Goal: Information Seeking & Learning: Learn about a topic

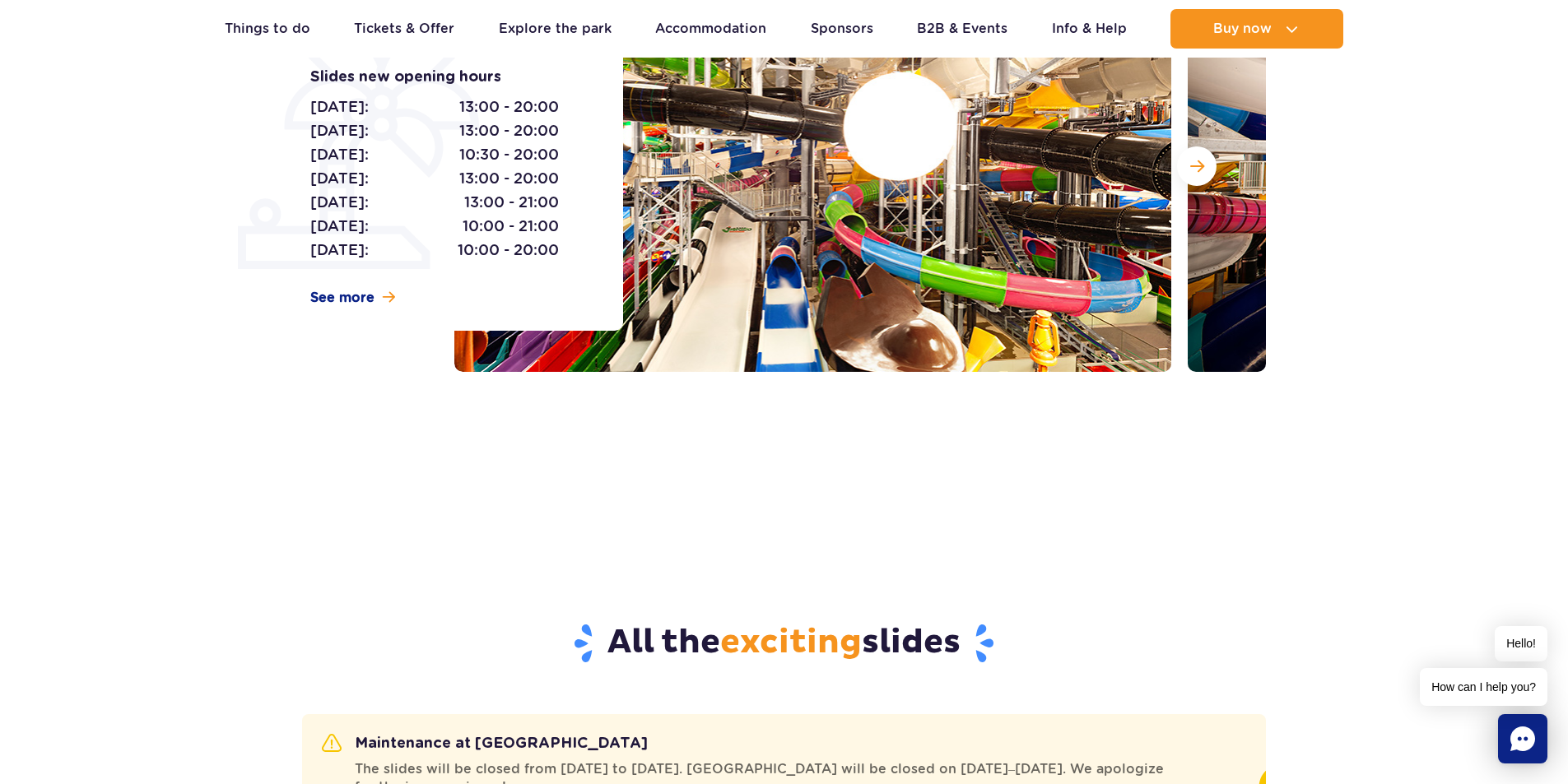
scroll to position [329, 0]
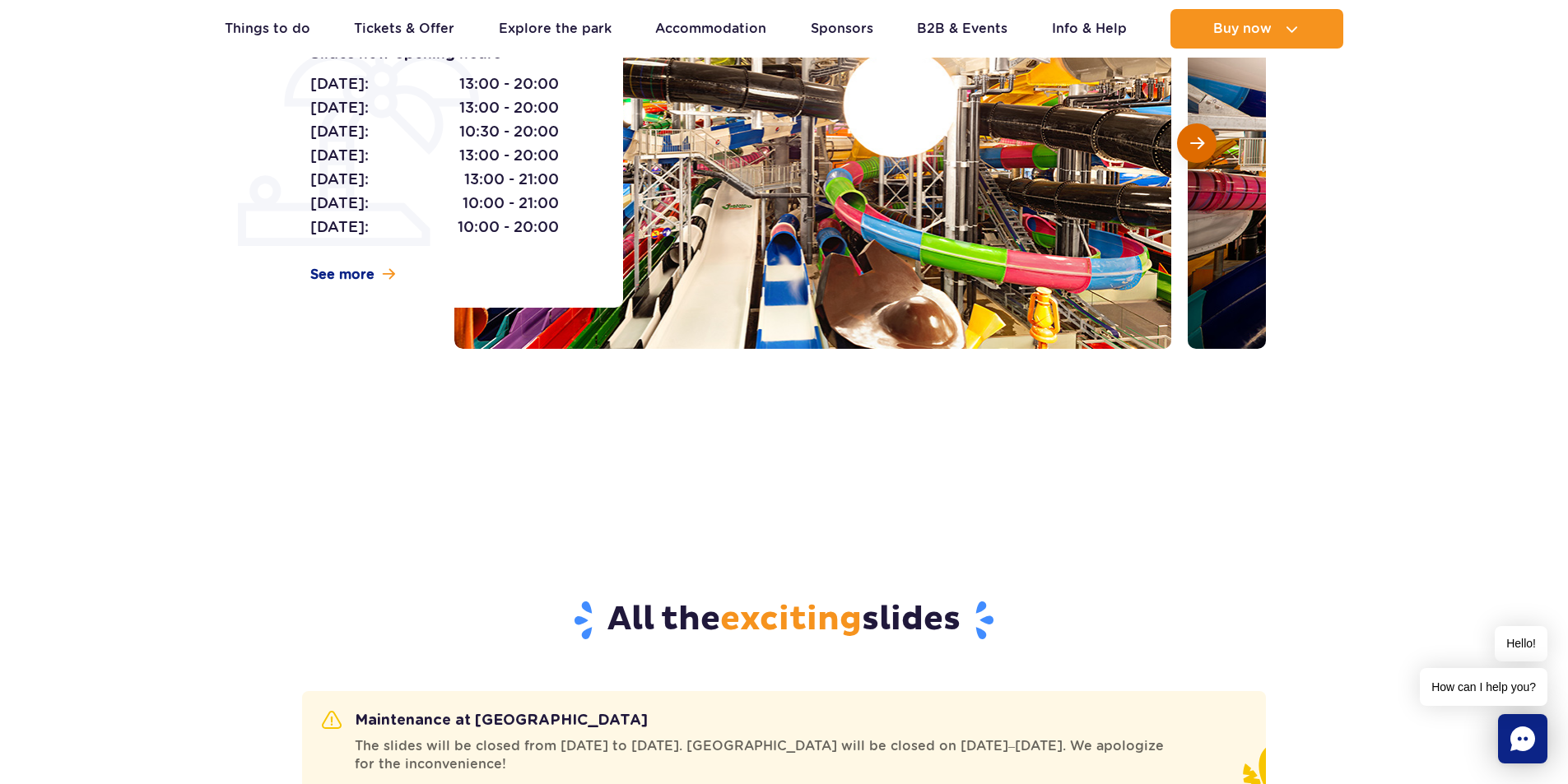
click at [1201, 143] on span "Next slide" at bounding box center [1197, 143] width 14 height 15
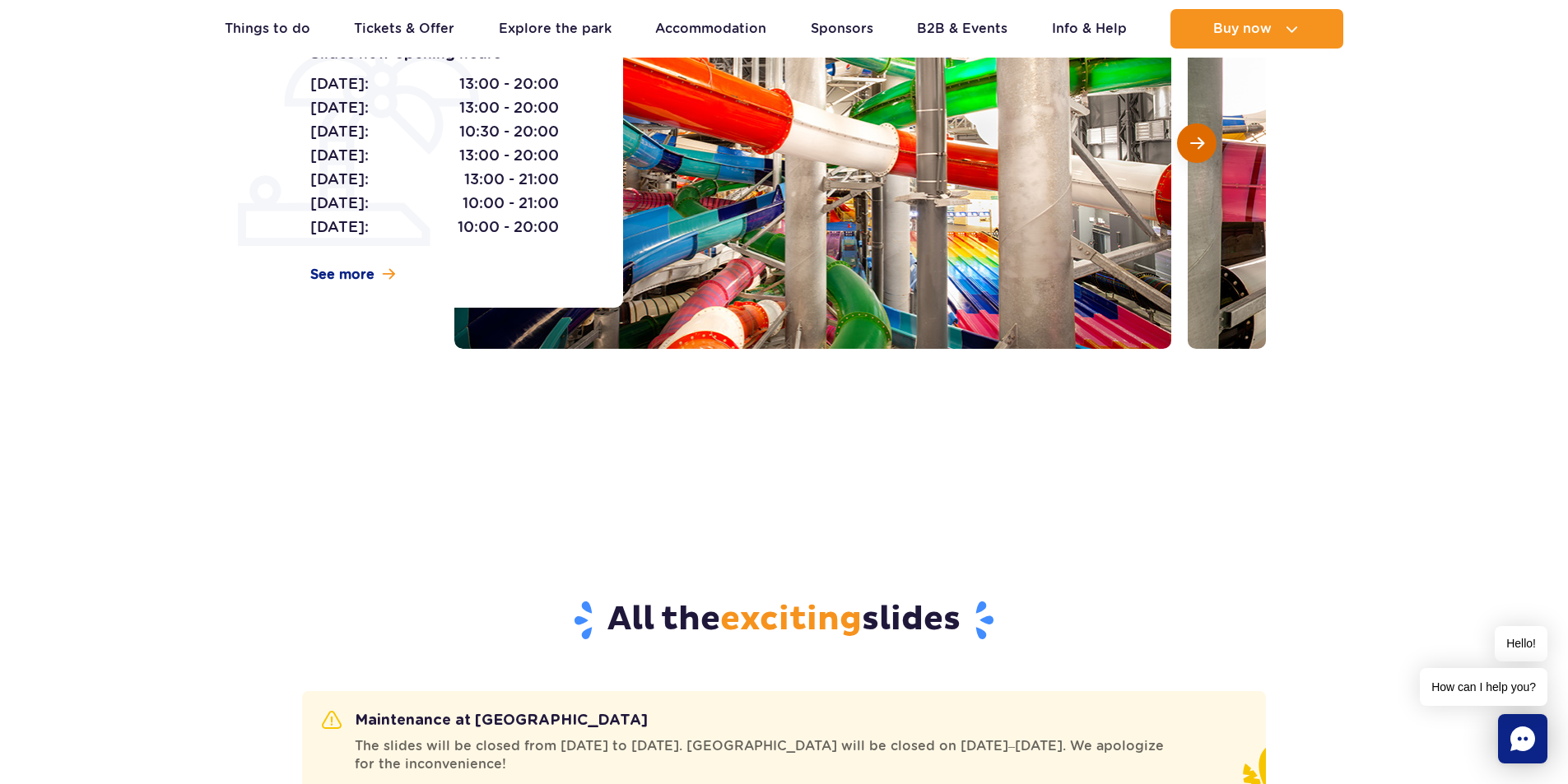
click at [1198, 147] on span "Next slide" at bounding box center [1197, 143] width 14 height 15
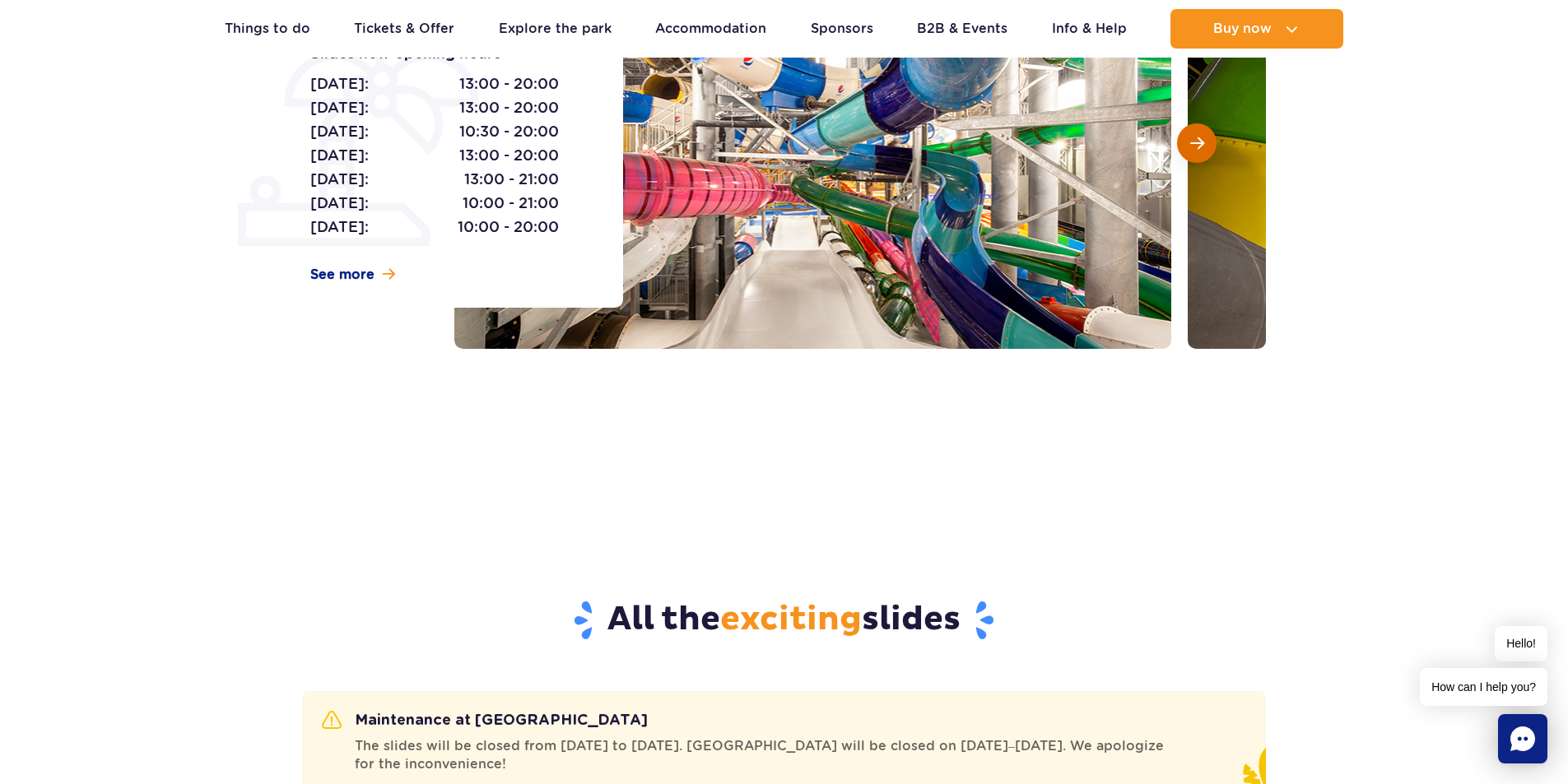
click at [1202, 147] on span "Next slide" at bounding box center [1197, 143] width 14 height 15
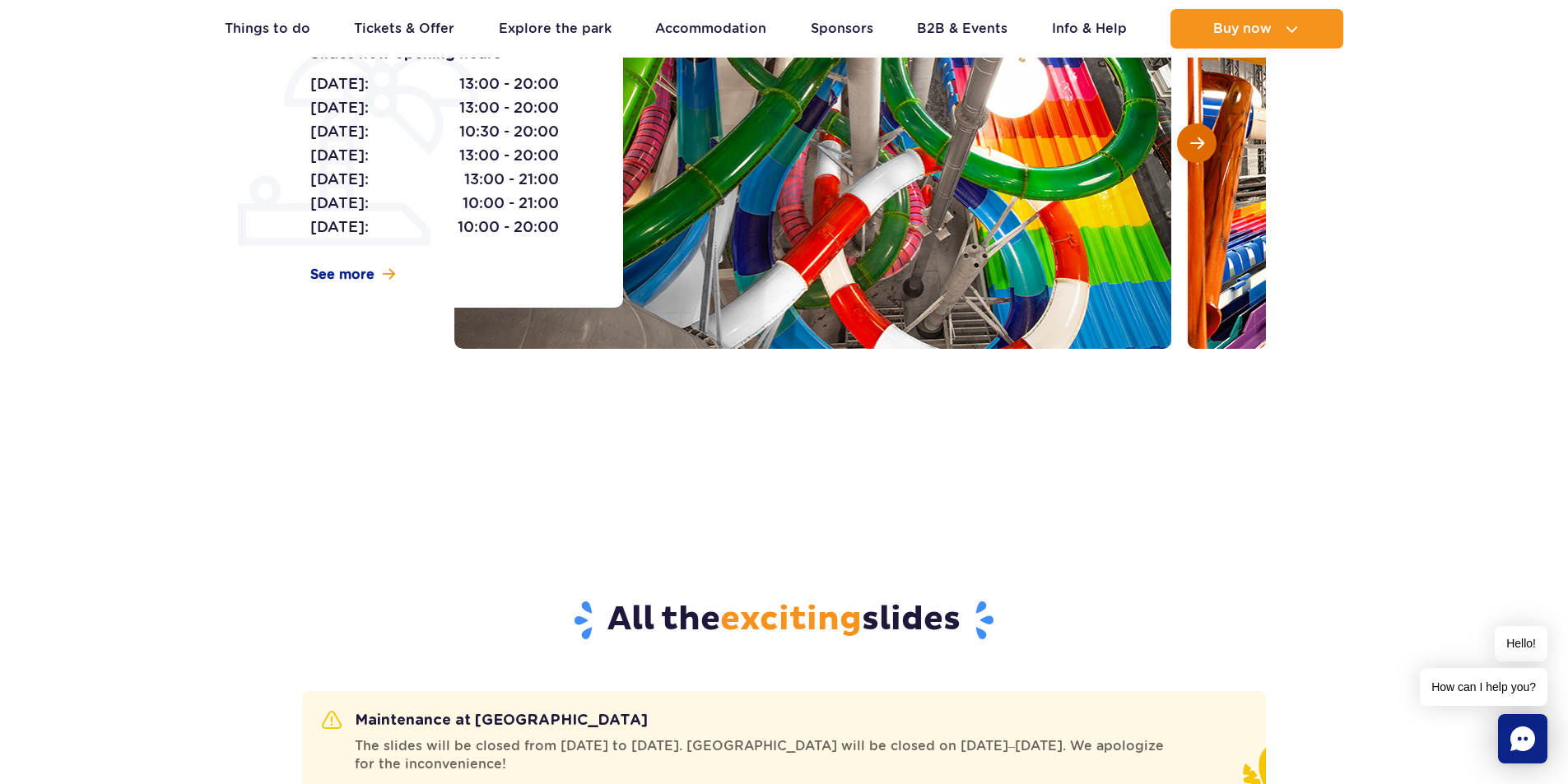
click at [1202, 147] on span "Next slide" at bounding box center [1197, 143] width 14 height 15
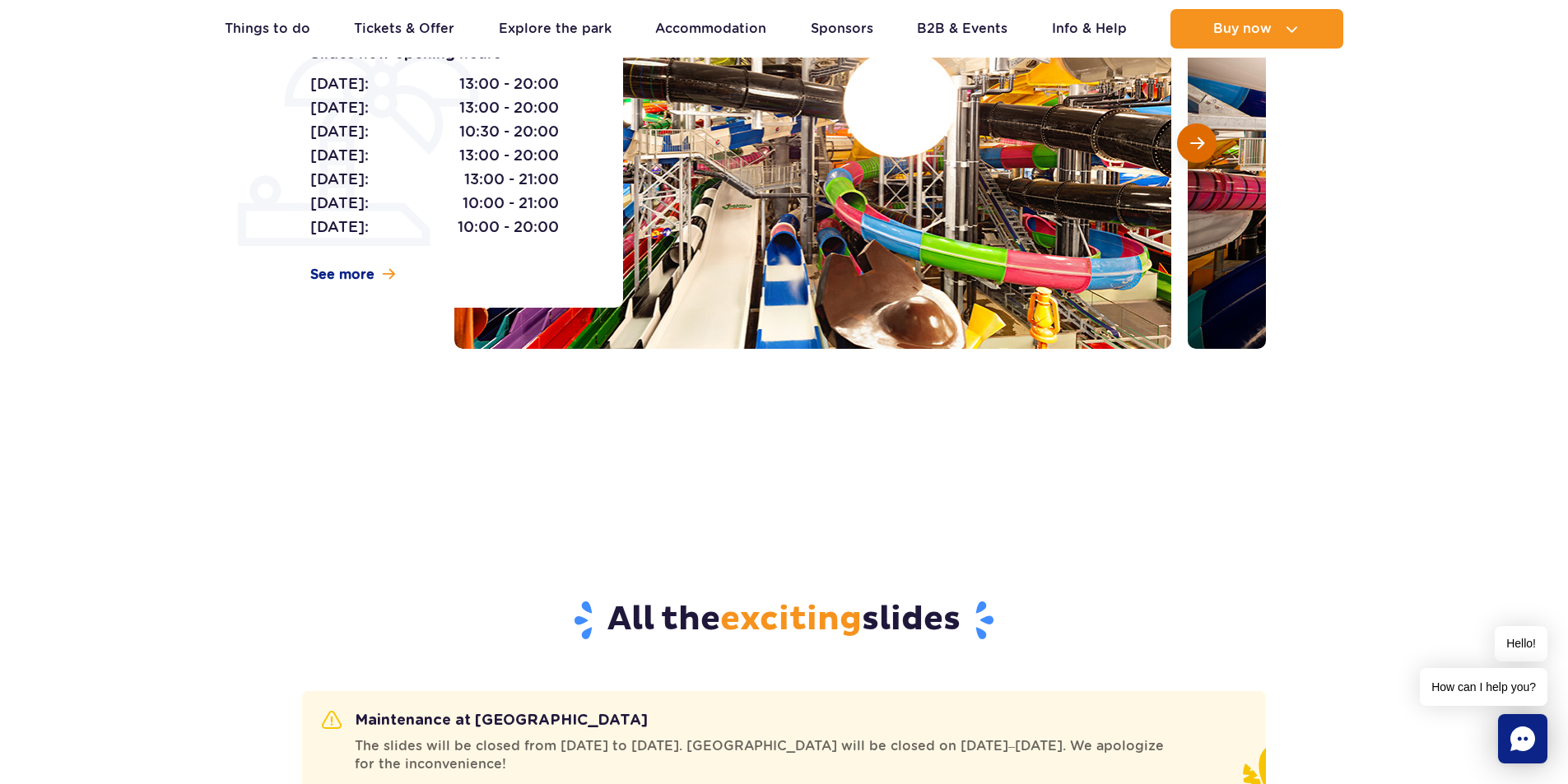
click at [1202, 147] on span "Next slide" at bounding box center [1197, 143] width 14 height 15
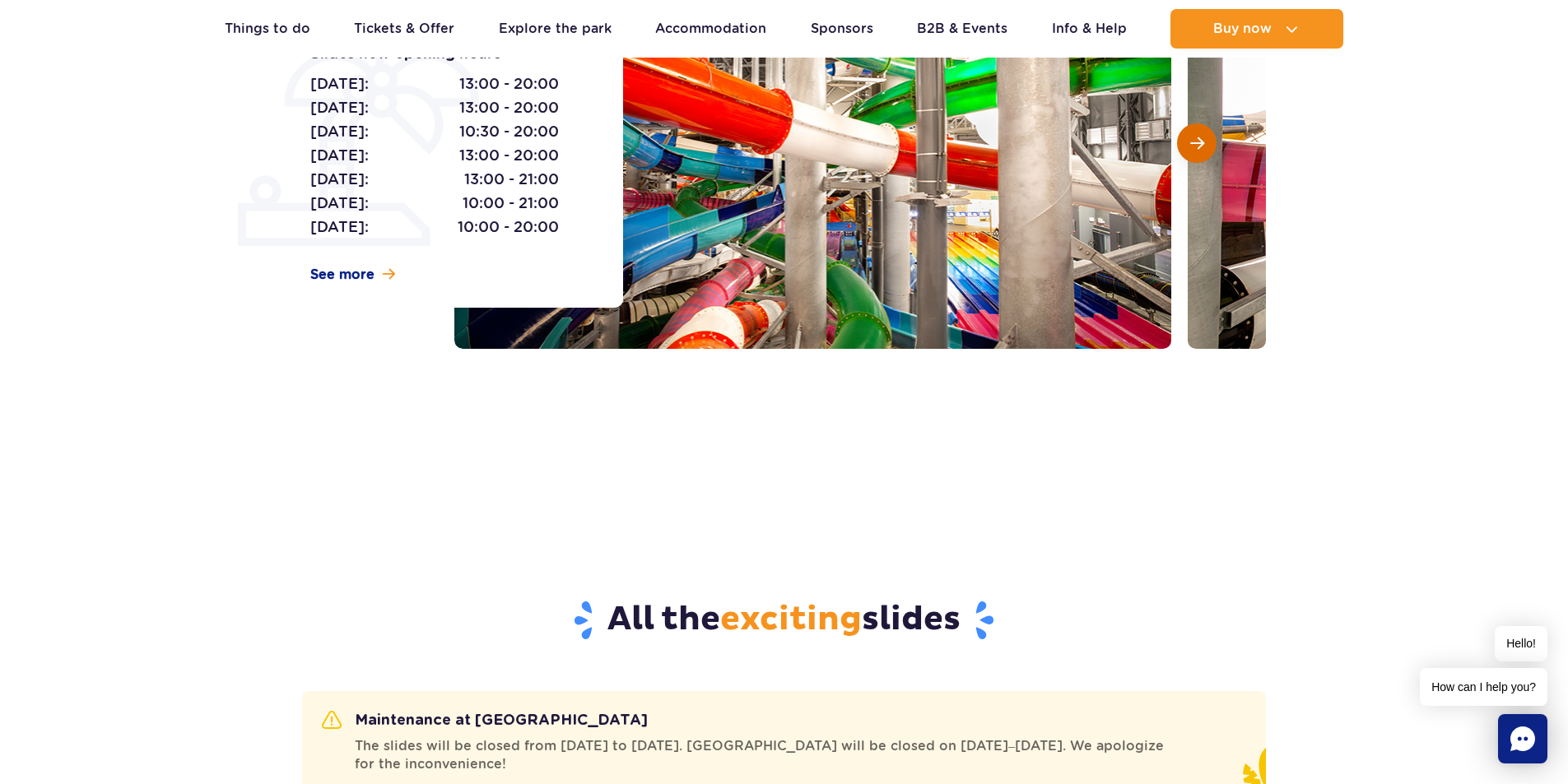
click at [1202, 147] on span "Next slide" at bounding box center [1197, 143] width 14 height 15
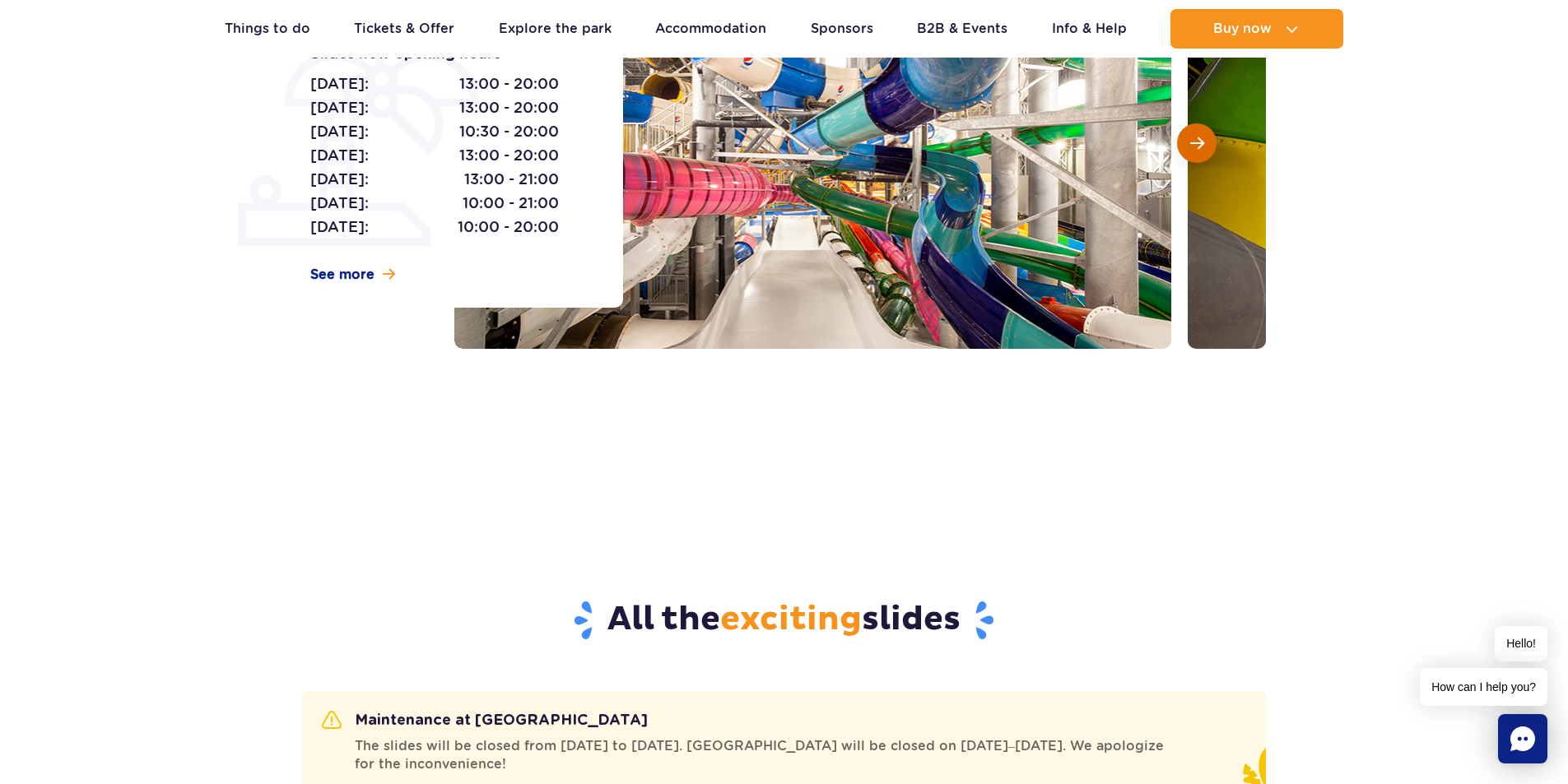
click at [1202, 147] on span "Next slide" at bounding box center [1197, 143] width 14 height 15
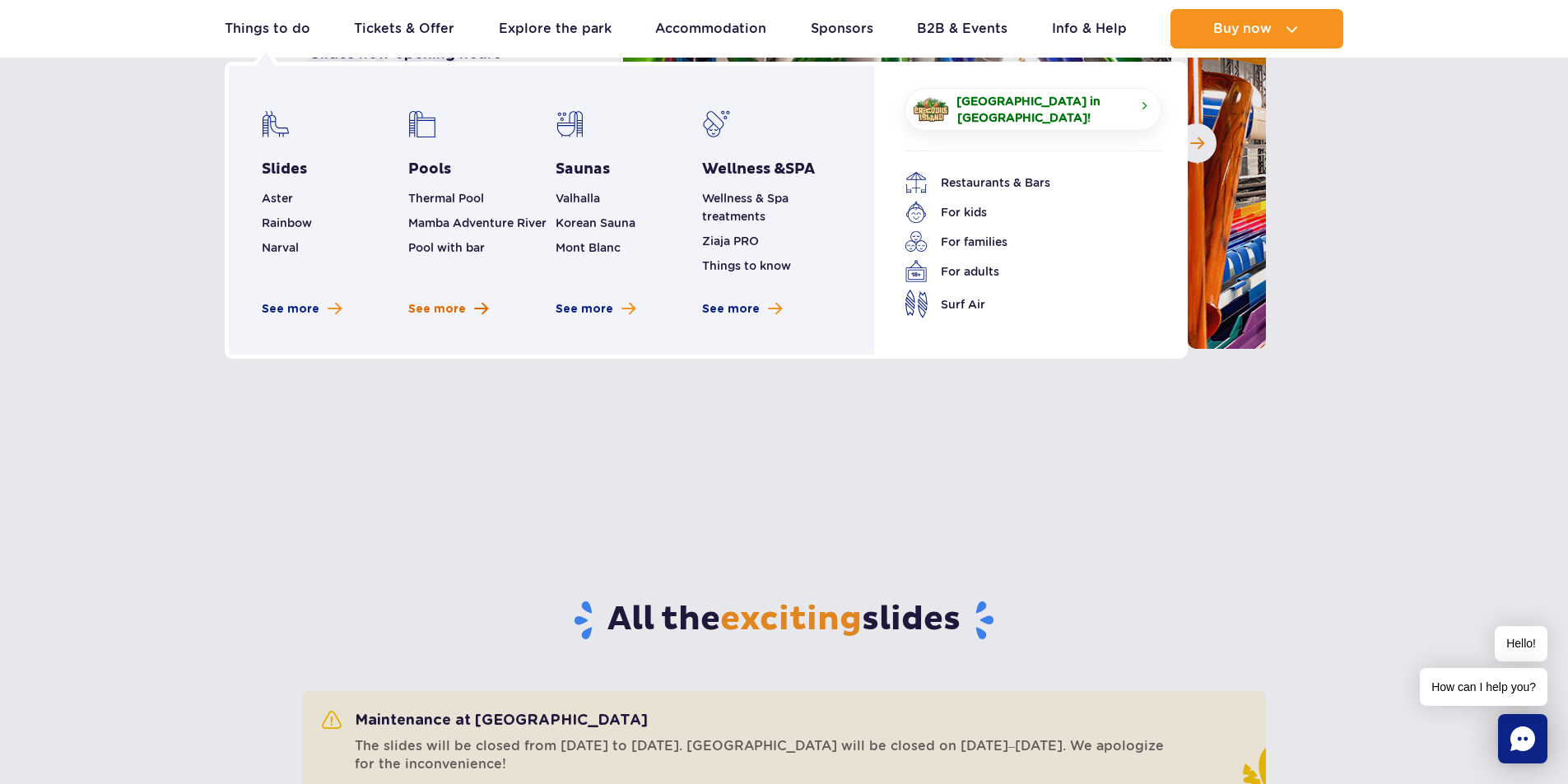
click at [478, 312] on span "See more pools" at bounding box center [481, 309] width 14 height 16
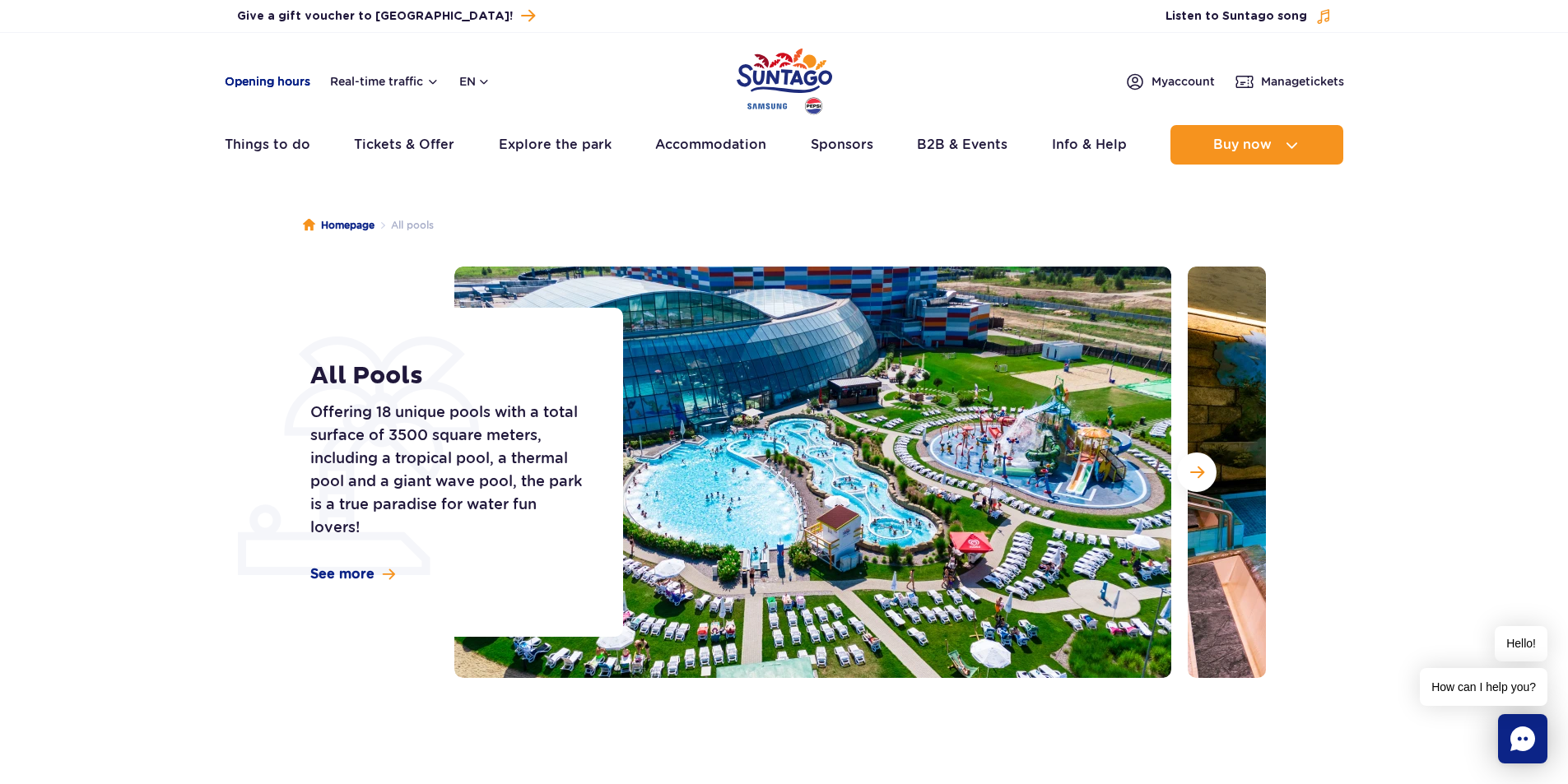
click at [295, 79] on link "Opening hours" at bounding box center [267, 81] width 86 height 17
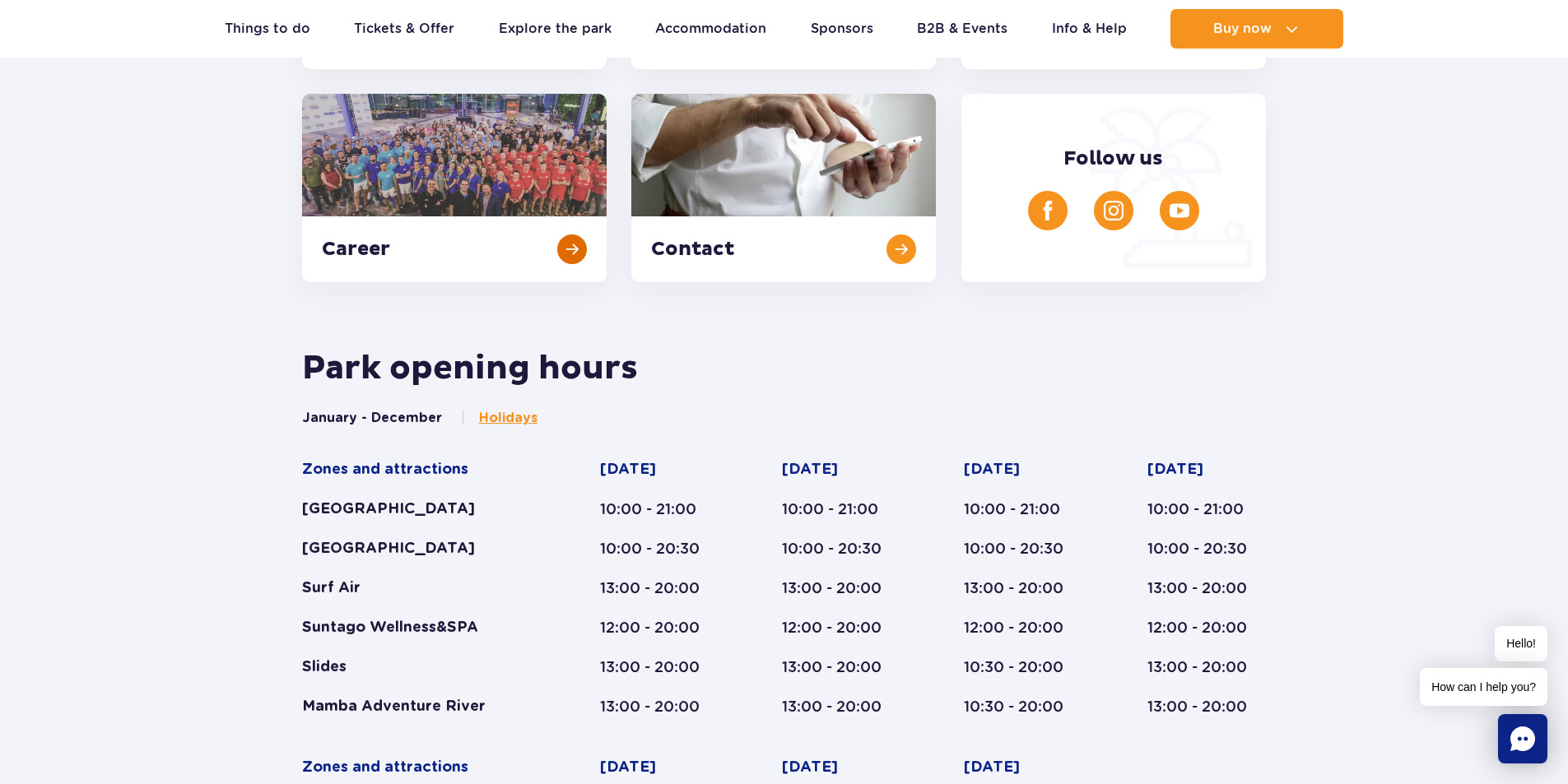
scroll to position [608, 0]
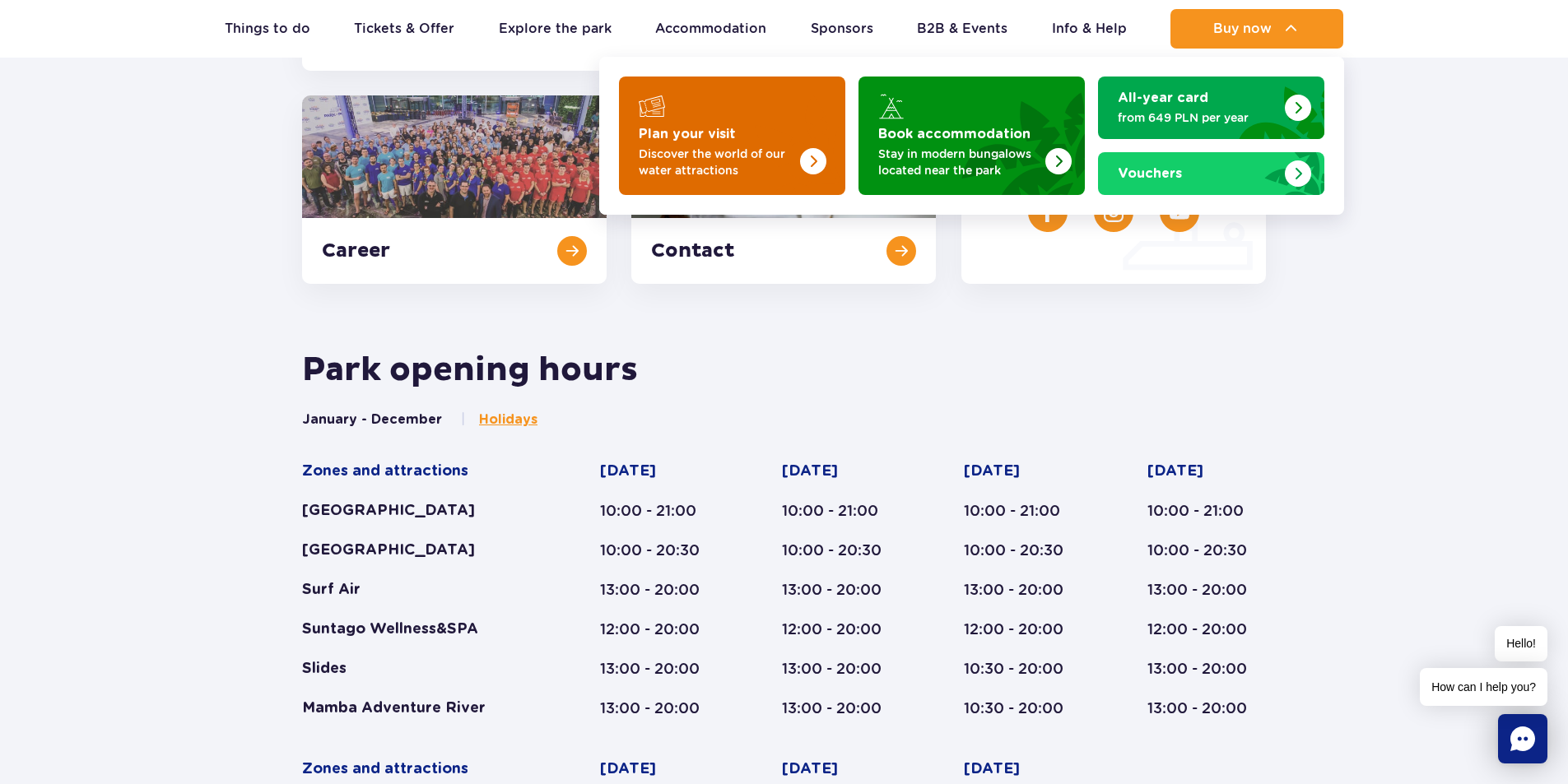
click at [814, 158] on img "Plan your visit" at bounding box center [813, 160] width 26 height 26
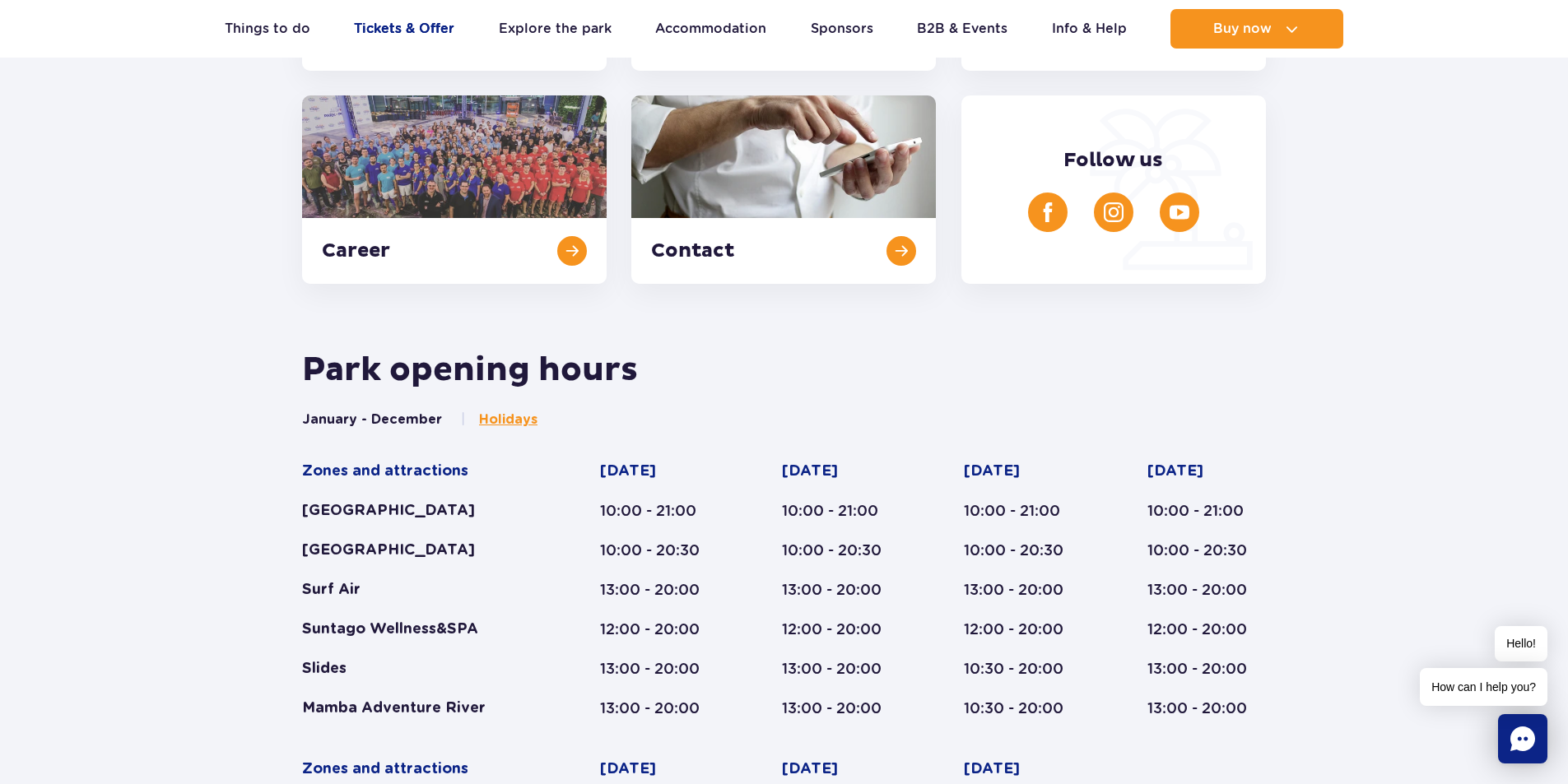
click at [374, 24] on link "Tickets & Offer" at bounding box center [403, 28] width 100 height 40
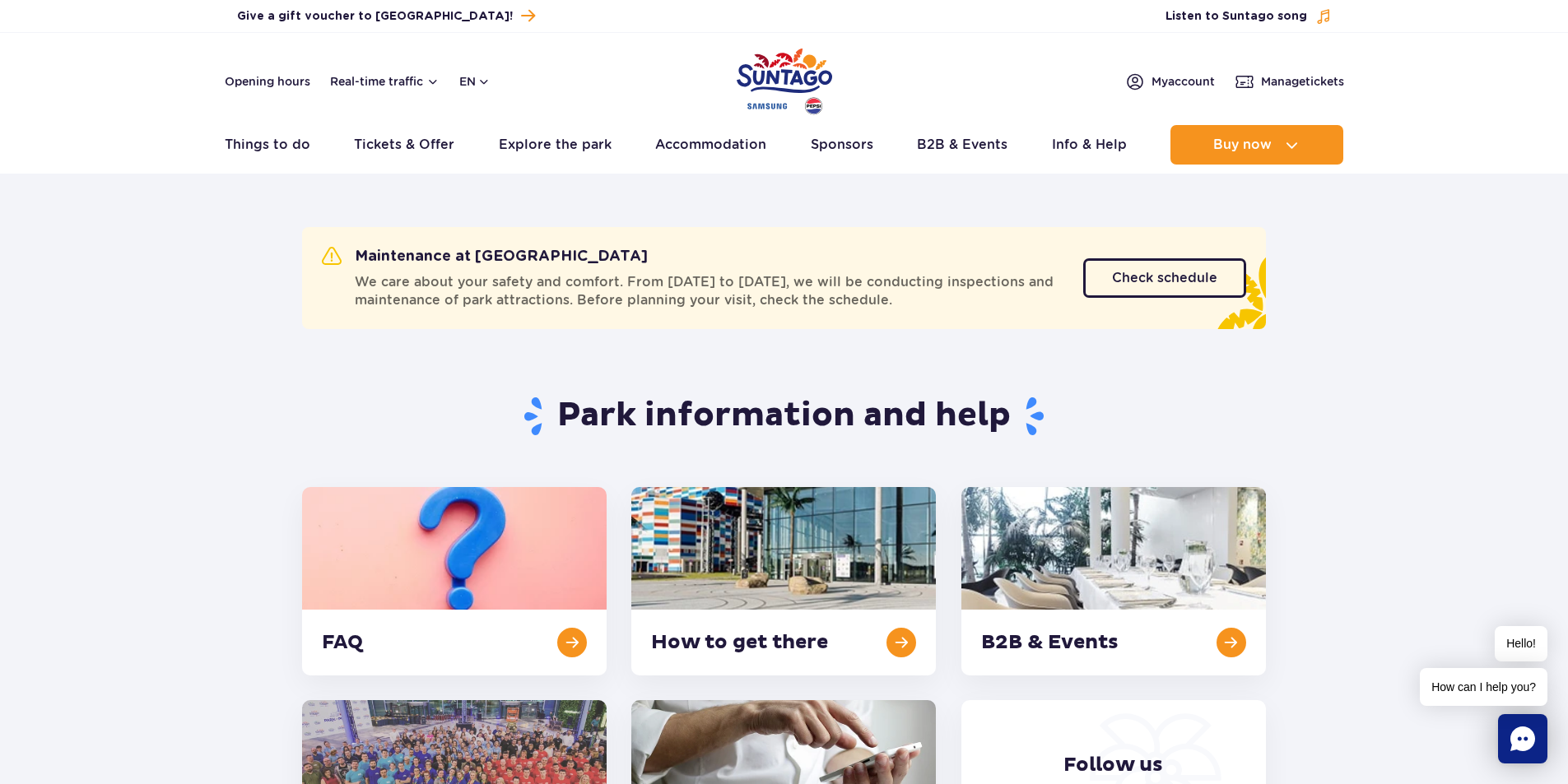
scroll to position [0, 0]
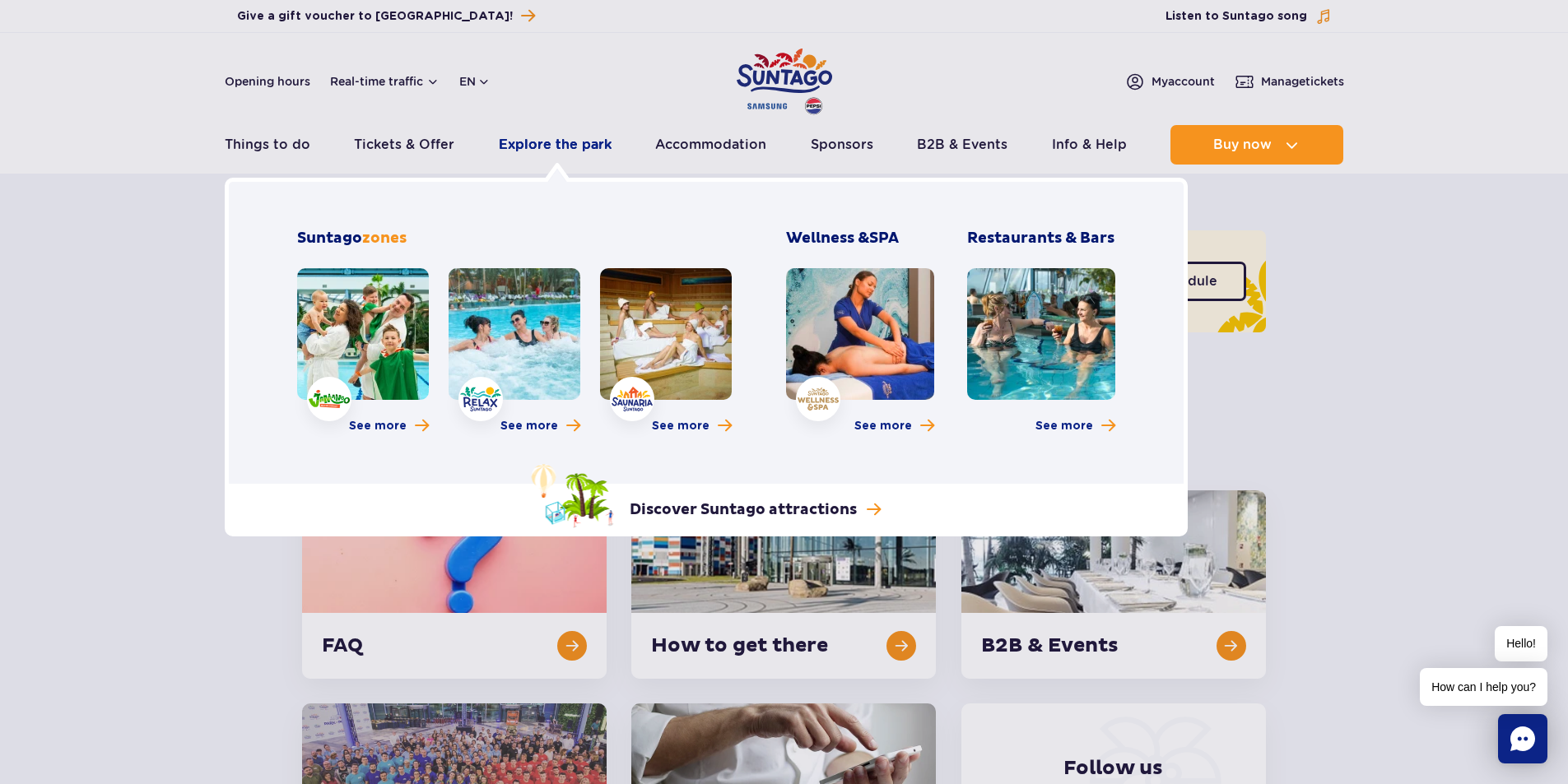
click at [555, 148] on link "Explore the park" at bounding box center [555, 145] width 113 height 40
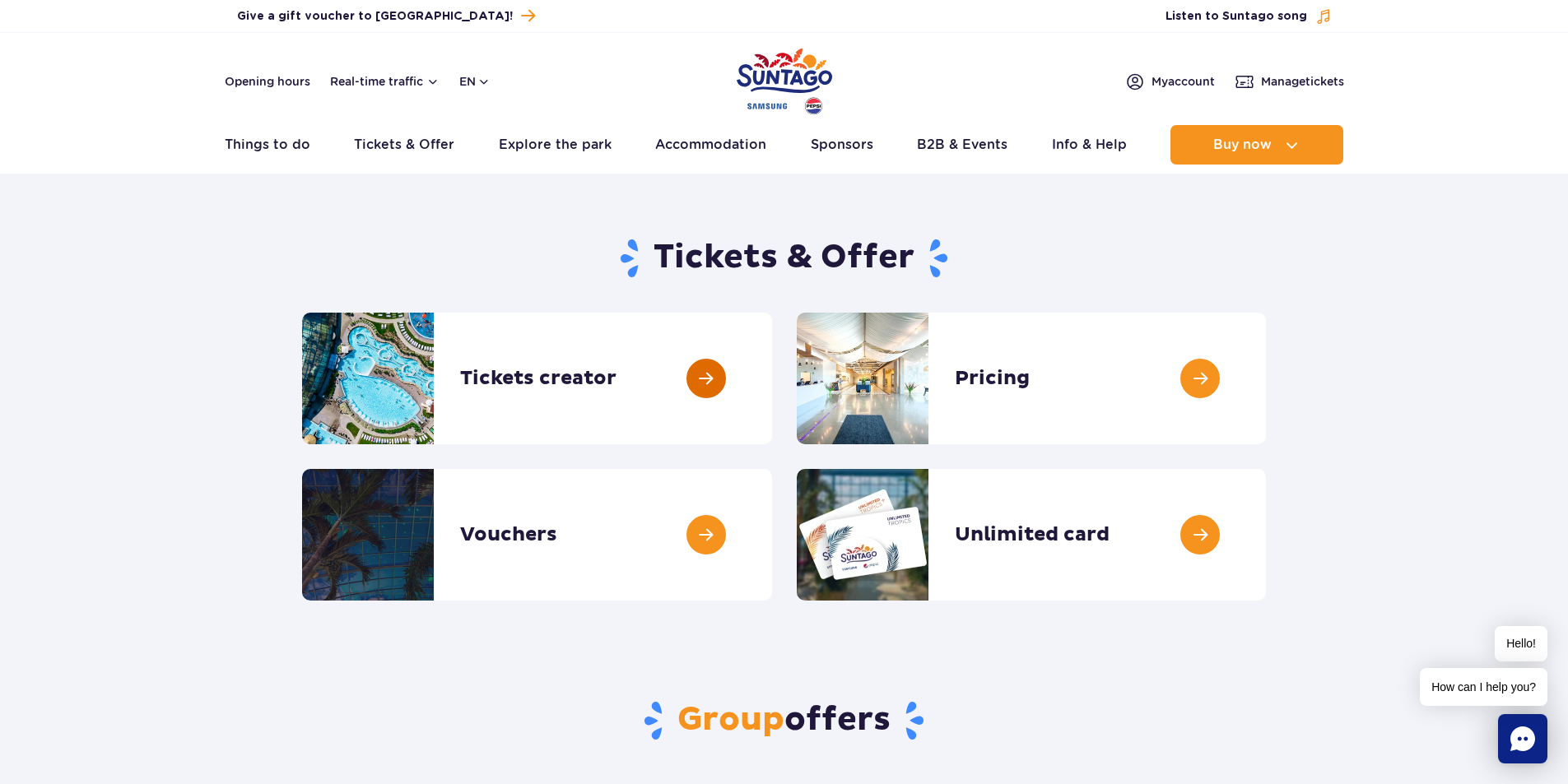
click at [772, 378] on link at bounding box center [772, 378] width 0 height 131
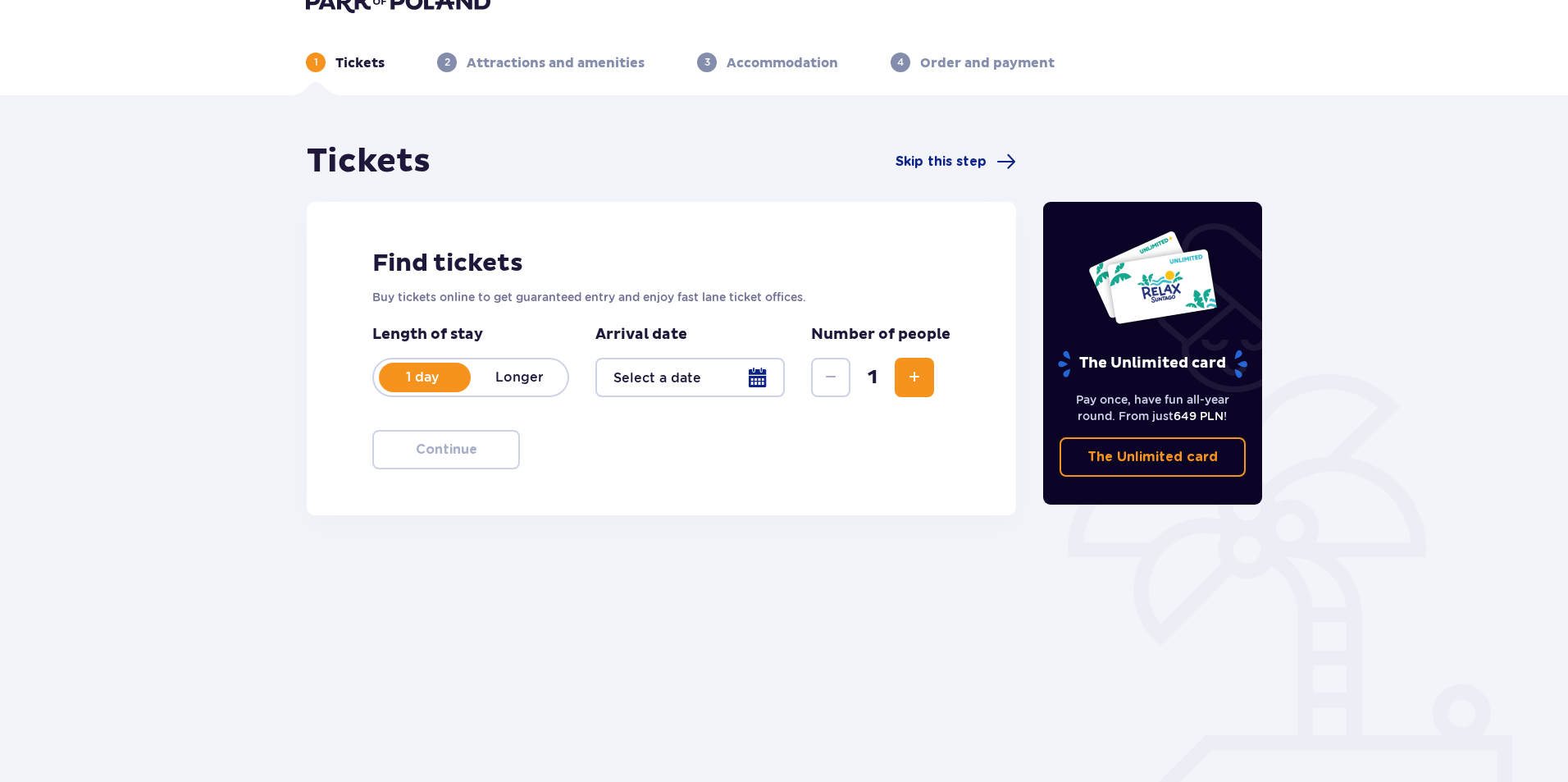
scroll to position [59, 0]
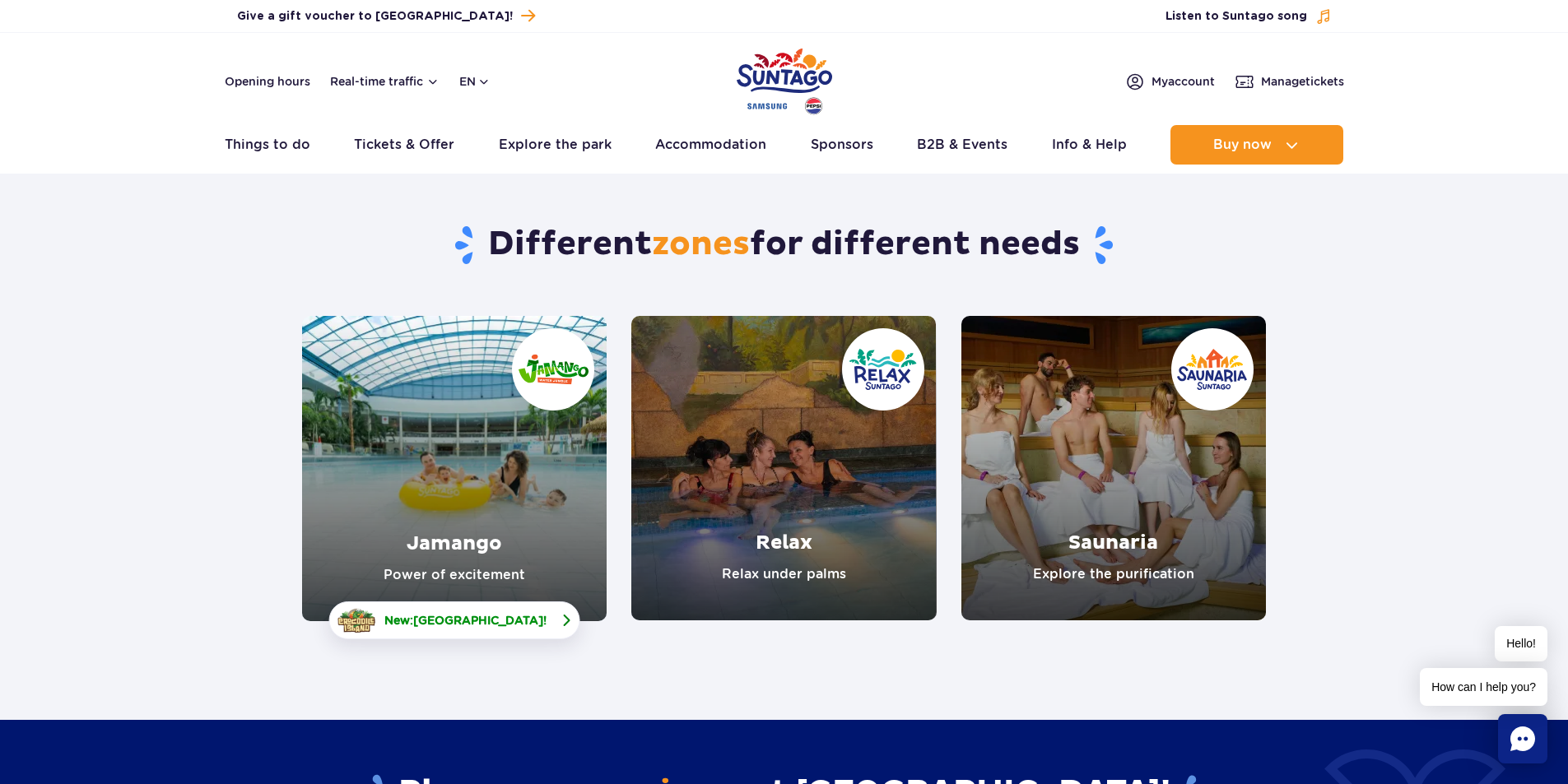
click at [482, 626] on span "[GEOGRAPHIC_DATA]" at bounding box center [478, 621] width 130 height 14
click at [753, 570] on link "Relax" at bounding box center [783, 467] width 304 height 304
click at [470, 85] on button "en" at bounding box center [474, 81] width 31 height 17
click at [482, 119] on button "PL" at bounding box center [483, 120] width 46 height 17
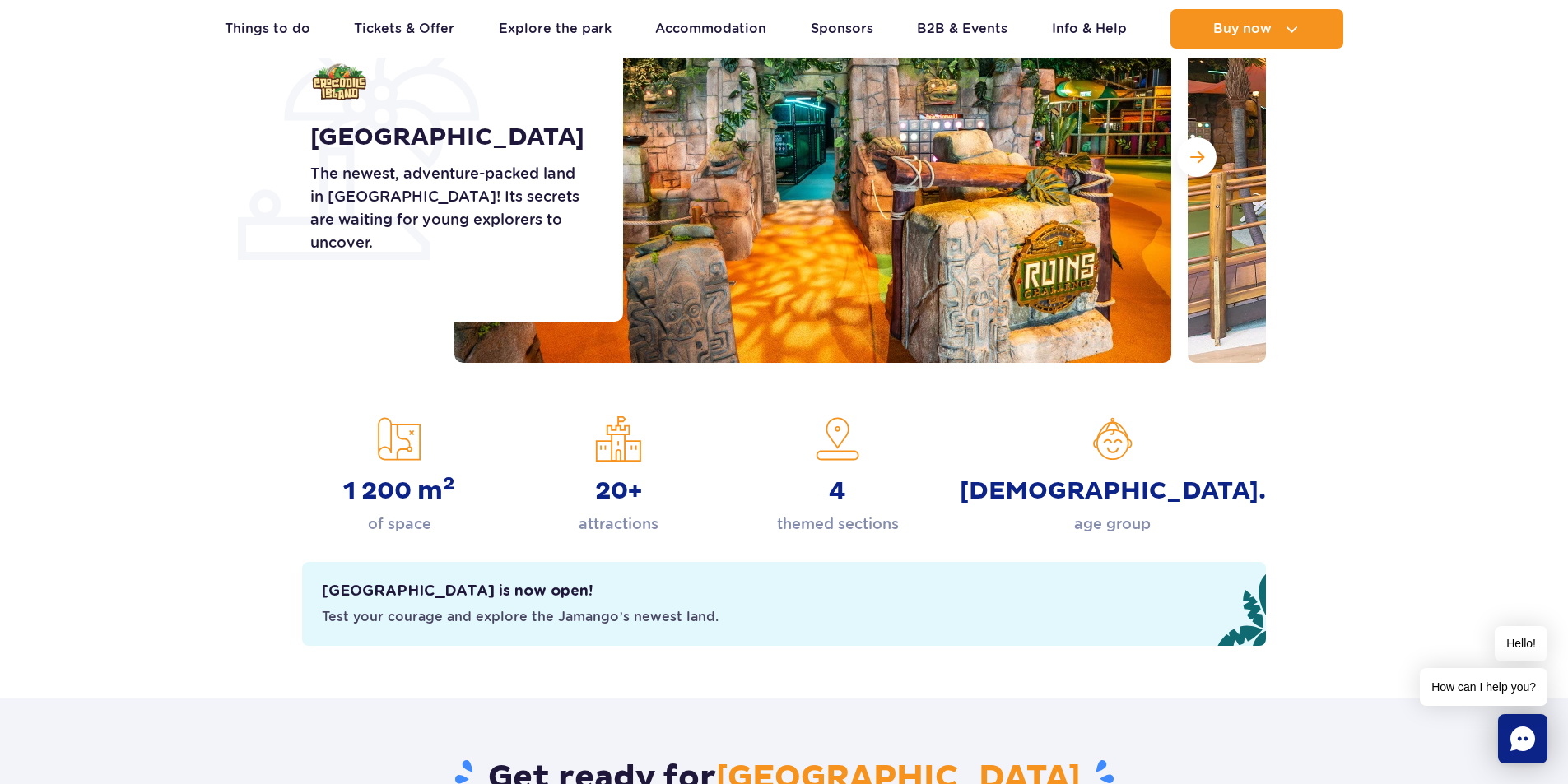
scroll to position [329, 0]
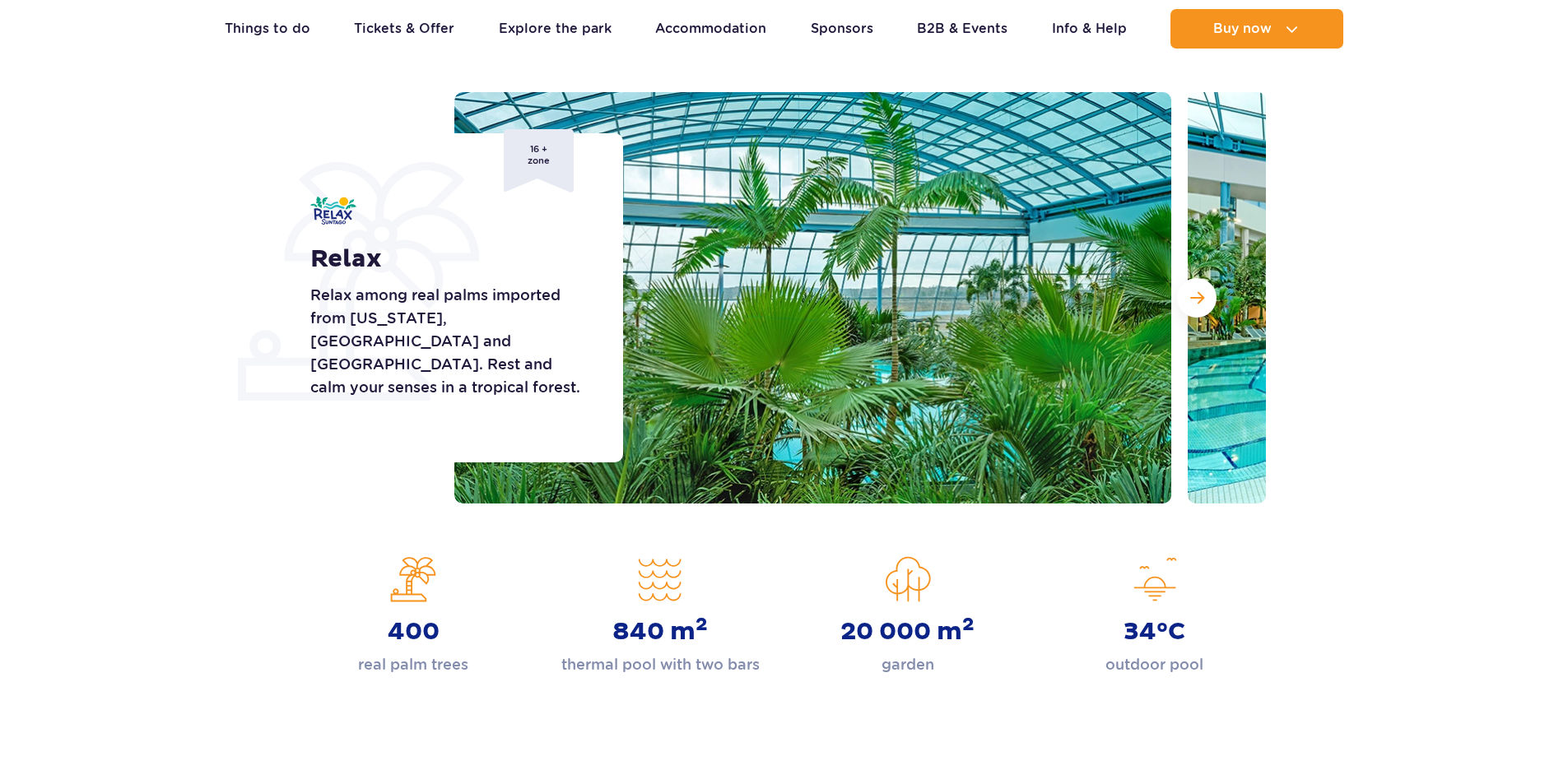
scroll to position [329, 0]
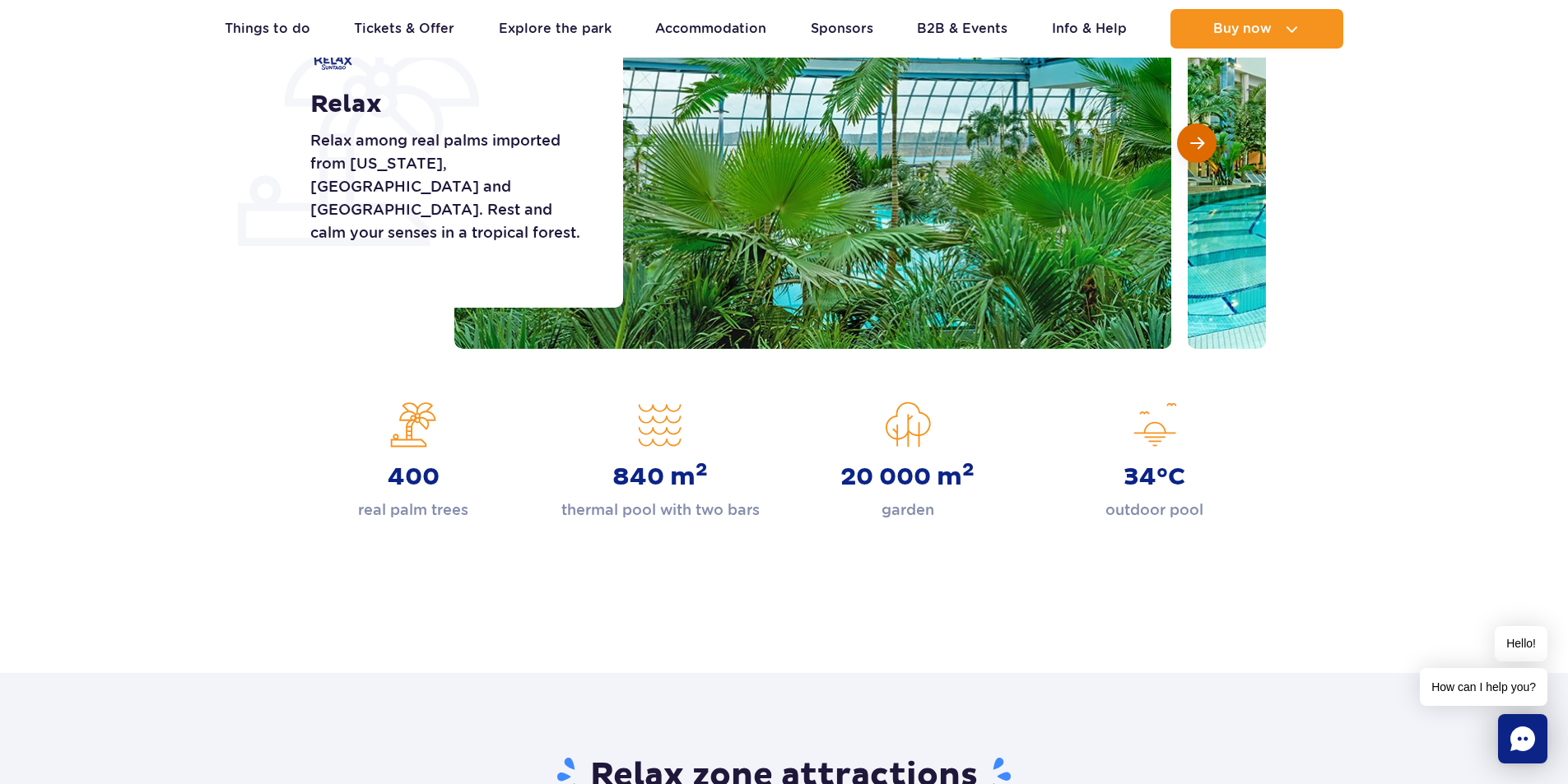
click at [1189, 153] on button "Next slide" at bounding box center [1197, 143] width 40 height 40
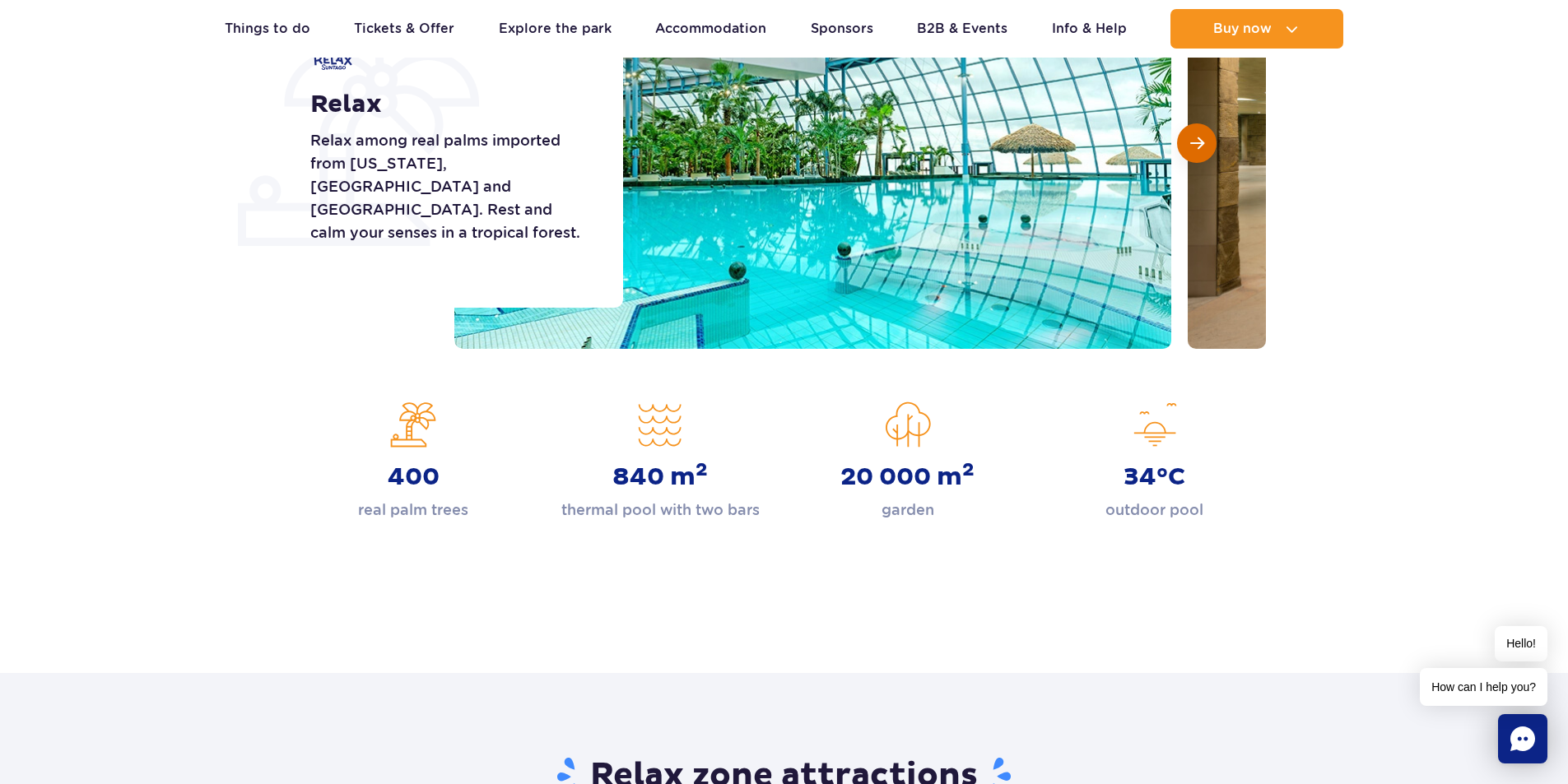
click at [1189, 153] on button "Next slide" at bounding box center [1197, 143] width 40 height 40
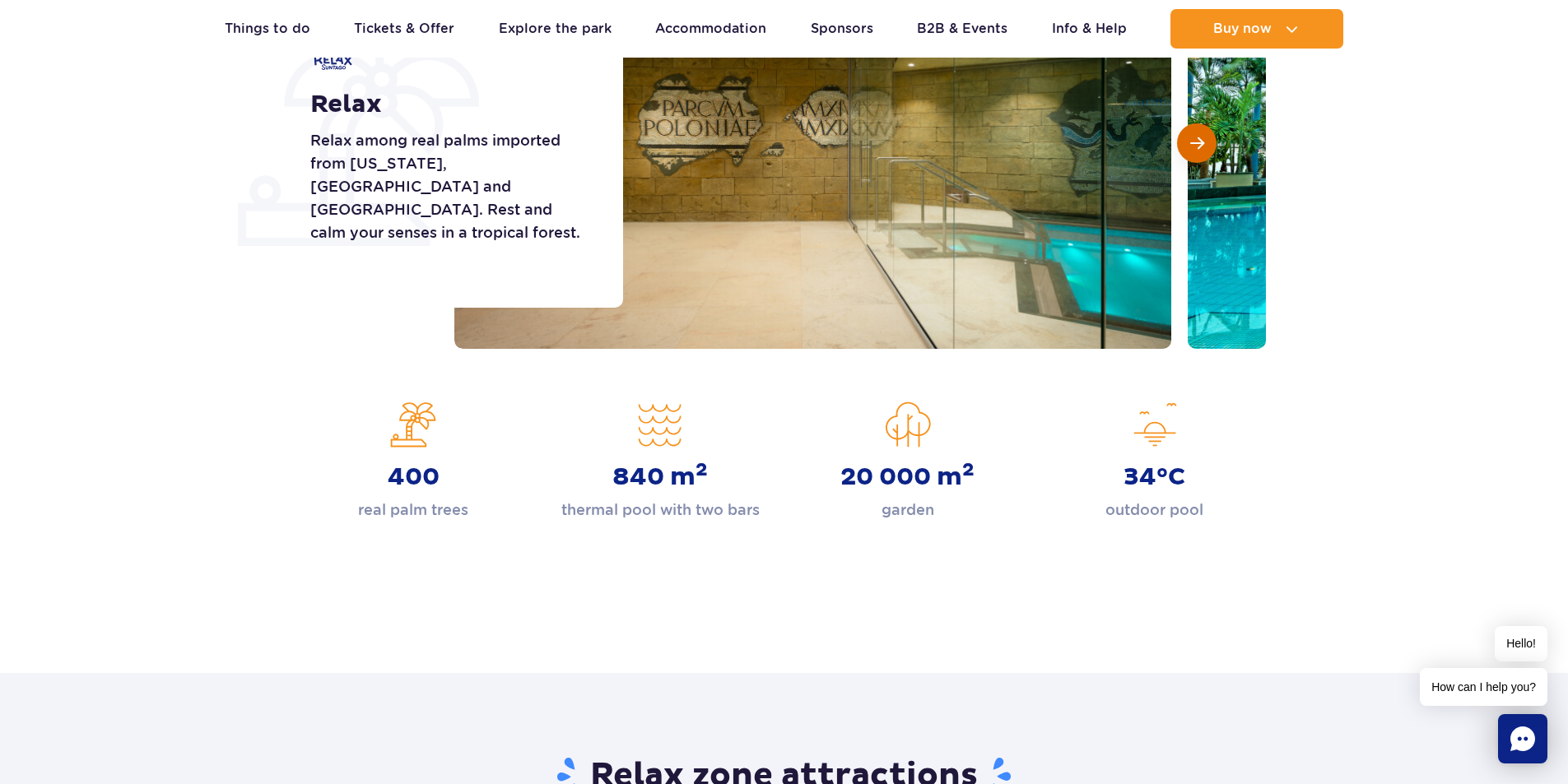
click at [1189, 153] on button "Next slide" at bounding box center [1197, 143] width 40 height 40
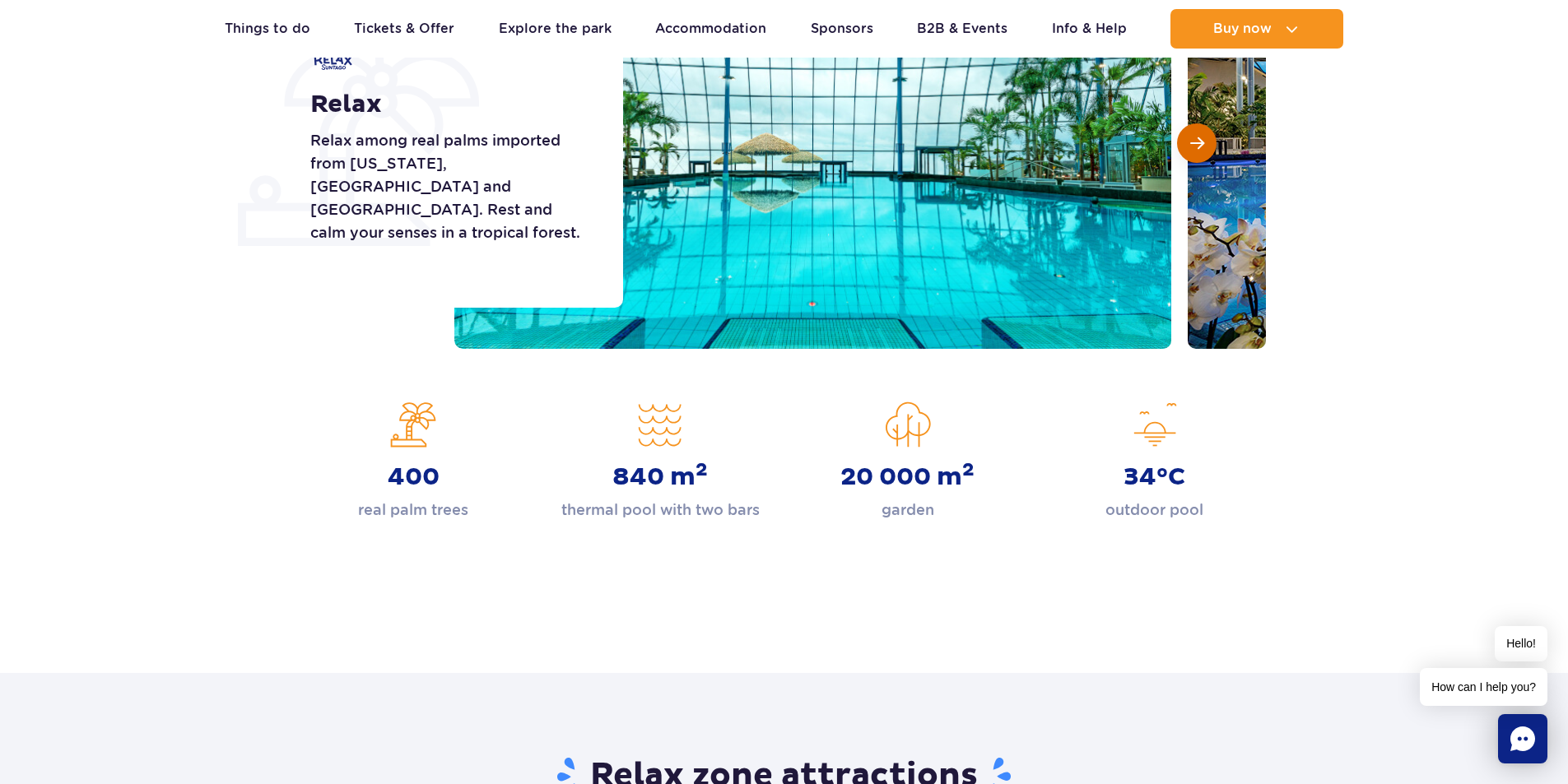
click at [1189, 153] on button "Next slide" at bounding box center [1197, 143] width 40 height 40
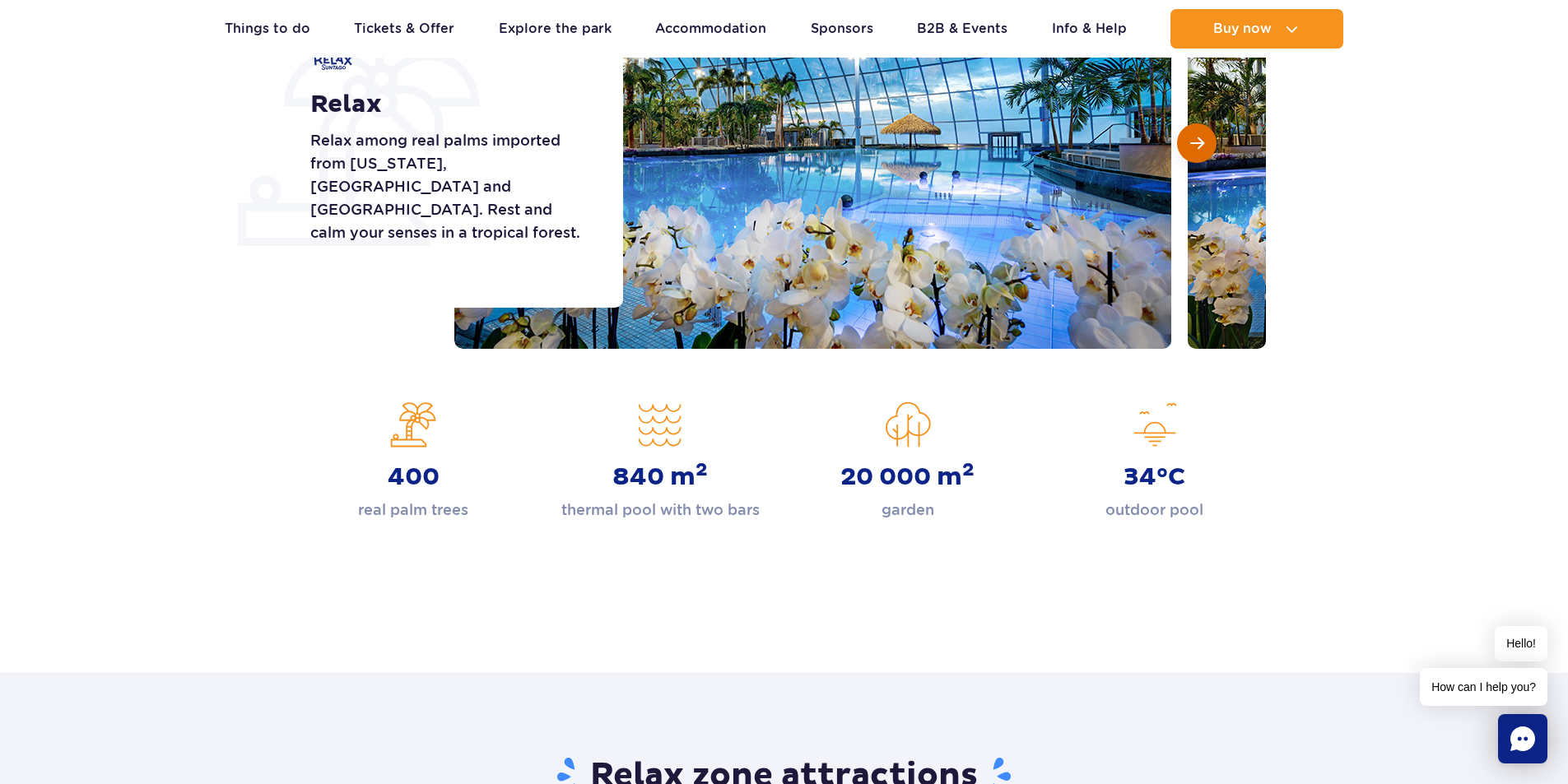
click at [1189, 153] on button "Next slide" at bounding box center [1197, 143] width 40 height 40
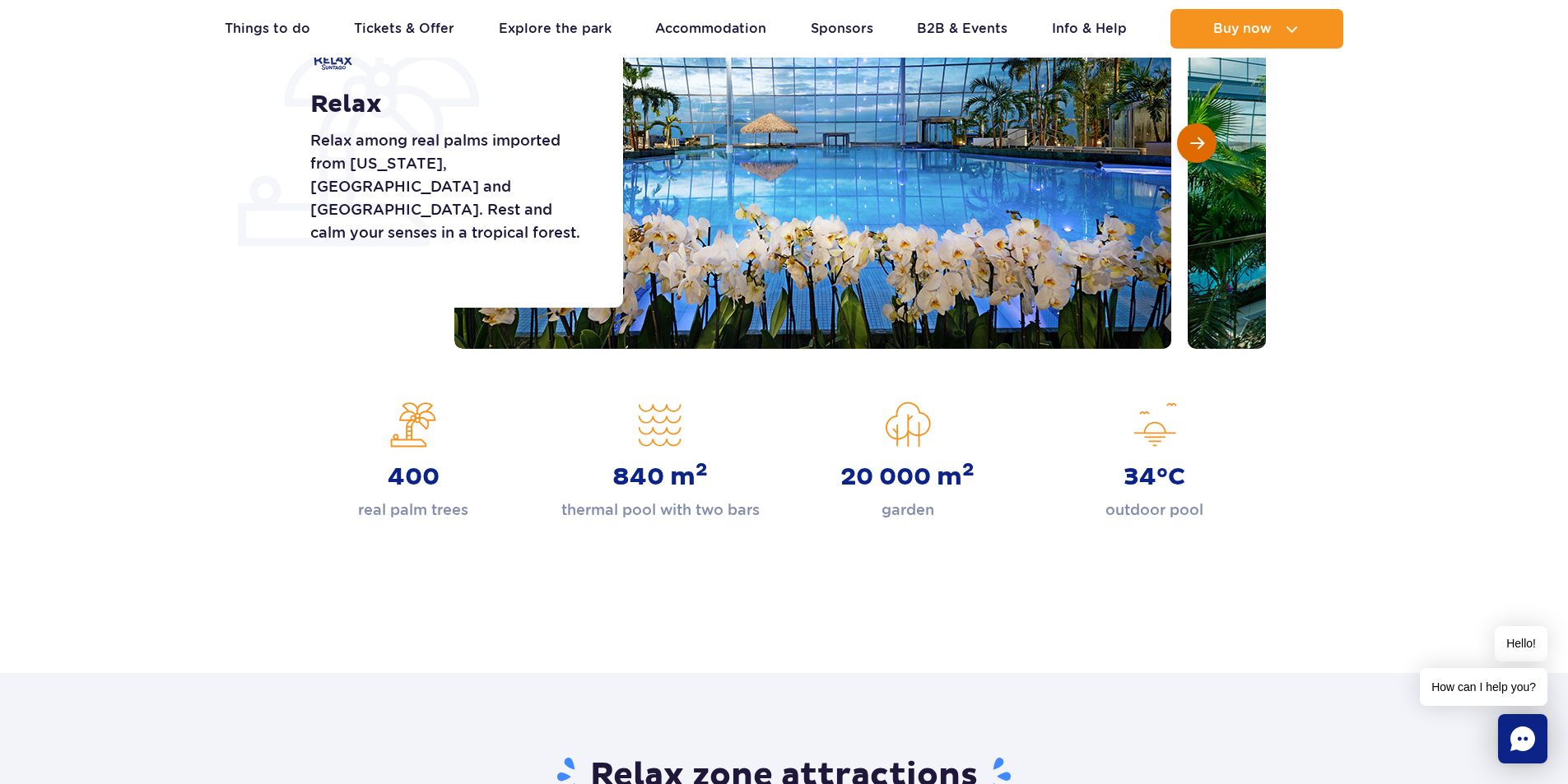
click at [1189, 153] on button "Next slide" at bounding box center [1197, 143] width 40 height 40
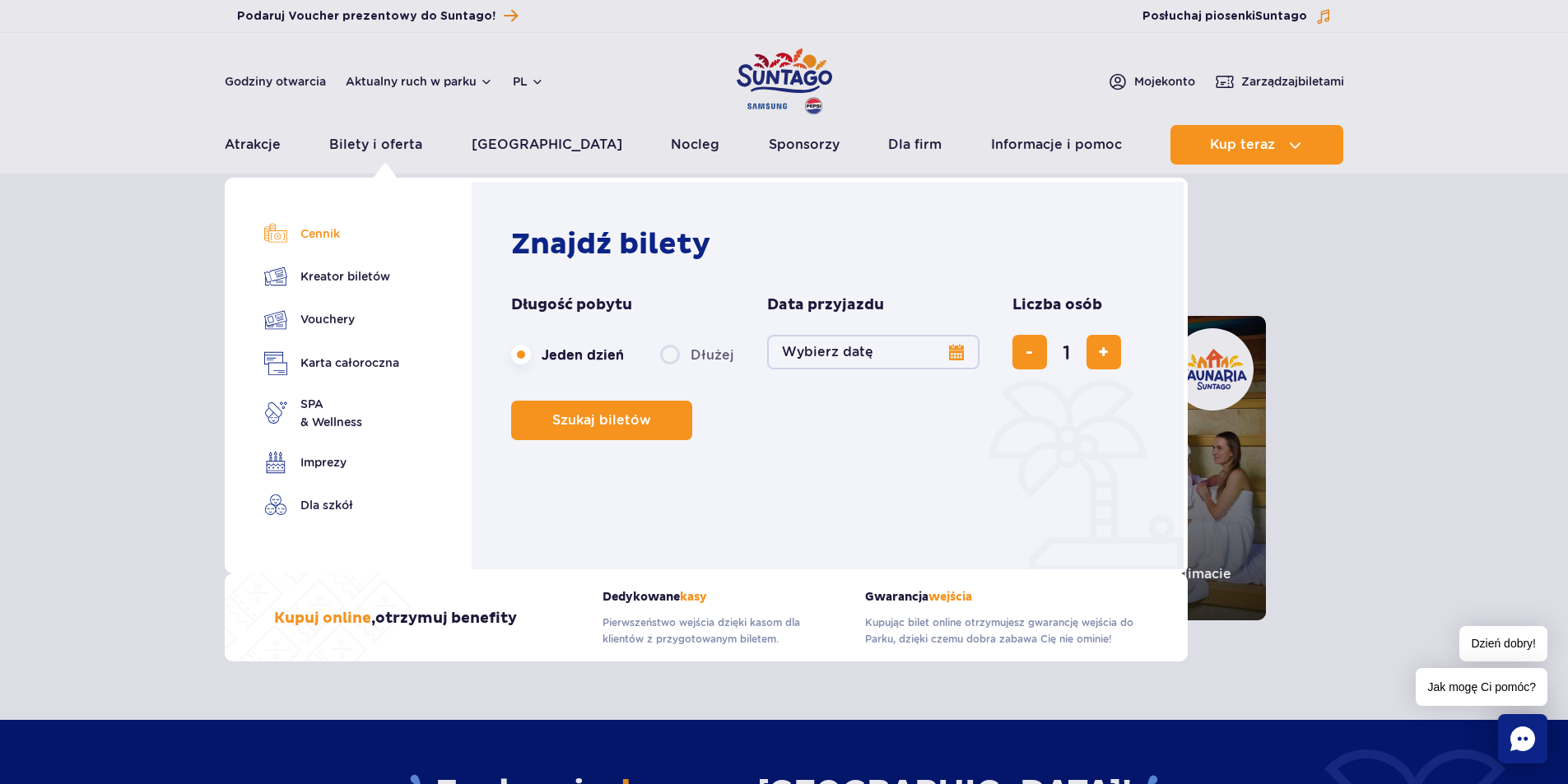
click at [305, 240] on link "Cennik" at bounding box center [331, 234] width 135 height 23
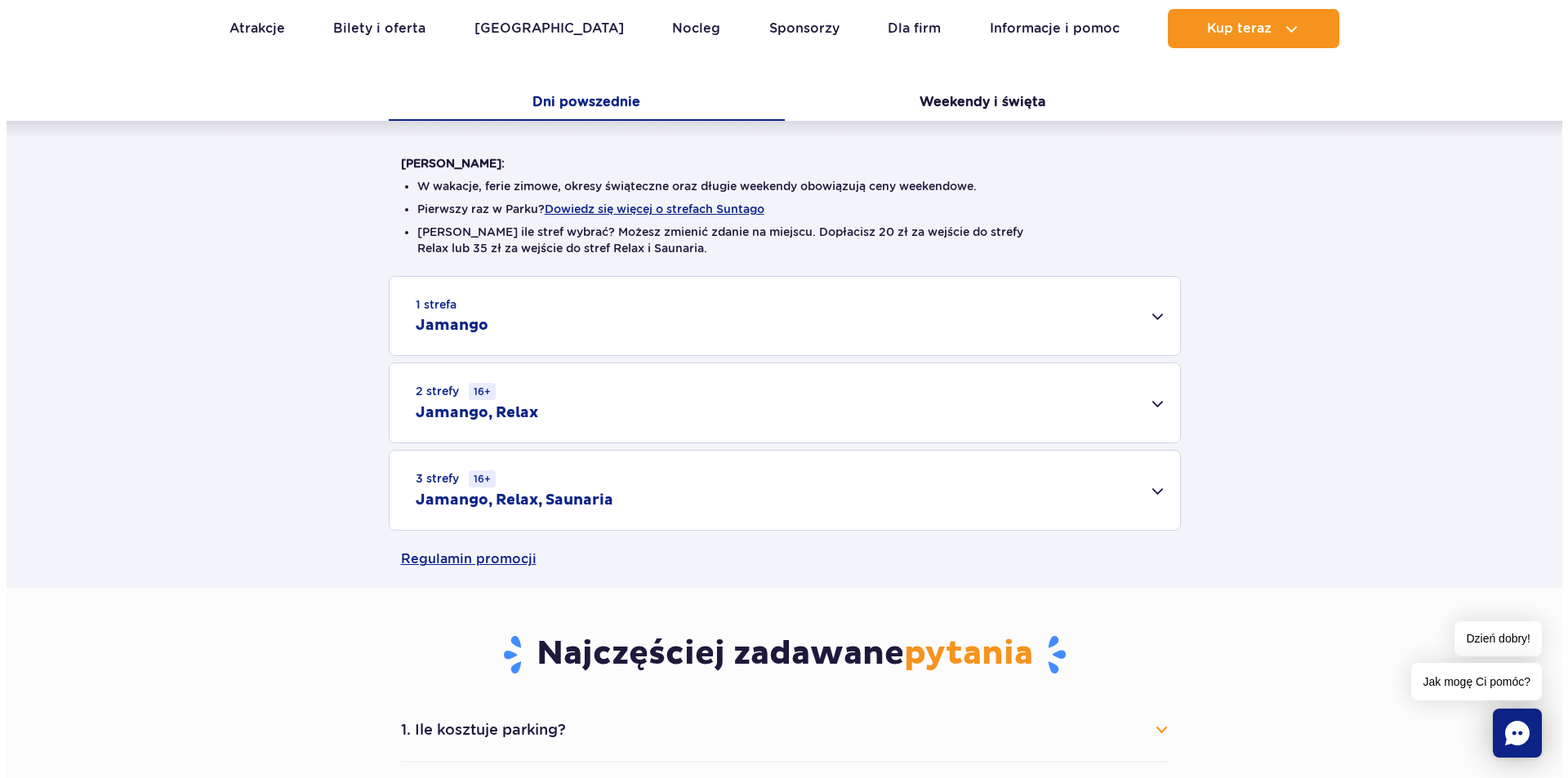
scroll to position [327, 0]
click at [683, 218] on li "Pierwszy raz w Parku? Dowiedz się więcej o strefach Suntago" at bounding box center [778, 210] width 735 height 16
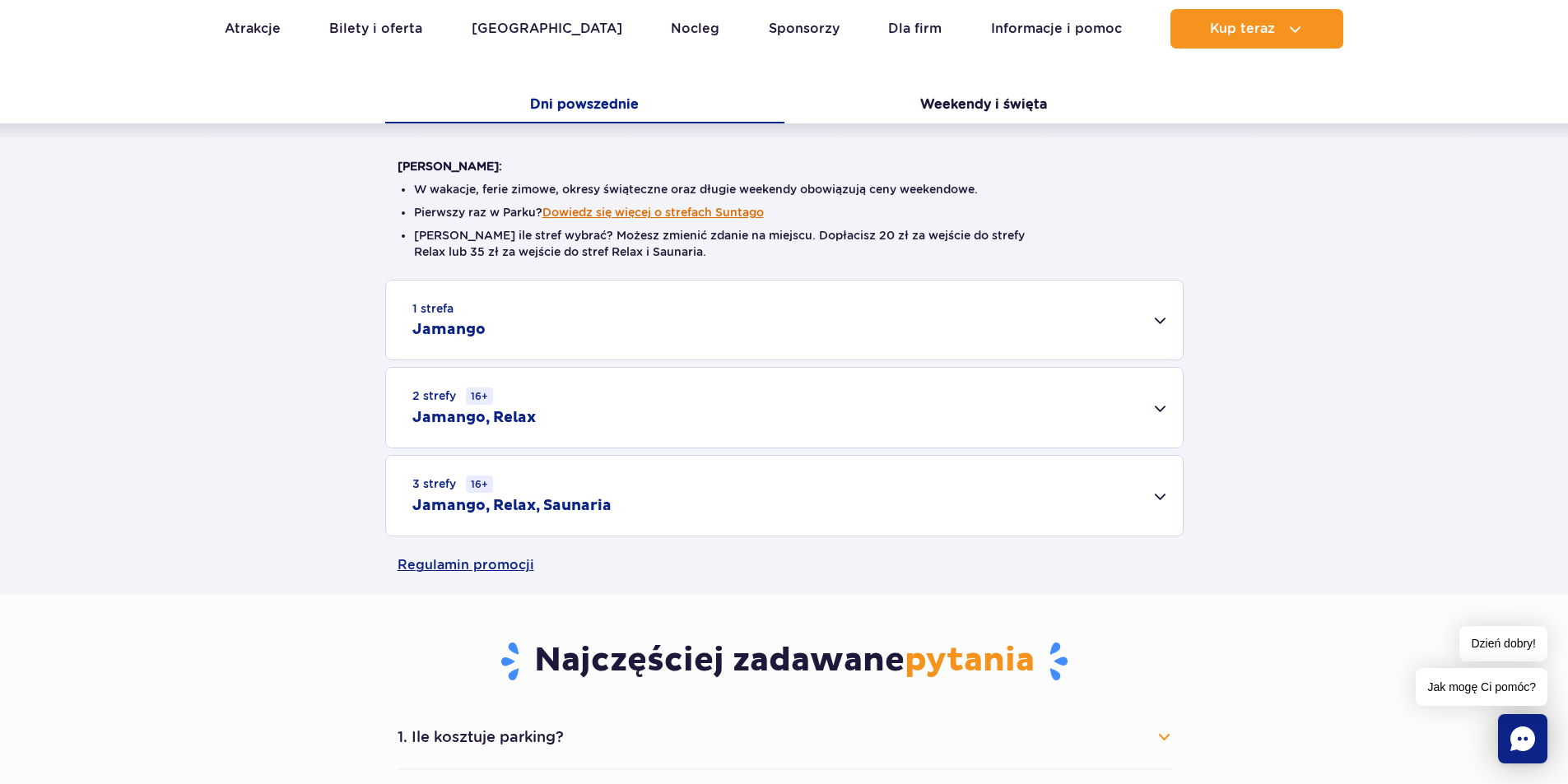
click at [689, 213] on button "Dowiedz się więcej o strefach Suntago" at bounding box center [653, 213] width 222 height 14
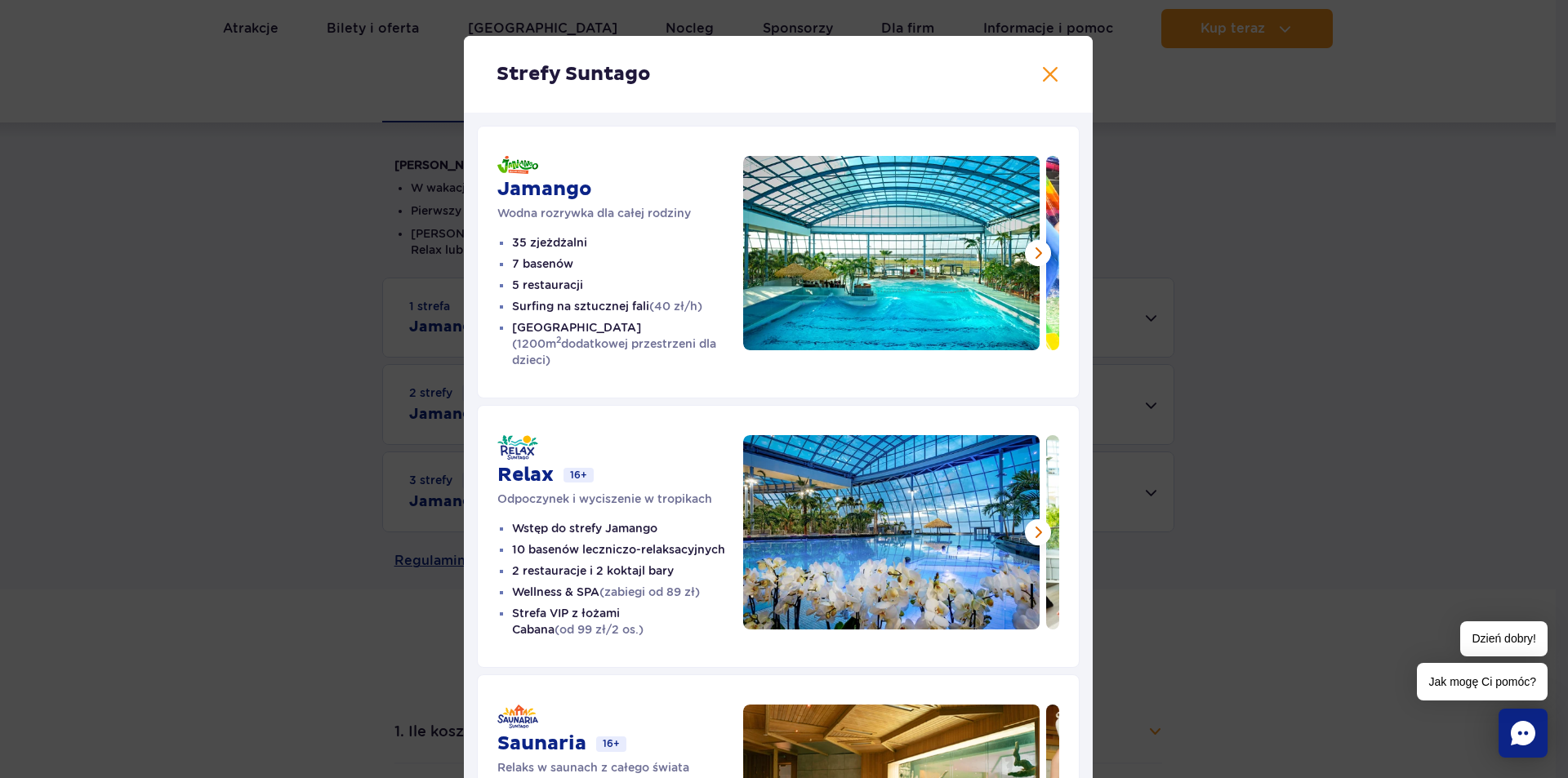
scroll to position [0, 0]
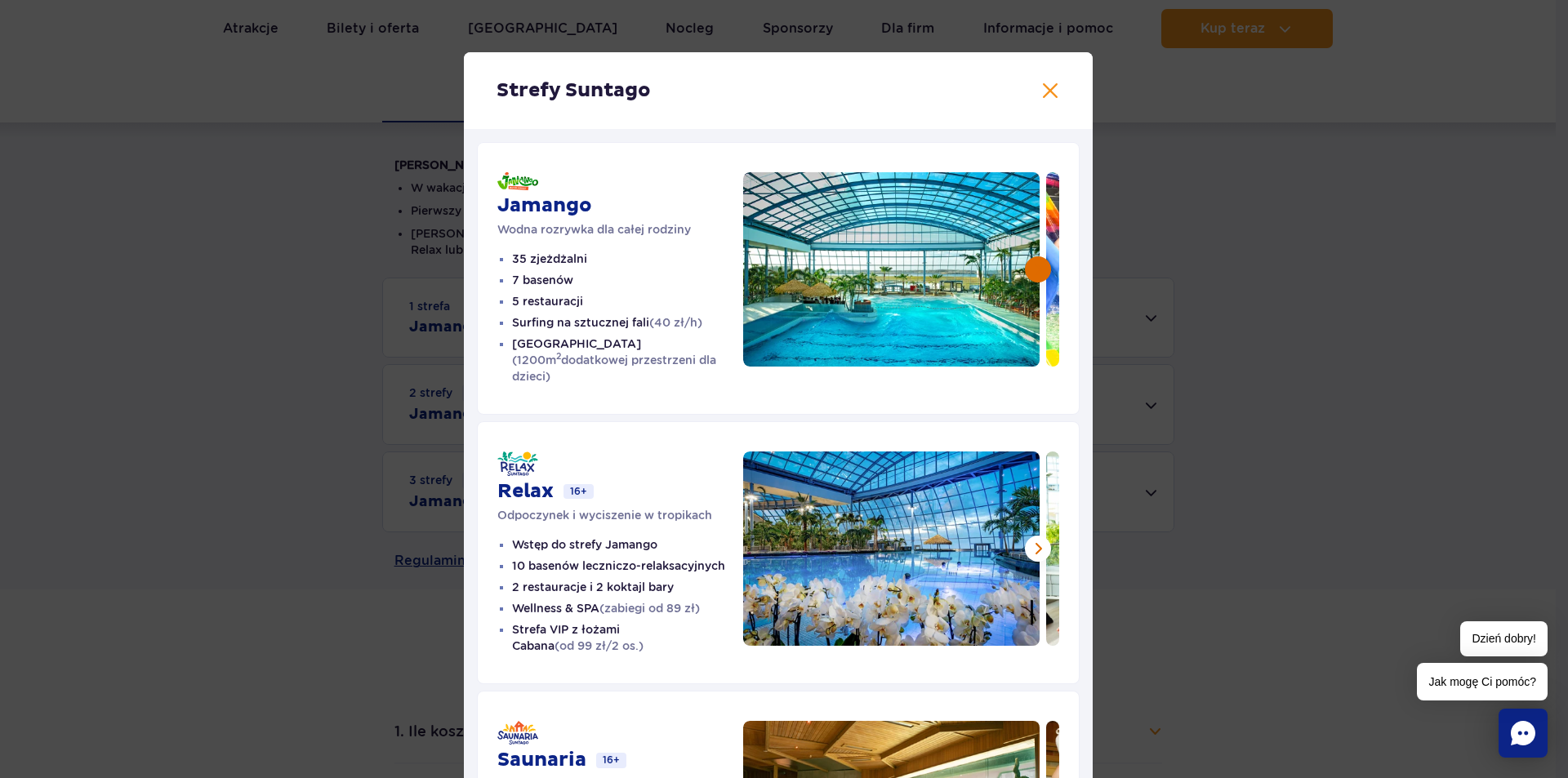
click at [1030, 268] on button at bounding box center [1038, 269] width 26 height 26
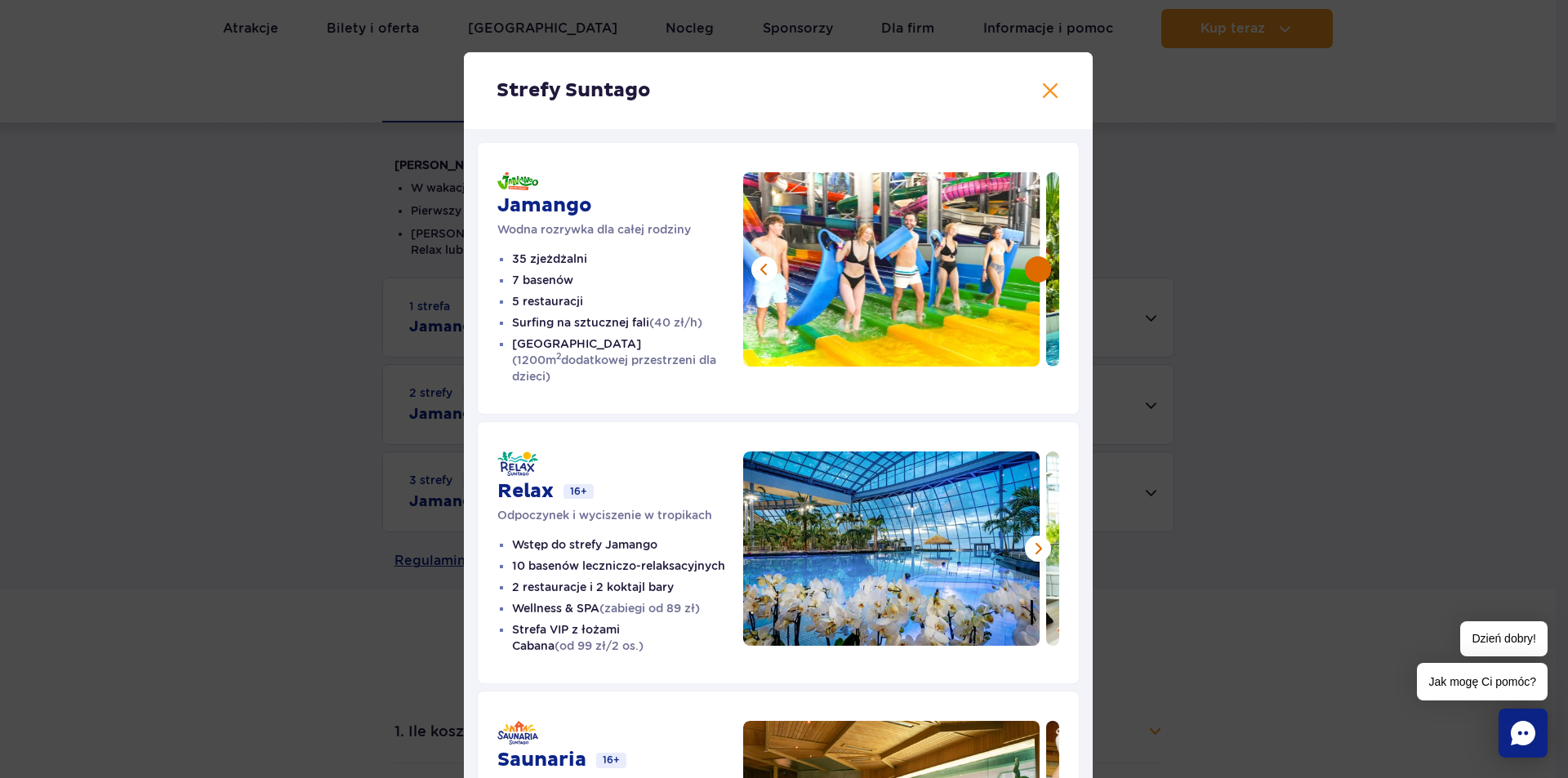
click at [1030, 268] on button at bounding box center [1038, 269] width 26 height 26
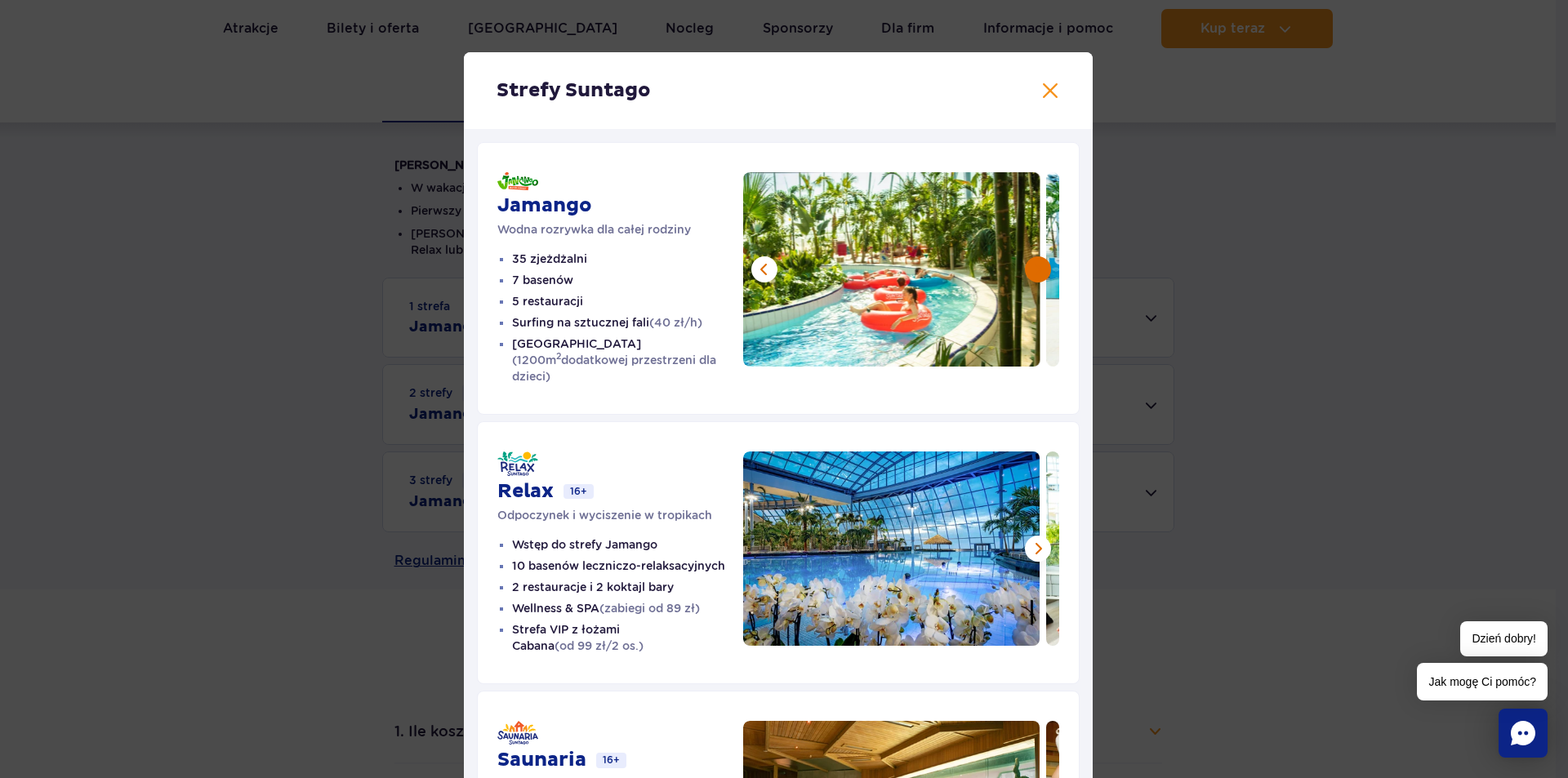
click at [1030, 268] on button at bounding box center [1038, 269] width 26 height 26
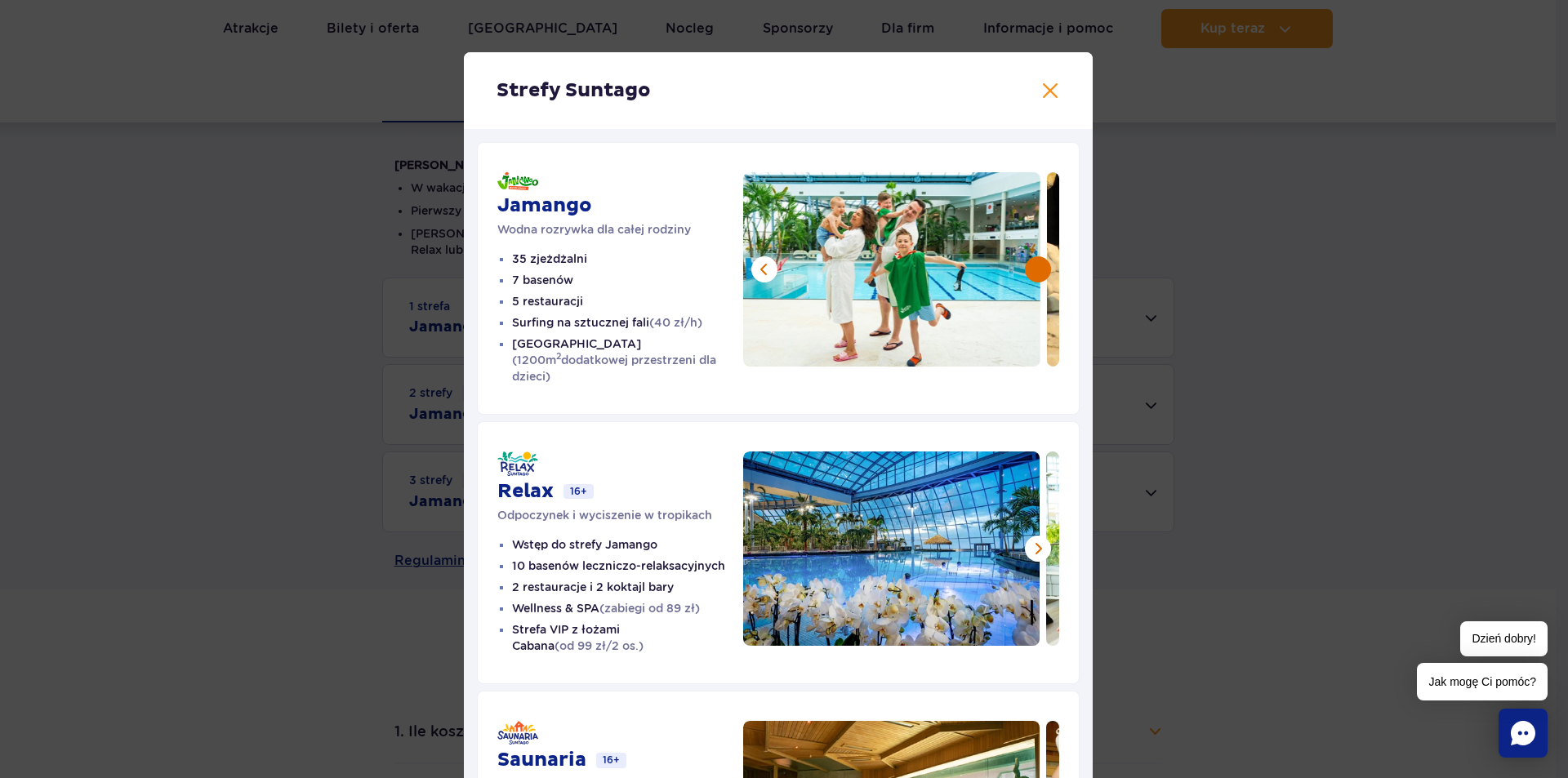
click at [1030, 268] on button at bounding box center [1038, 269] width 26 height 26
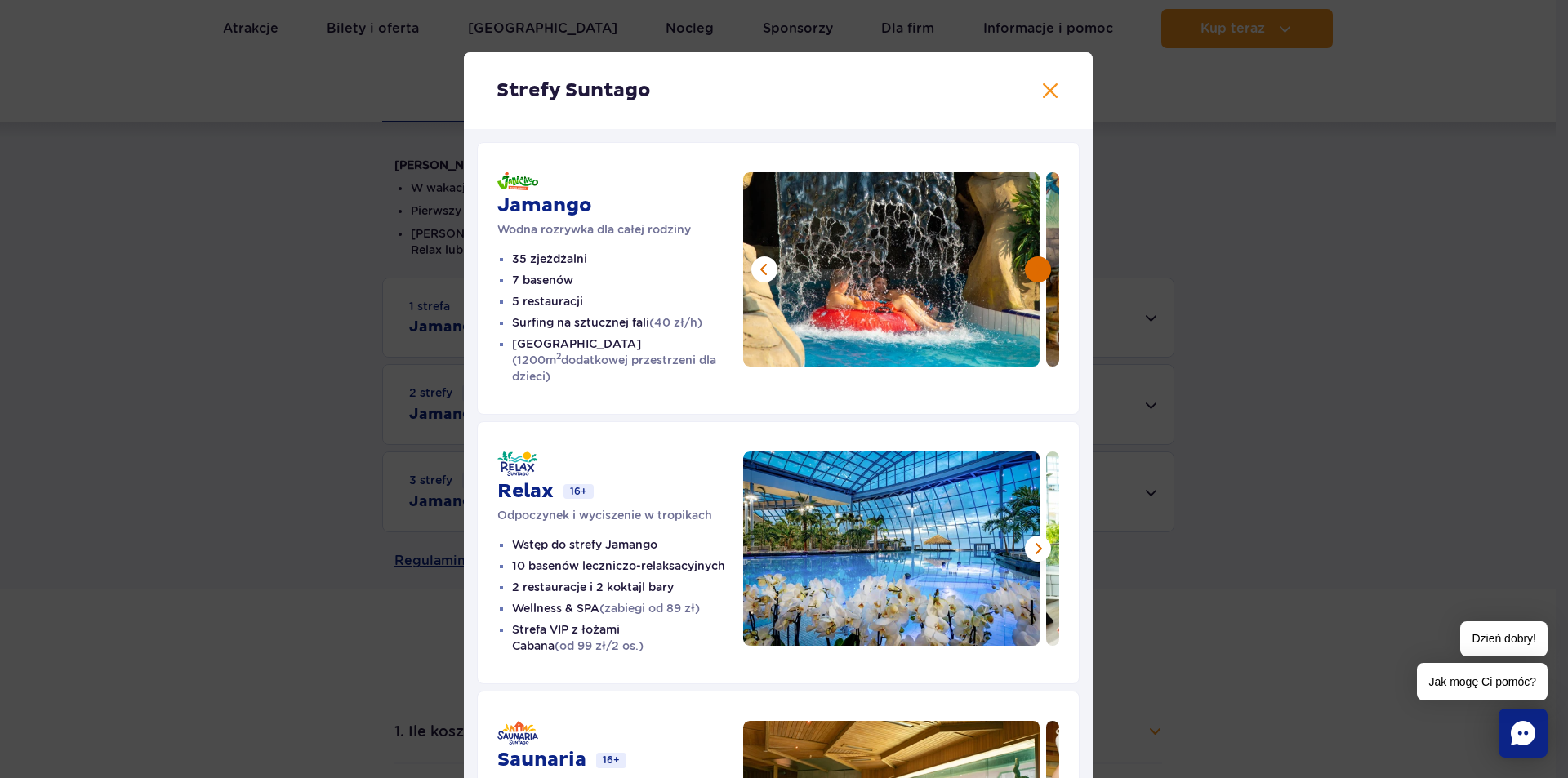
click at [1030, 268] on button at bounding box center [1038, 269] width 26 height 26
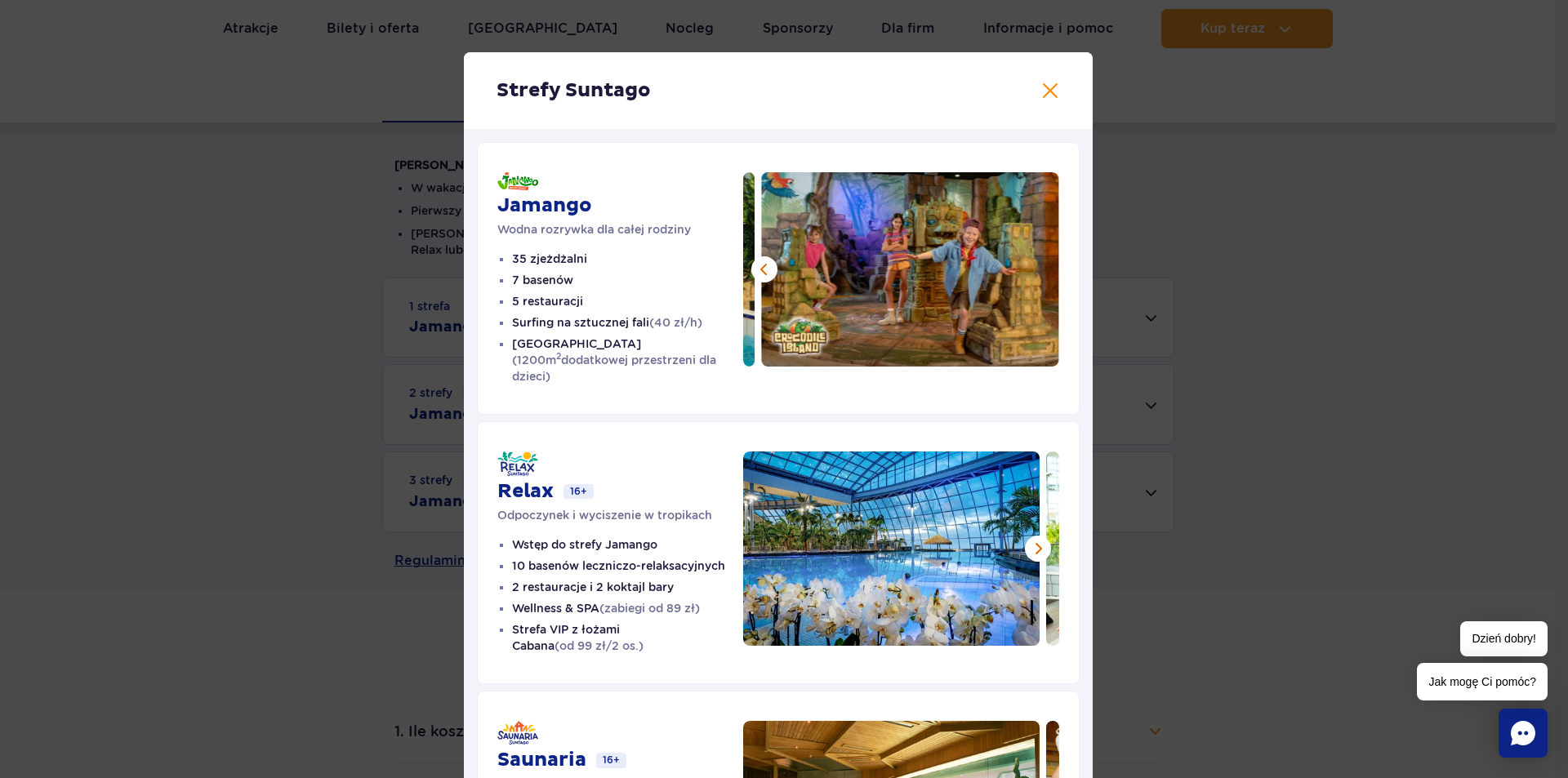
click at [1031, 268] on img at bounding box center [910, 270] width 297 height 195
click at [1034, 536] on button at bounding box center [1038, 548] width 26 height 26
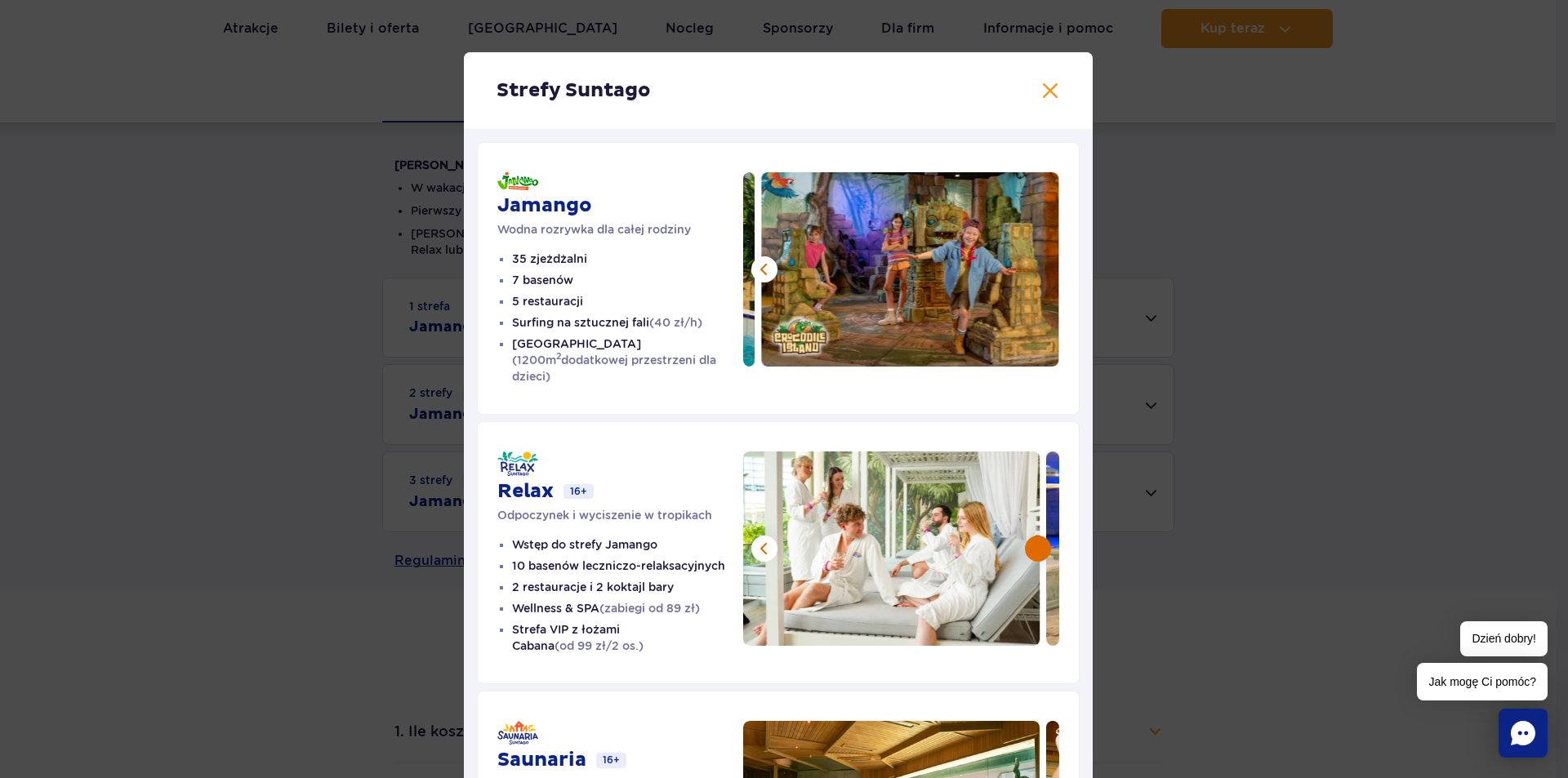
click at [1034, 536] on button at bounding box center [1038, 548] width 26 height 26
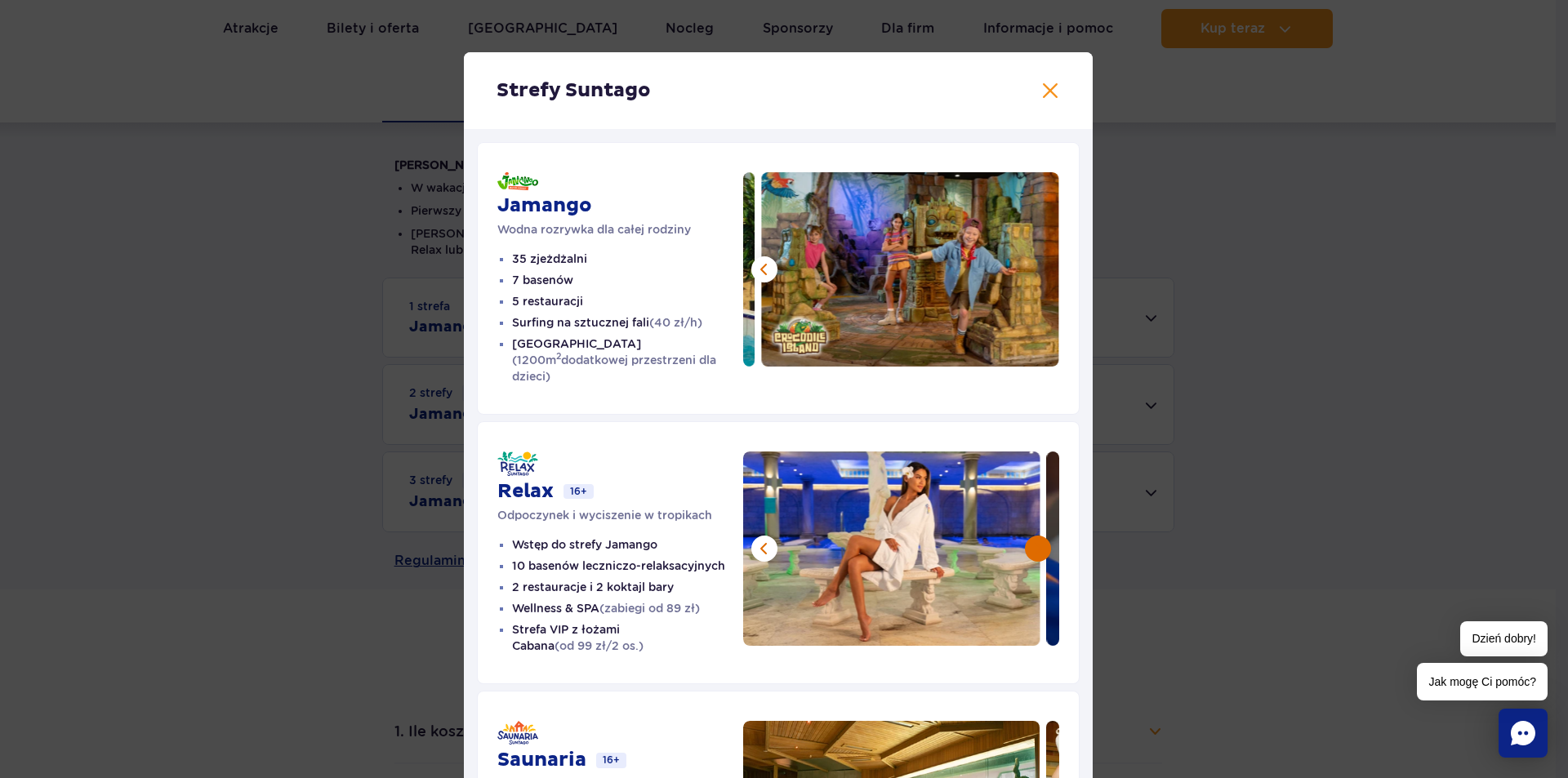
click at [1034, 536] on button at bounding box center [1038, 548] width 26 height 26
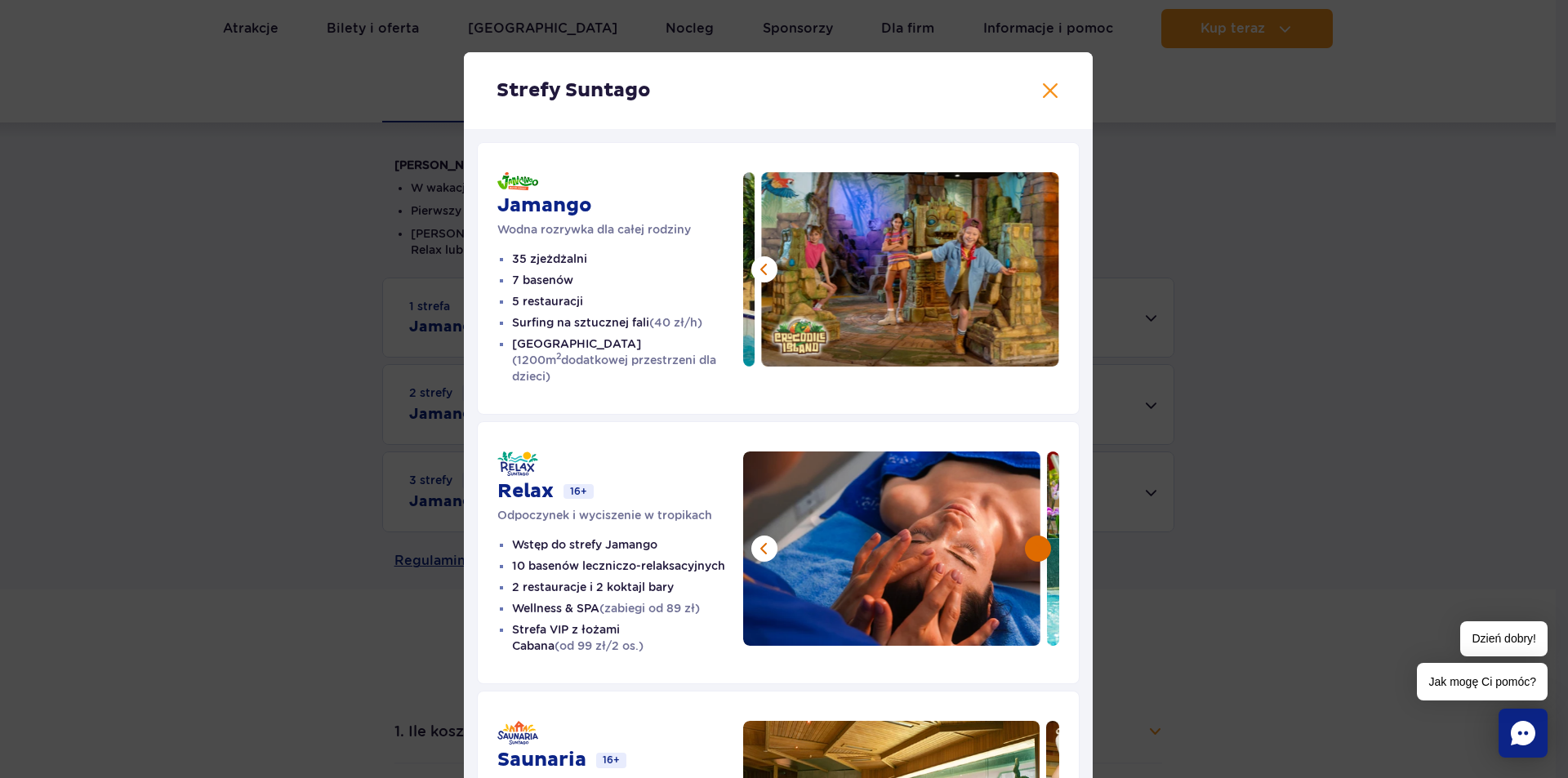
click at [1034, 536] on button at bounding box center [1038, 548] width 26 height 26
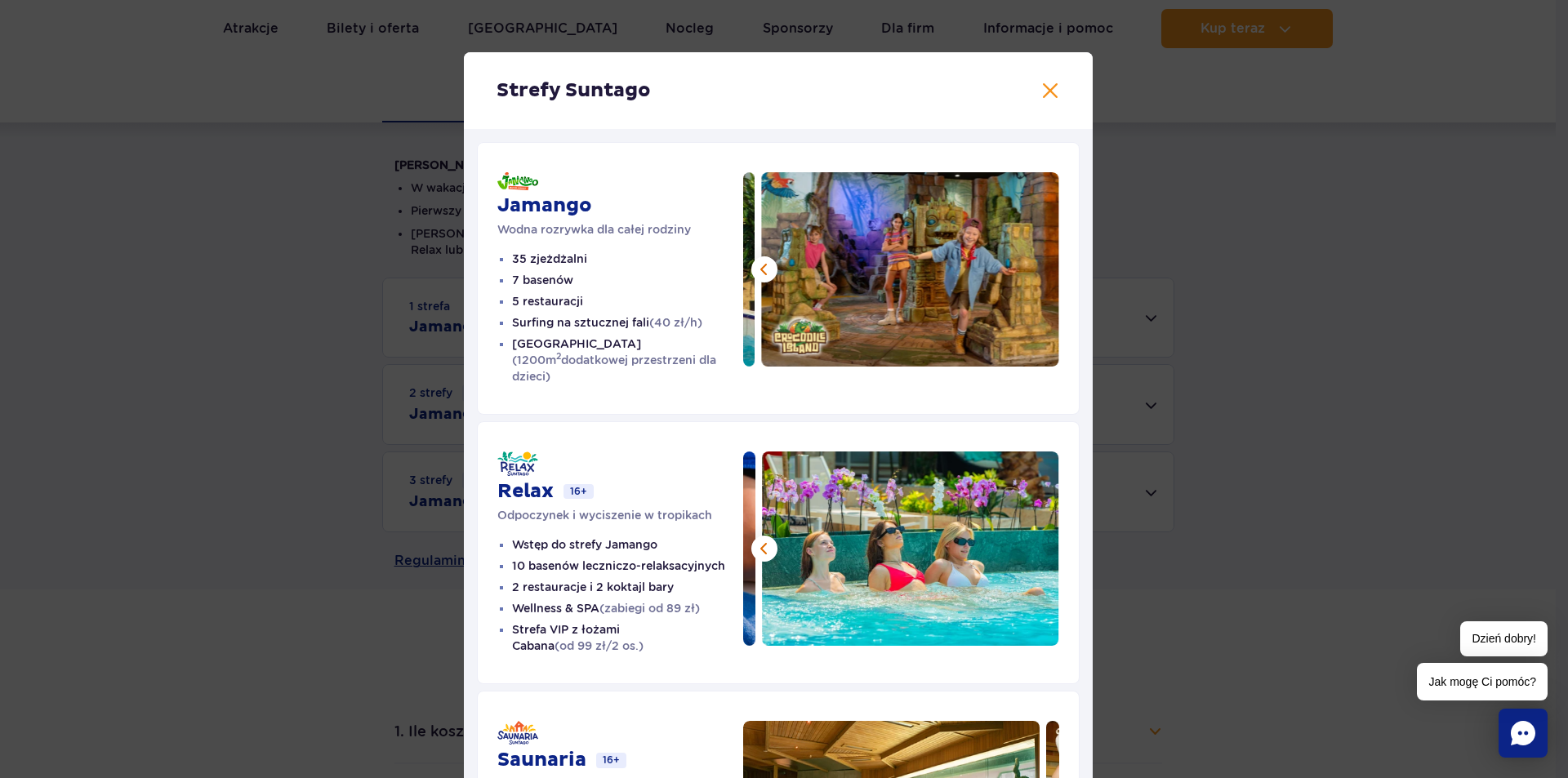
click at [1034, 536] on img at bounding box center [910, 549] width 297 height 195
click at [1041, 89] on button at bounding box center [1050, 91] width 19 height 19
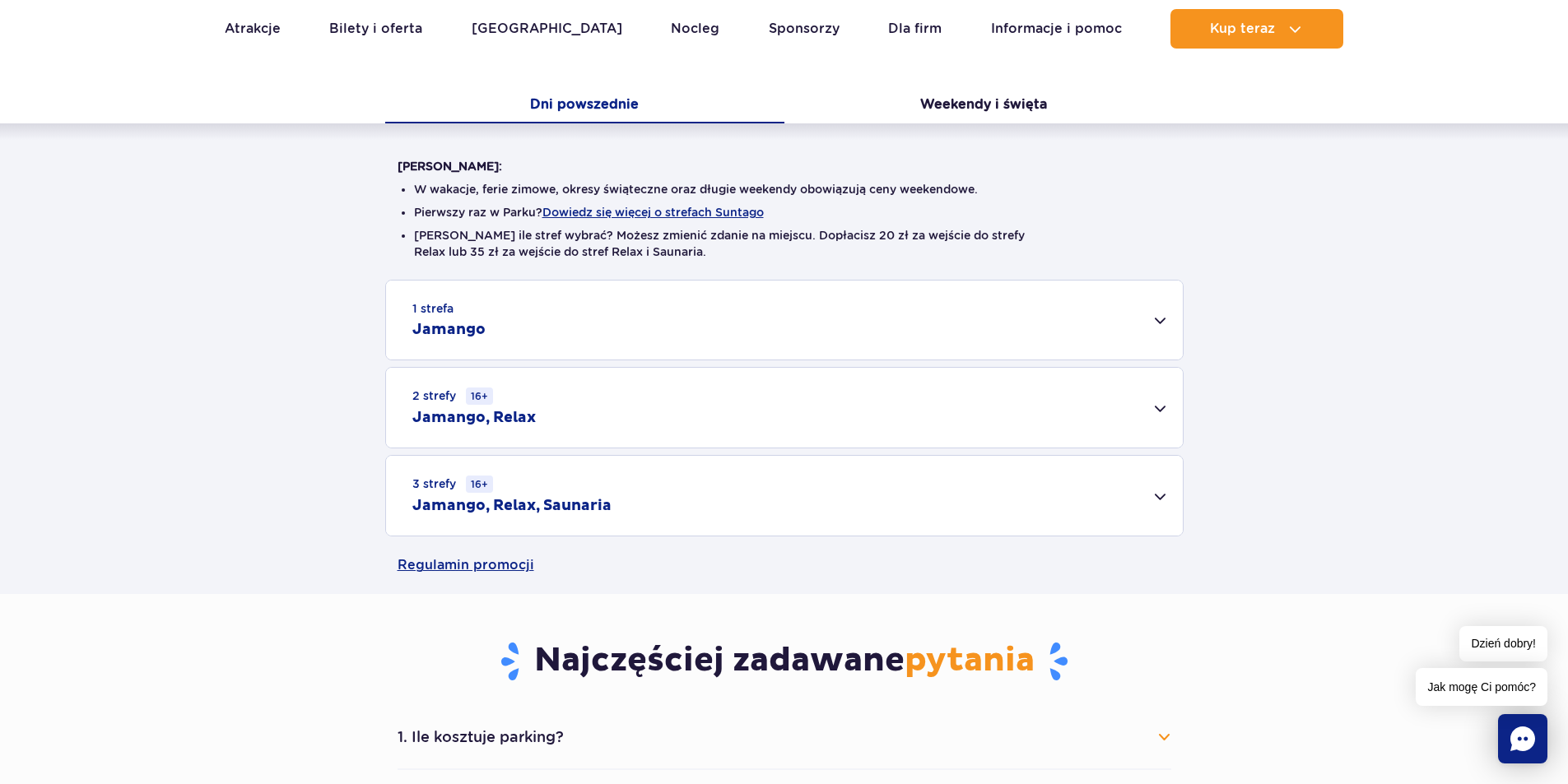
click at [1162, 324] on div "1 strefa Jamango" at bounding box center [784, 320] width 797 height 79
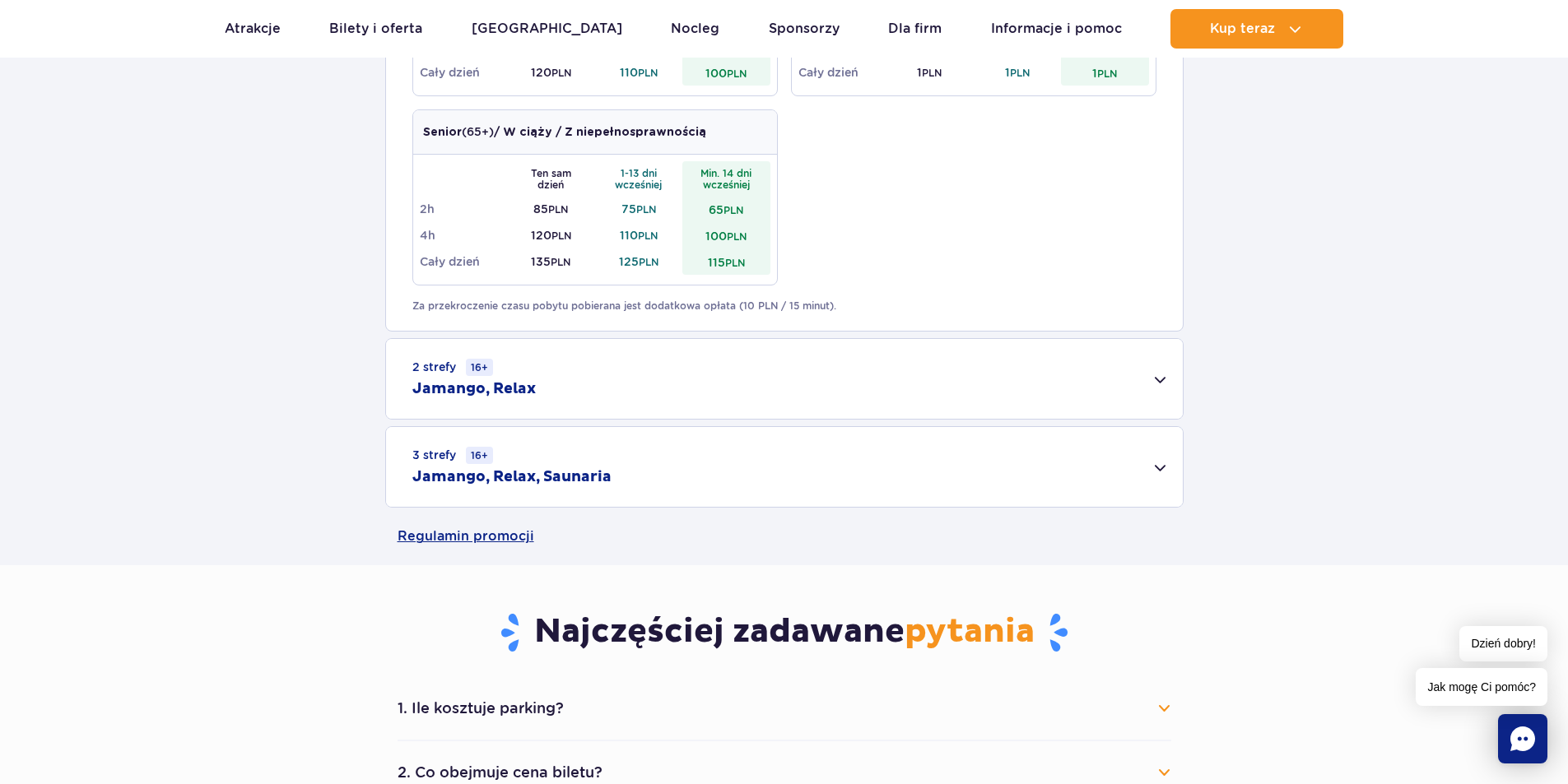
scroll to position [987, 0]
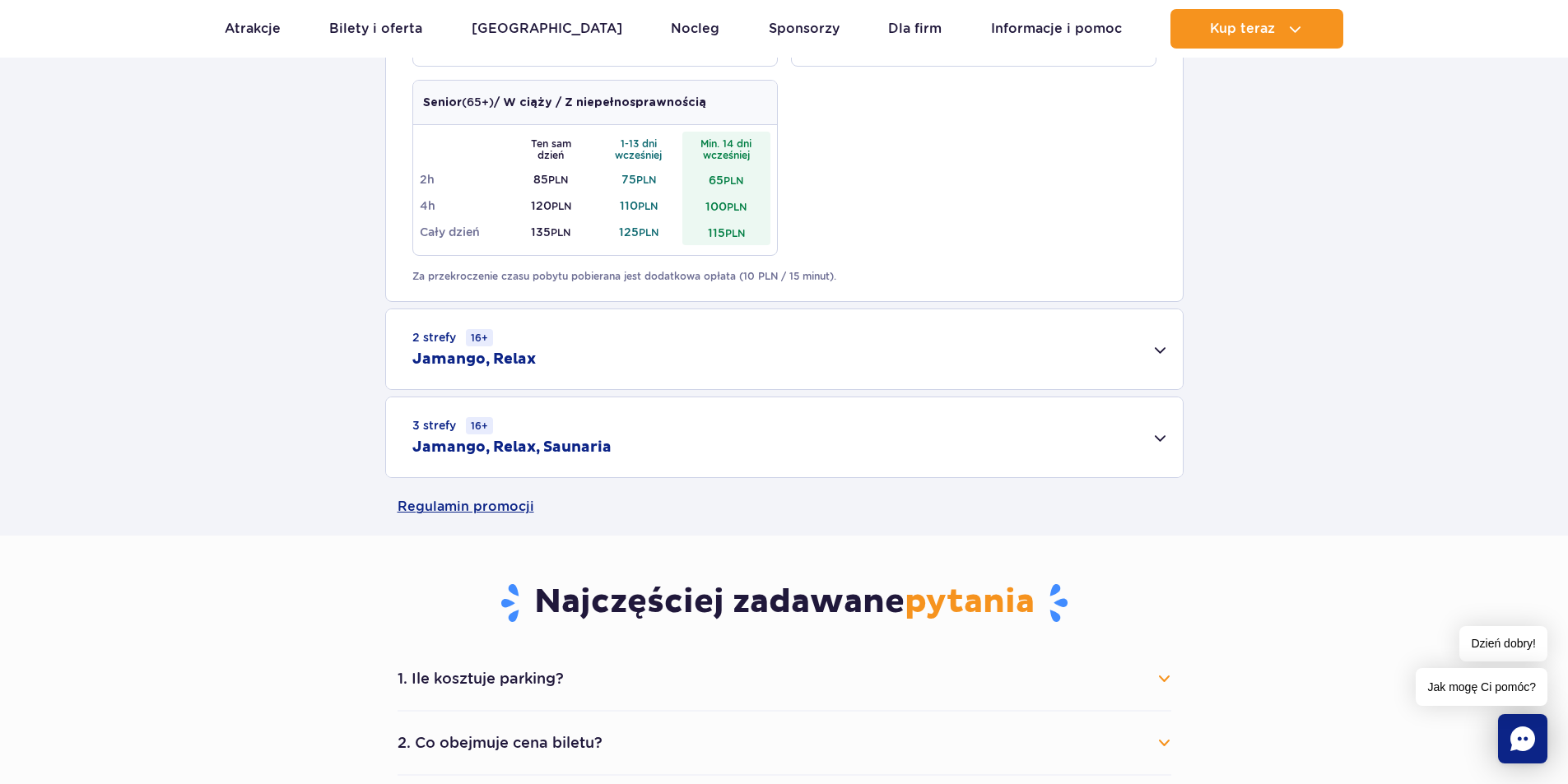
click at [1164, 351] on div "2 strefy 16+ Jamango, Relax" at bounding box center [784, 349] width 797 height 80
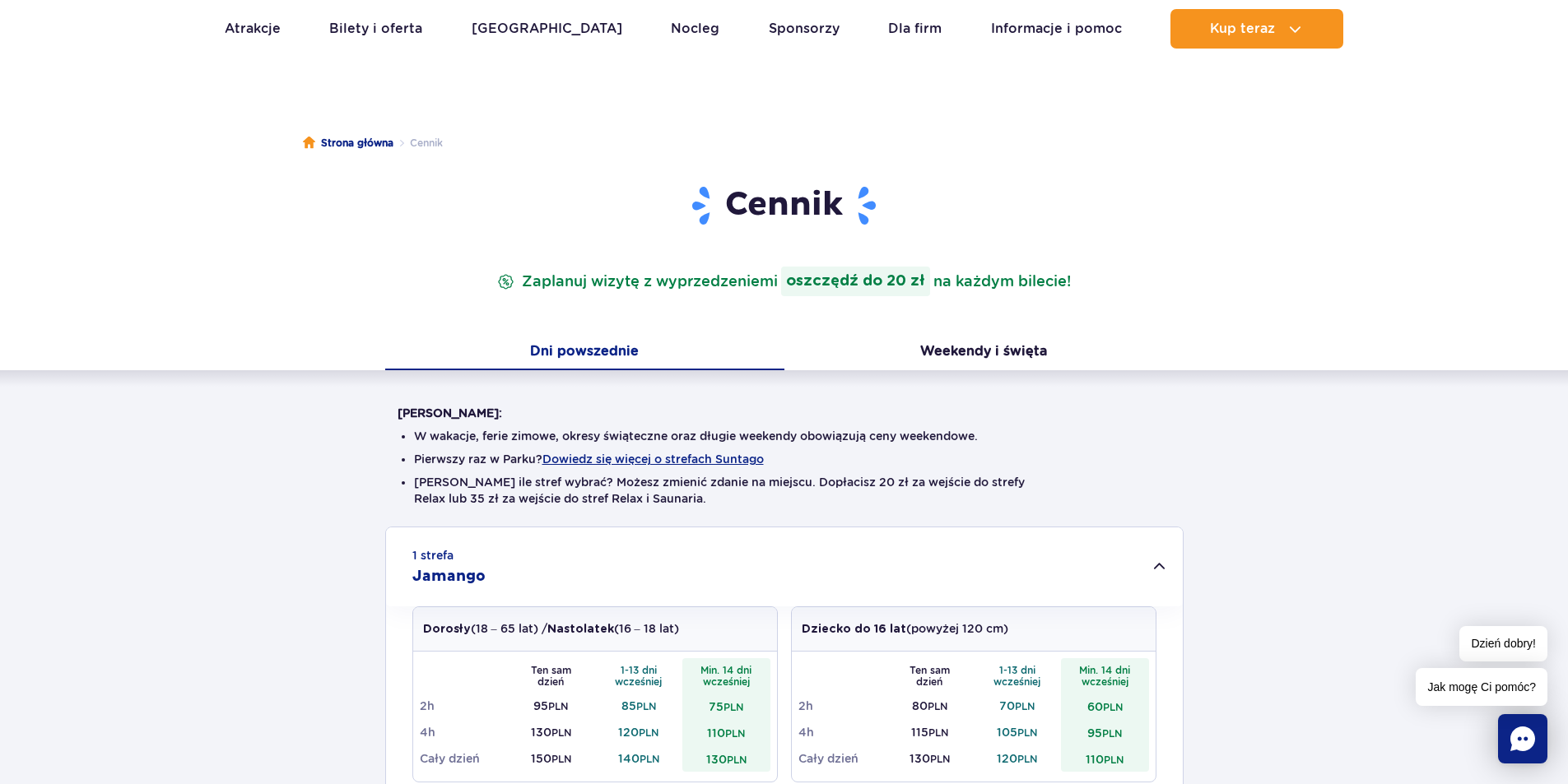
scroll to position [0, 0]
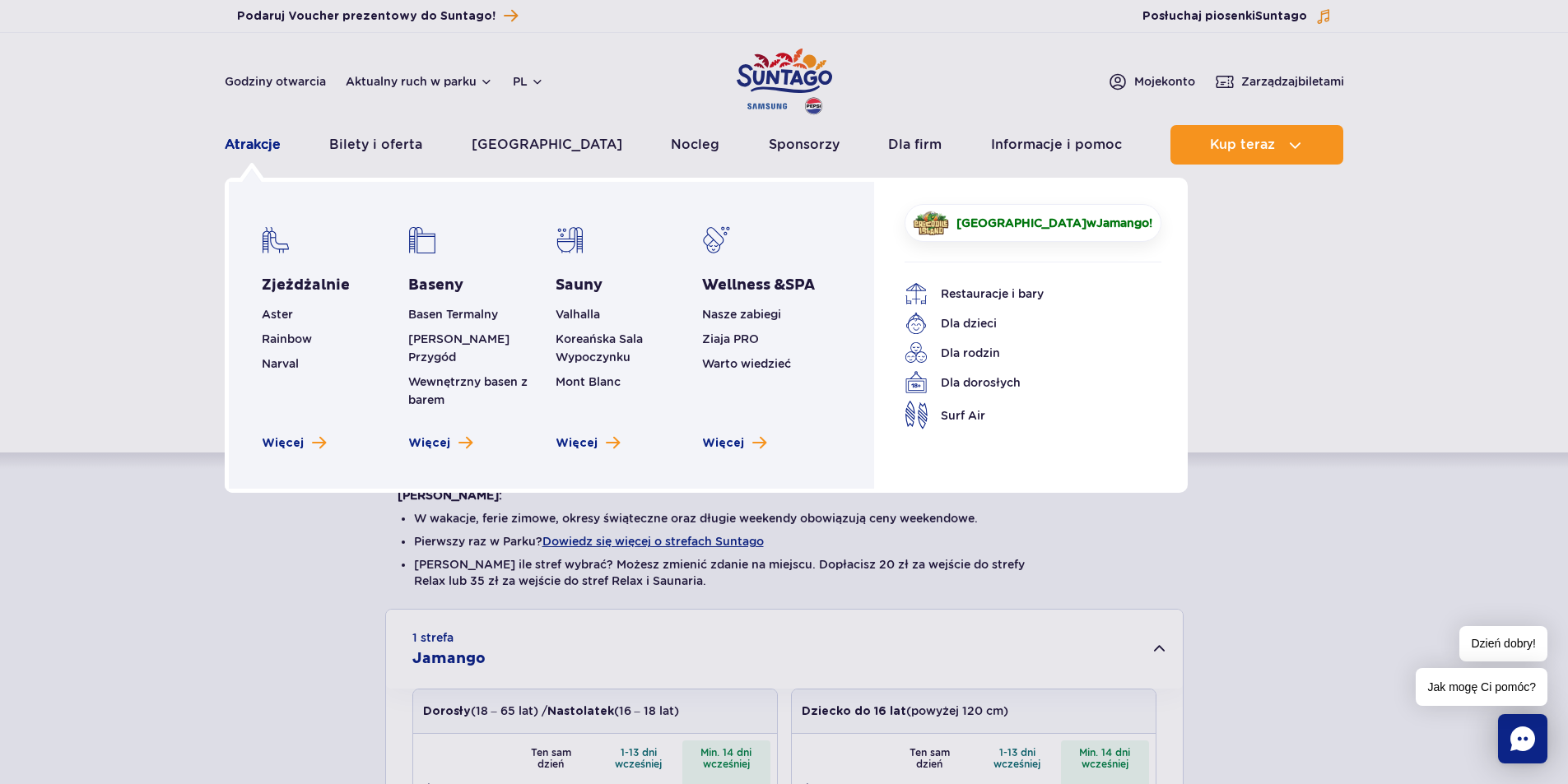
click at [252, 144] on link "Atrakcje" at bounding box center [253, 145] width 56 height 40
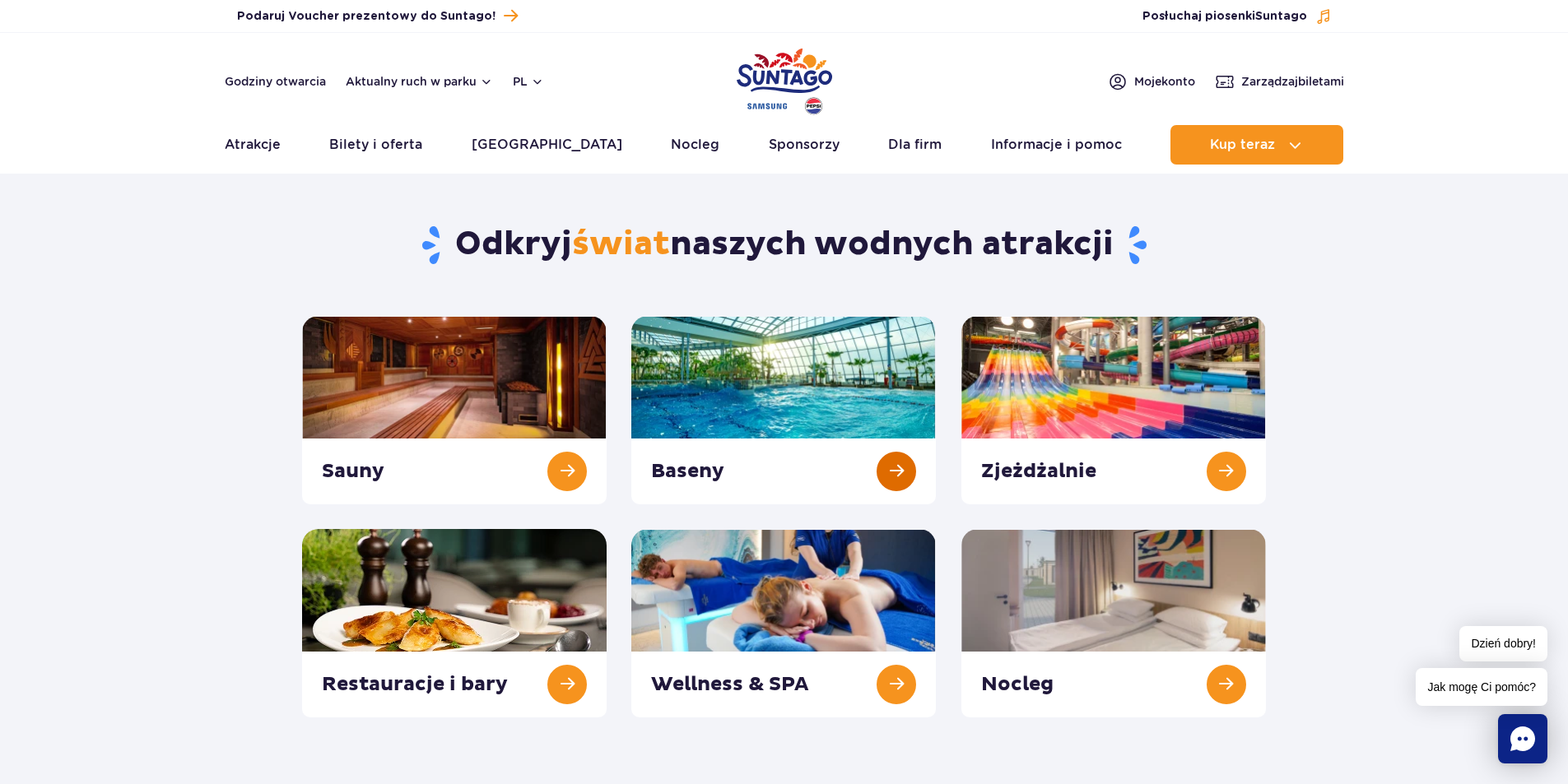
click at [906, 468] on link at bounding box center [783, 410] width 304 height 188
click at [1227, 472] on link at bounding box center [1113, 410] width 304 height 188
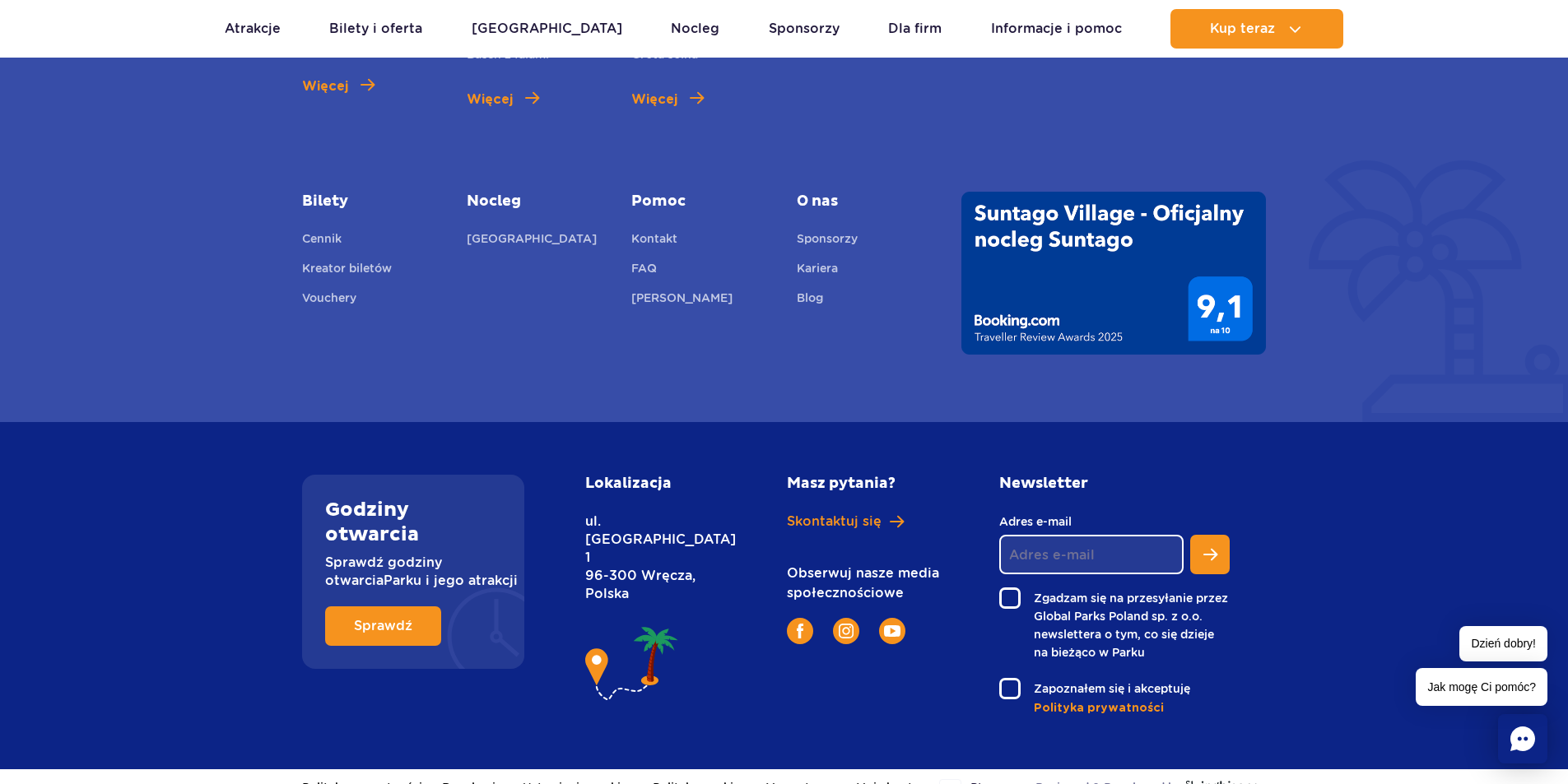
scroll to position [2451, 0]
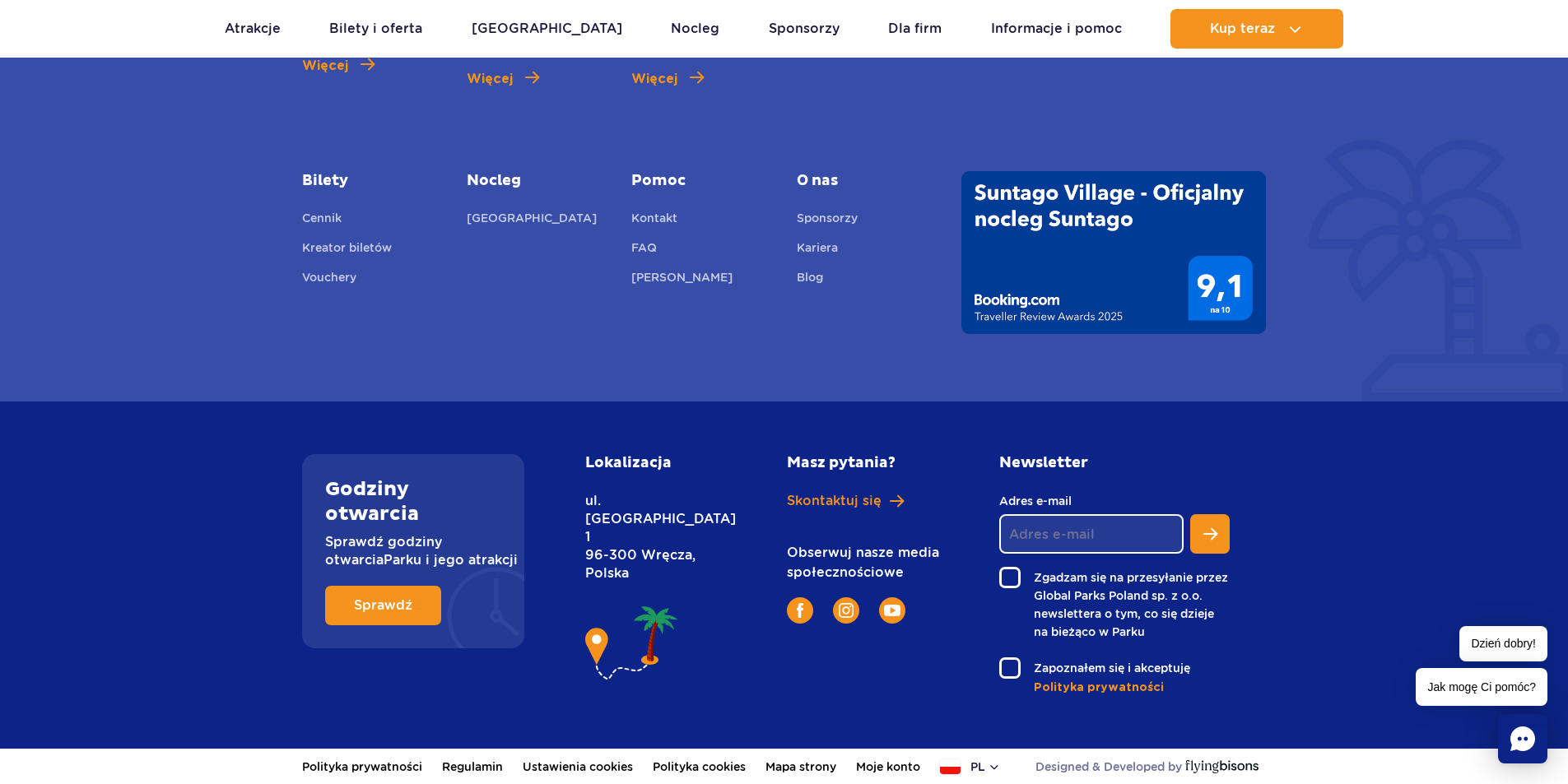
drag, startPoint x: 595, startPoint y: 492, endPoint x: 704, endPoint y: 518, distance: 112.1
click at [704, 518] on p "ul. [STREET_ADDRESS]" at bounding box center [648, 536] width 127 height 90
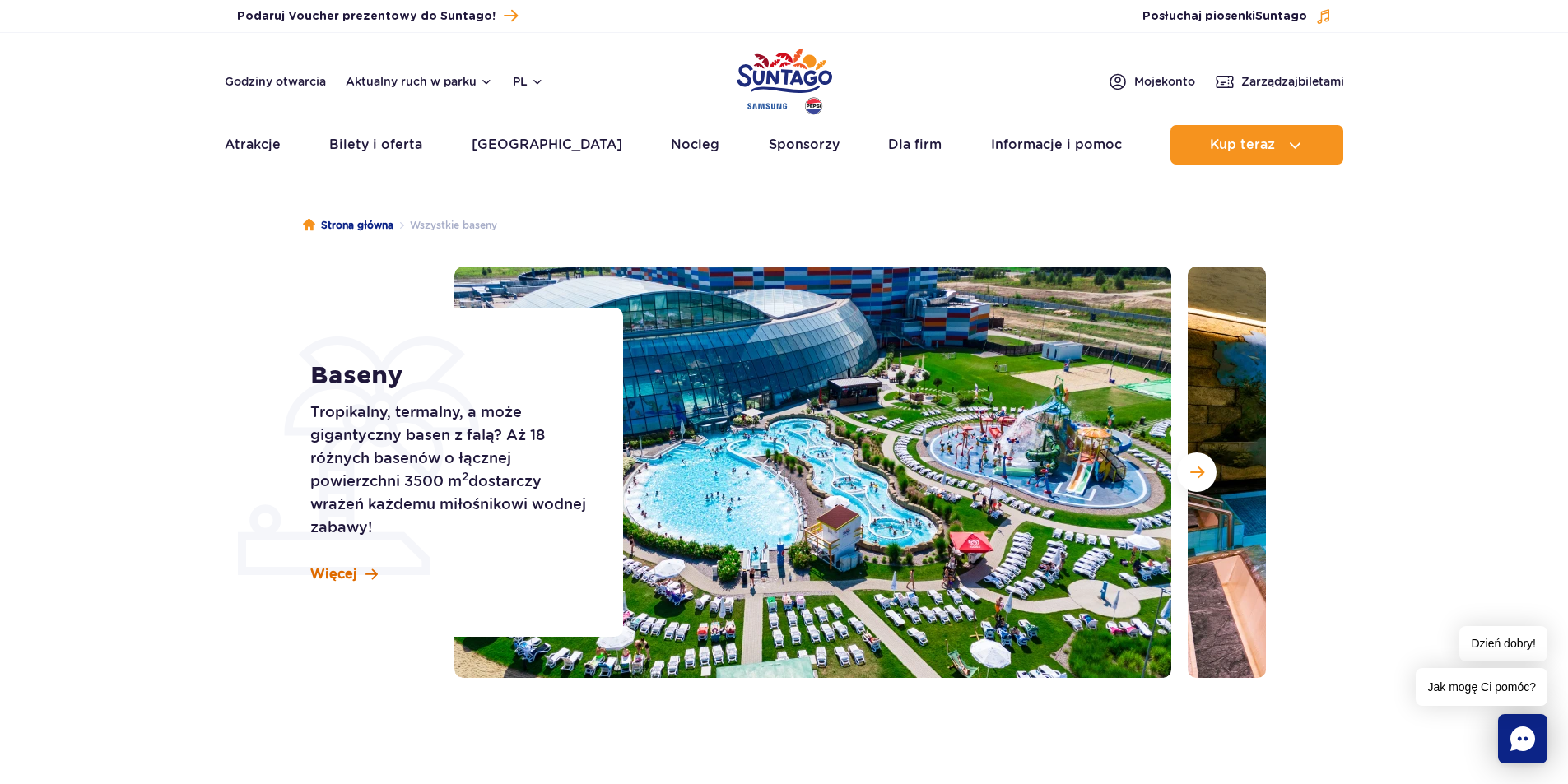
click at [358, 574] on link "Więcej" at bounding box center [343, 574] width 67 height 18
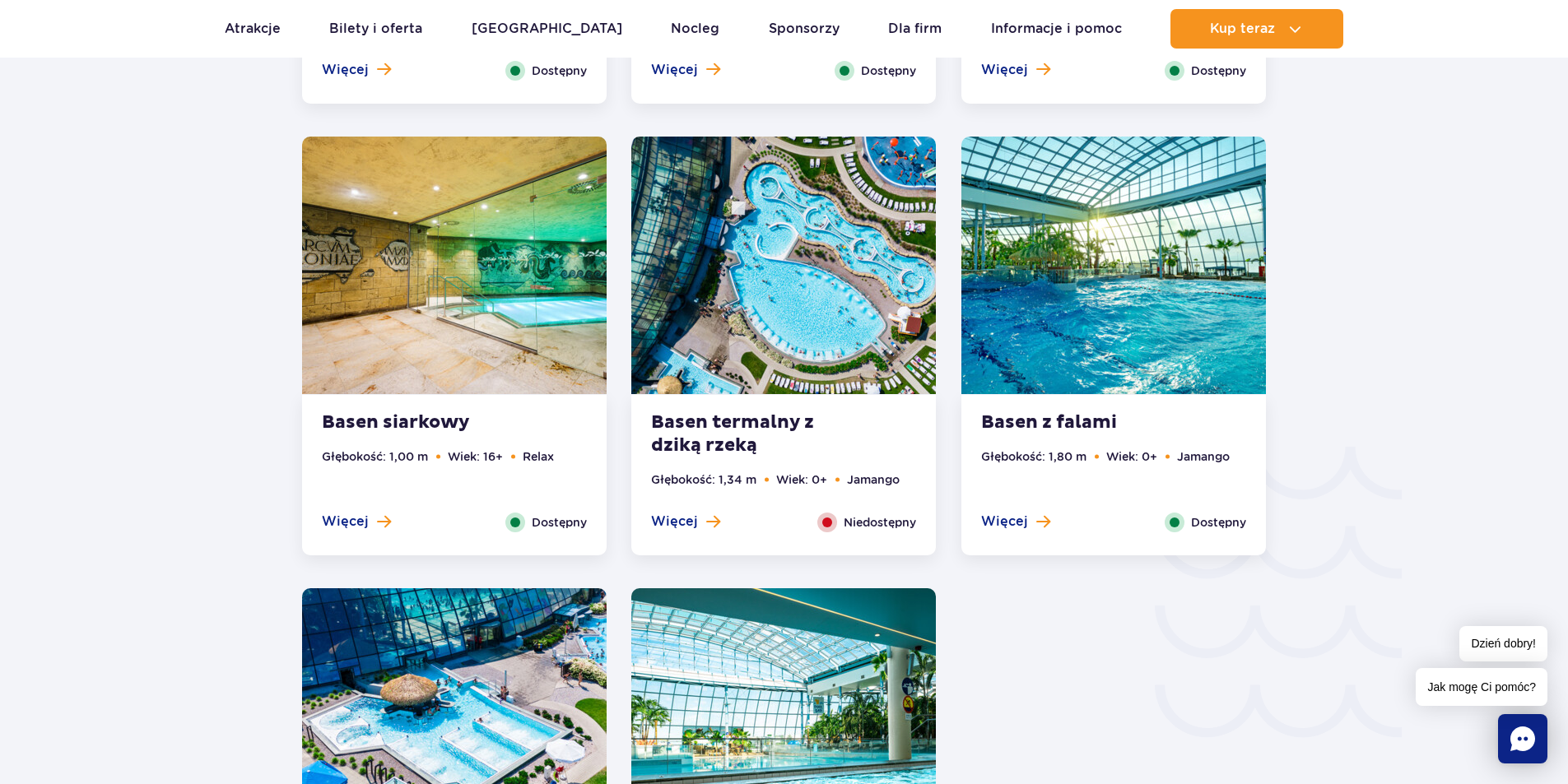
scroll to position [2392, 0]
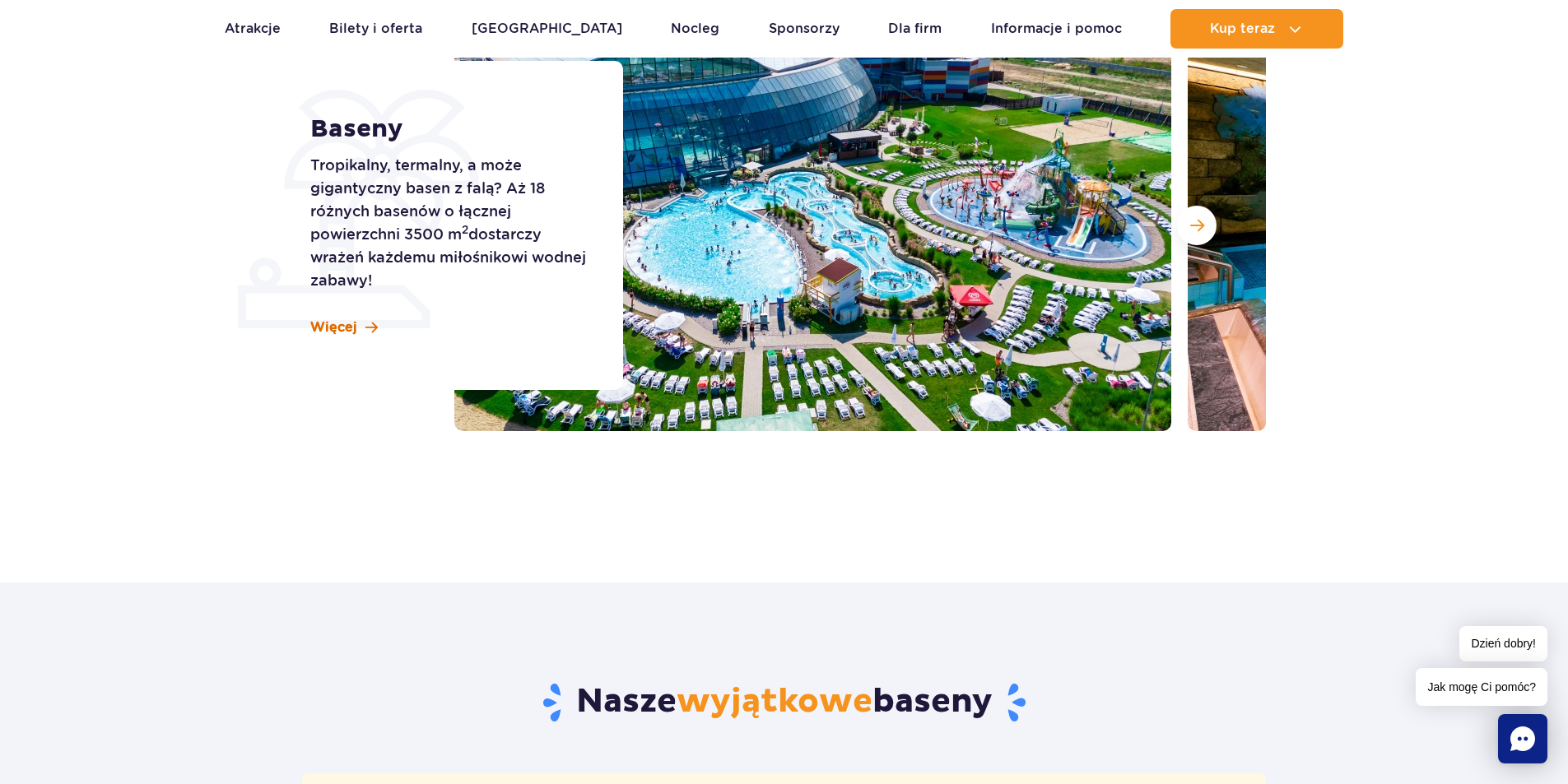
click at [361, 325] on link "Więcej" at bounding box center [343, 327] width 67 height 18
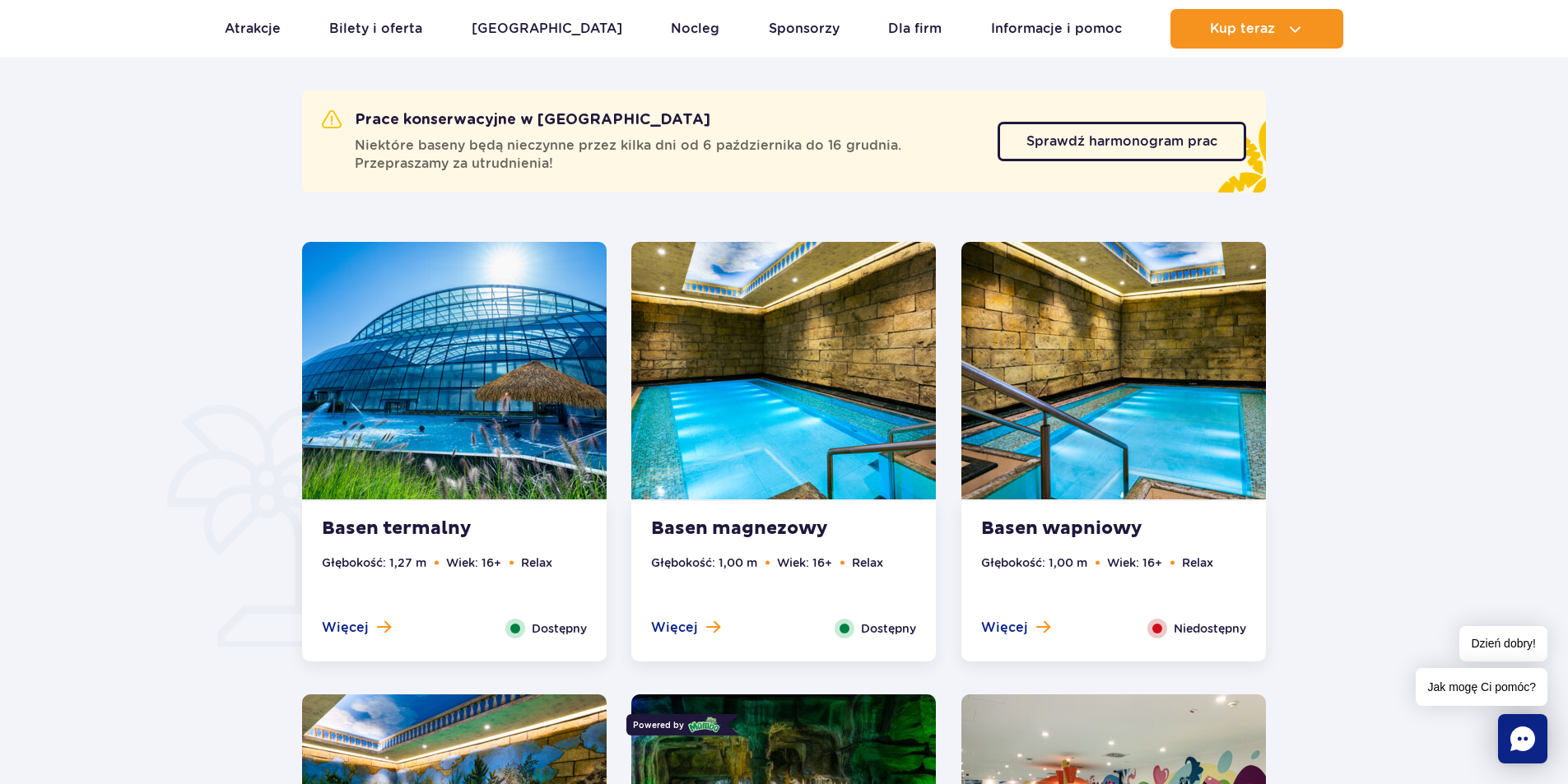
scroll to position [1075, 0]
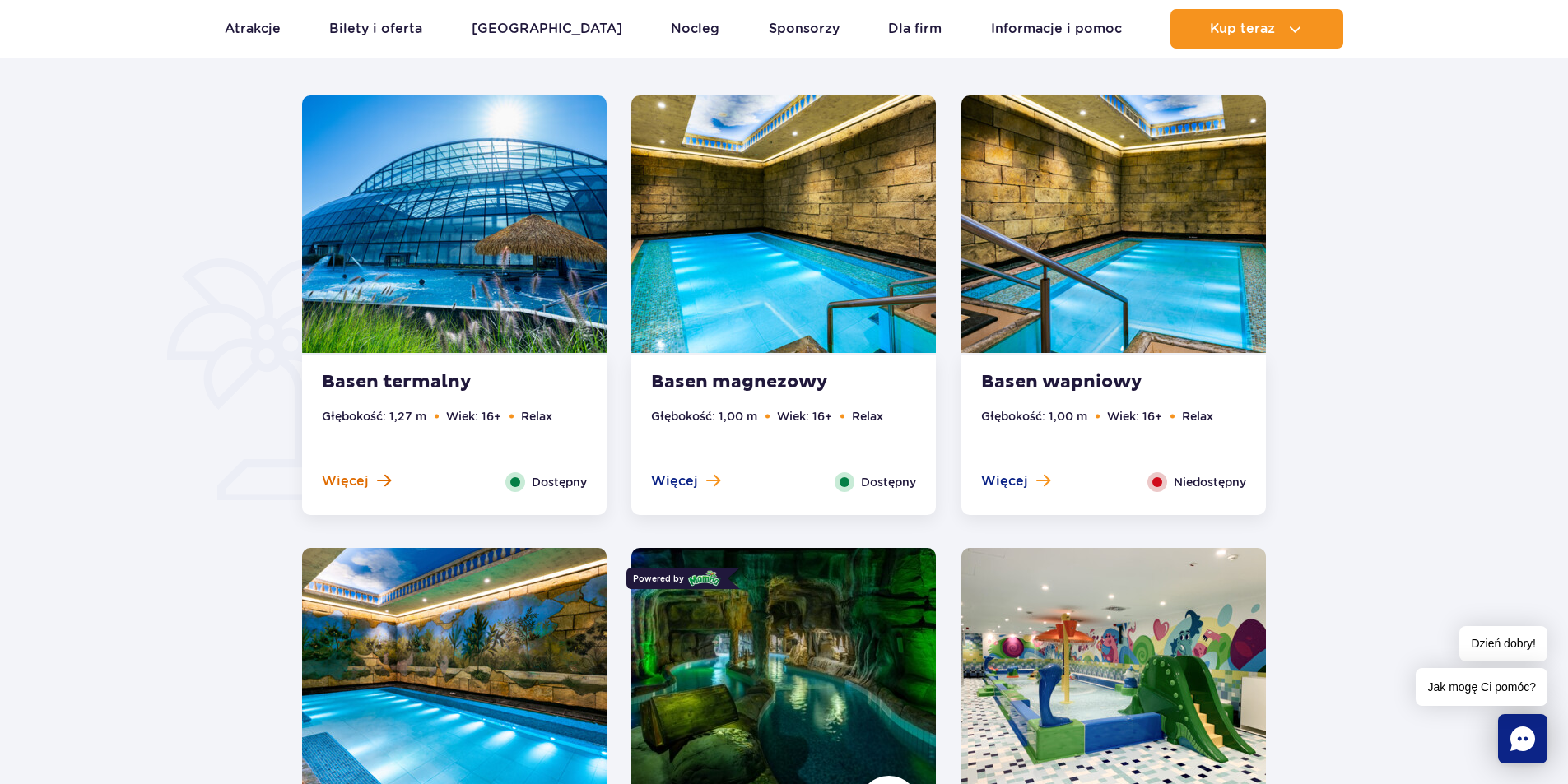
click at [386, 480] on span at bounding box center [384, 480] width 14 height 15
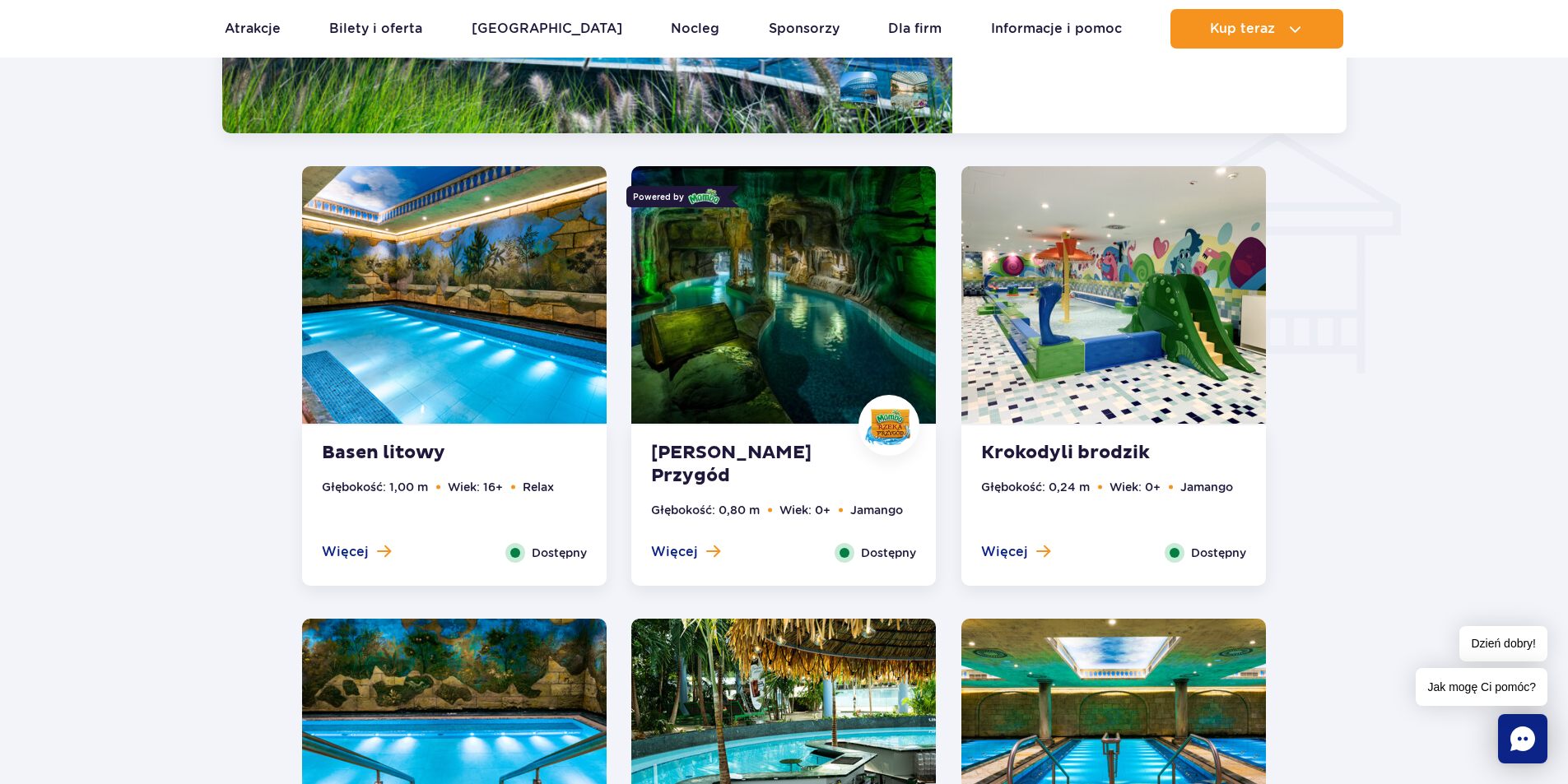
scroll to position [2187, 0]
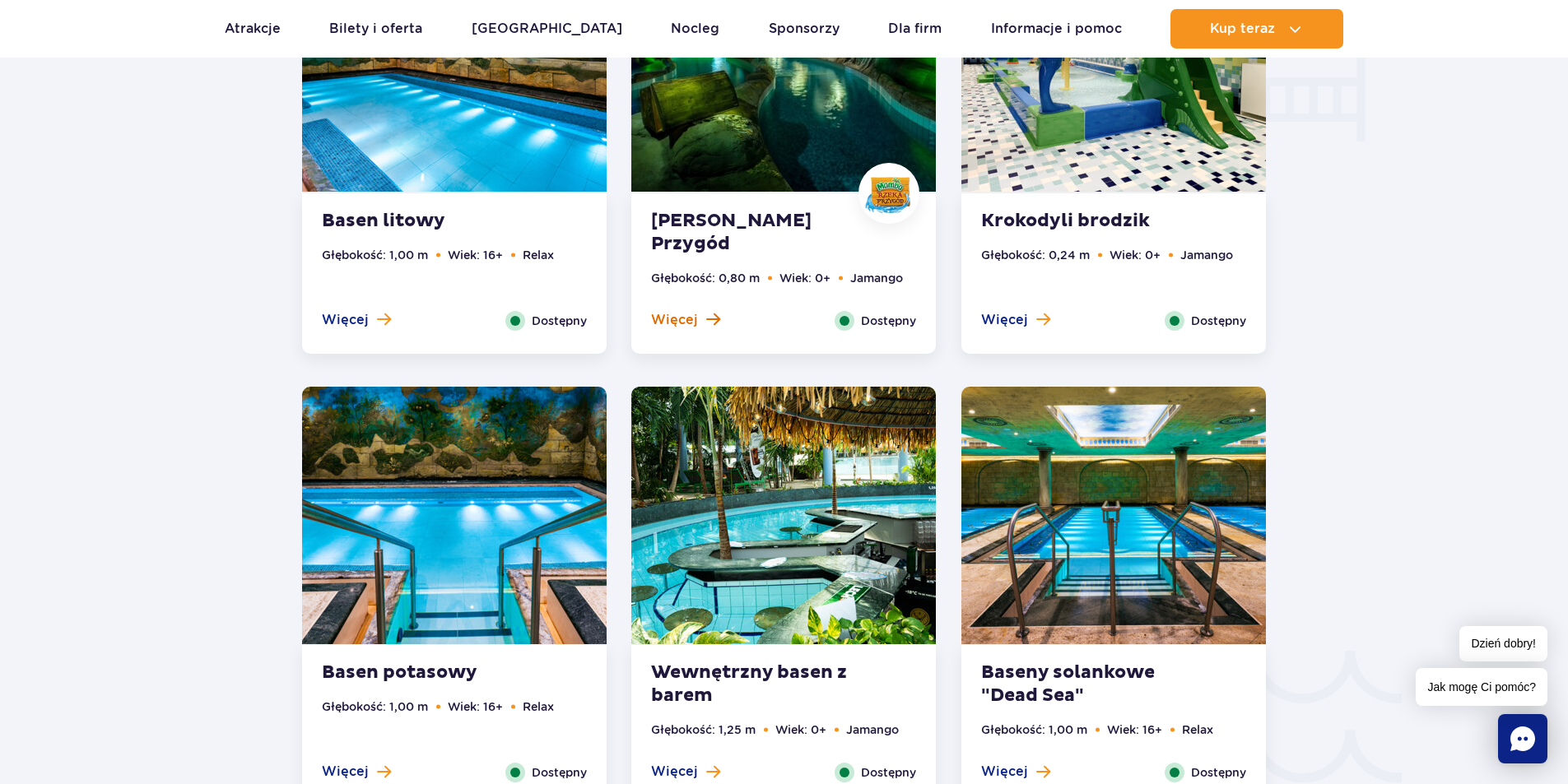
click at [715, 317] on span at bounding box center [713, 319] width 14 height 15
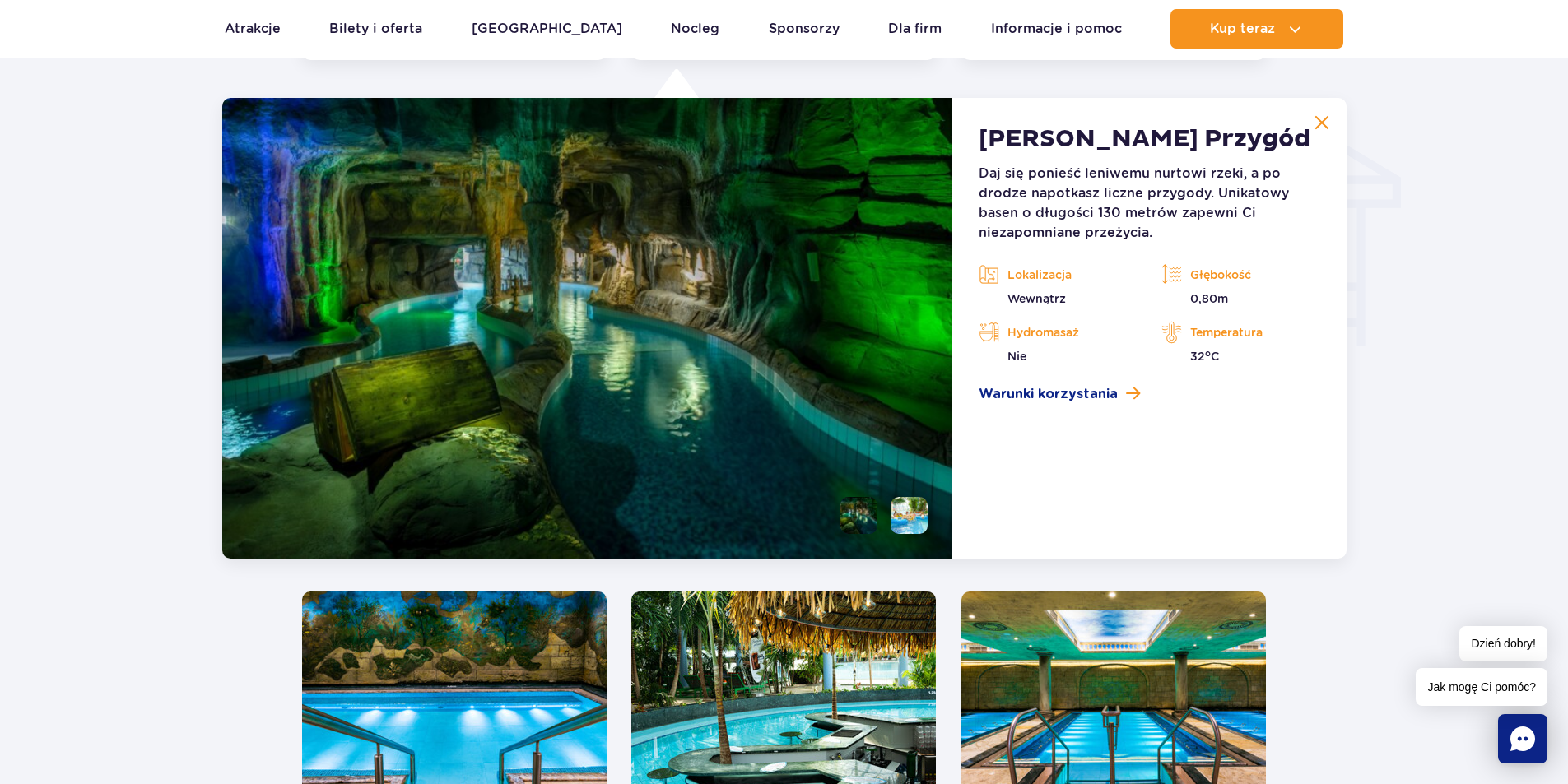
scroll to position [1982, 0]
click at [181, 539] on div at bounding box center [784, 397] width 1725 height 3100
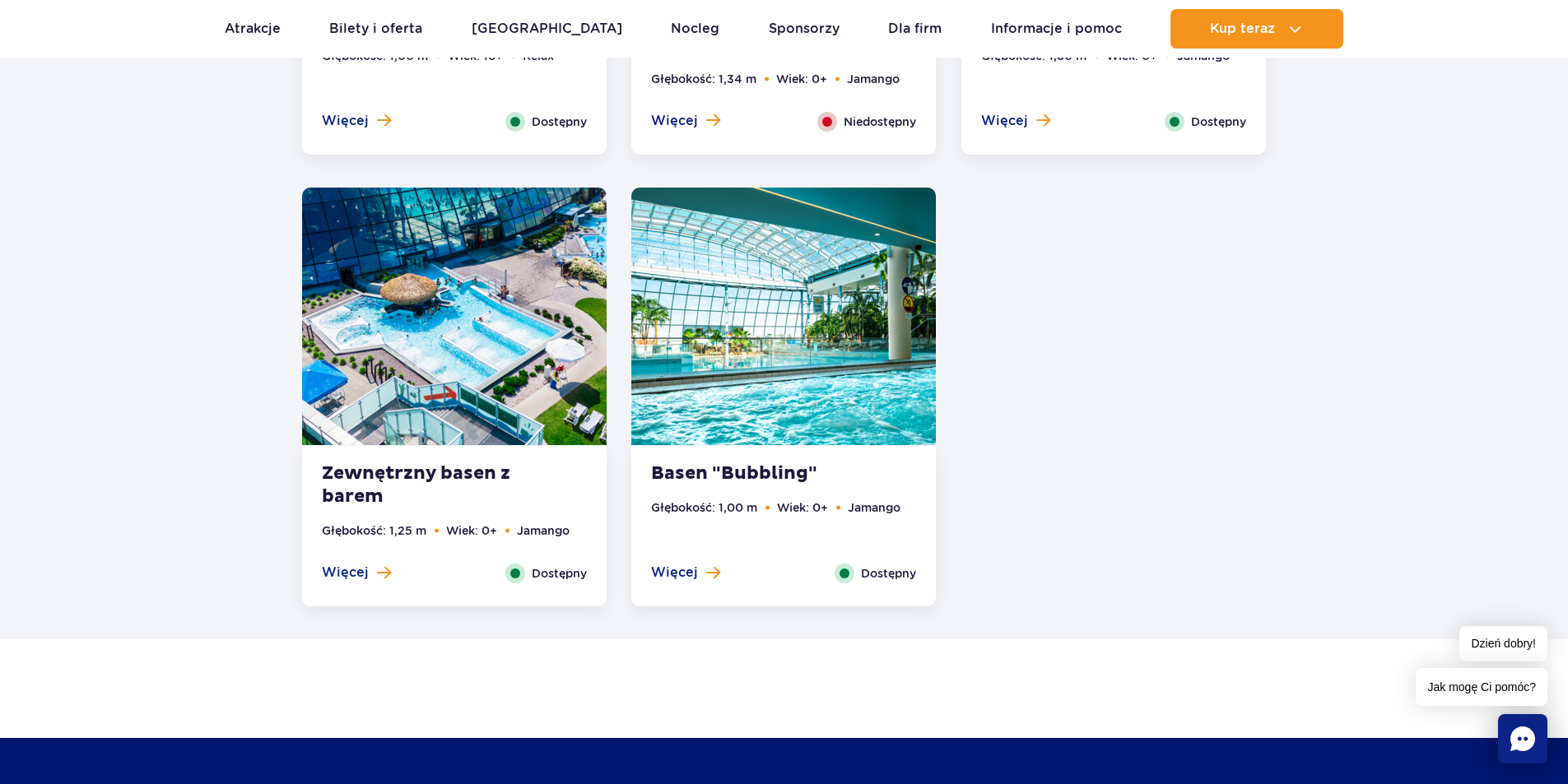
scroll to position [3297, 0]
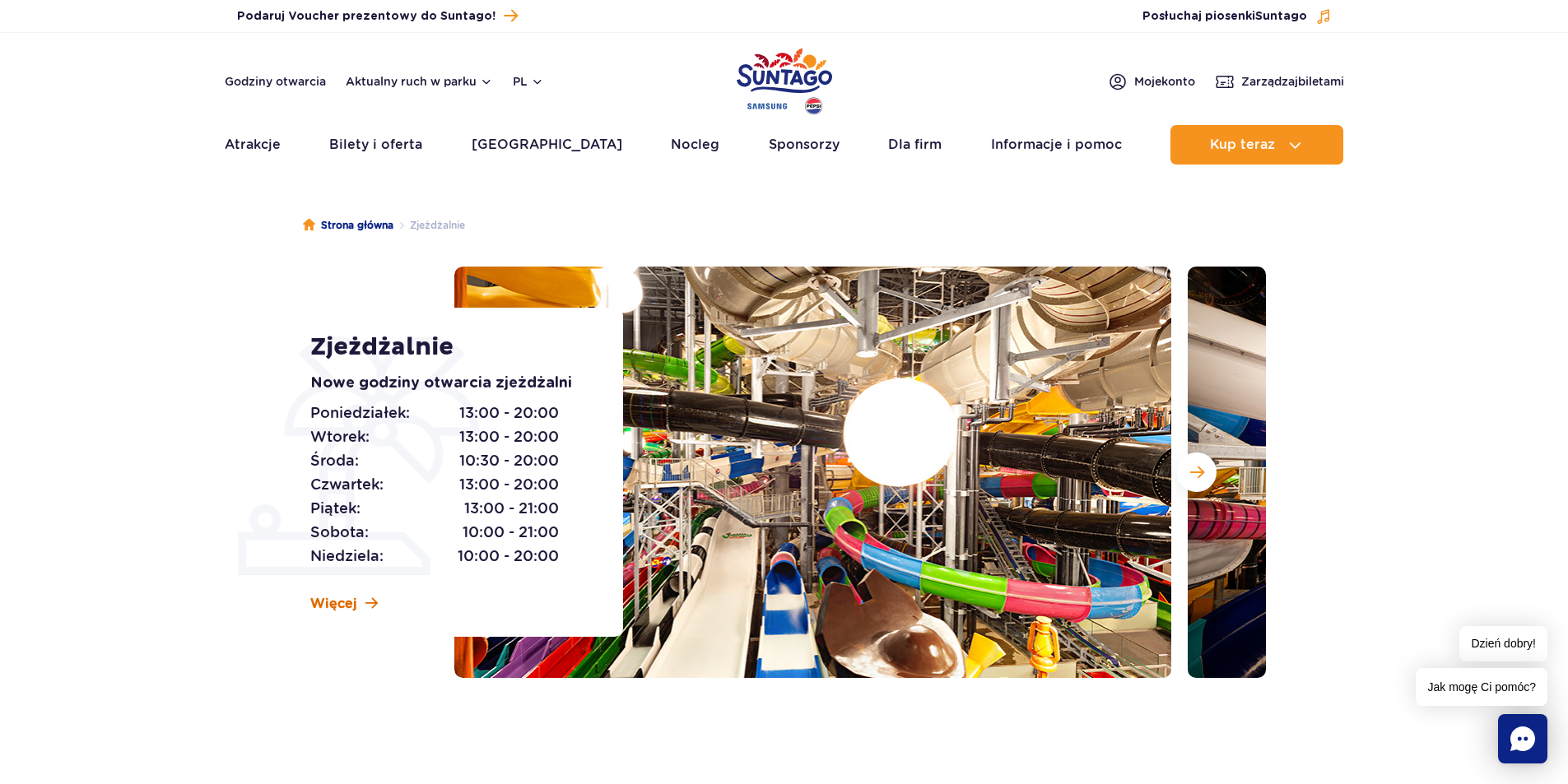
click at [336, 598] on span "Więcej" at bounding box center [333, 603] width 47 height 18
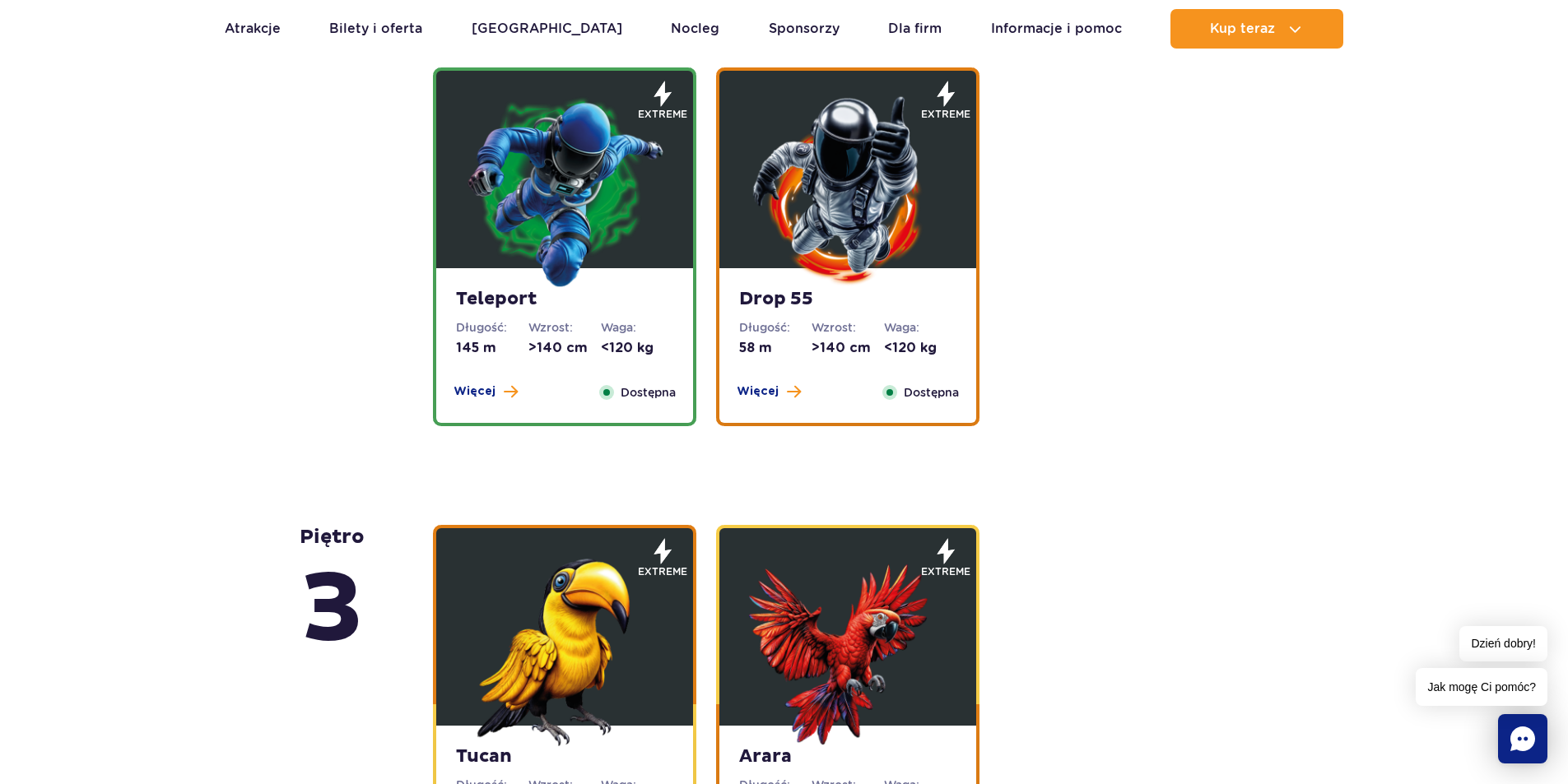
scroll to position [2228, 0]
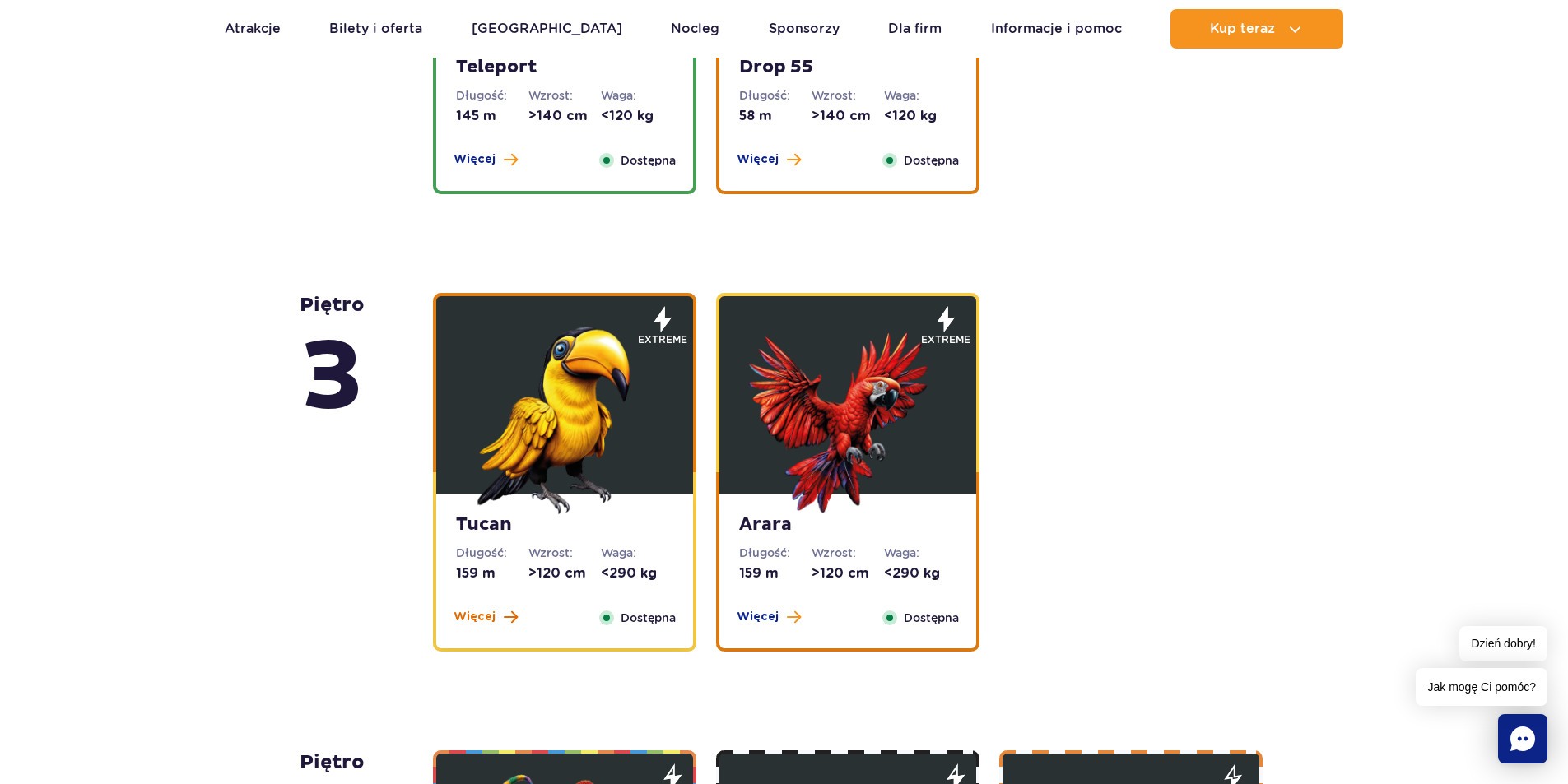
click at [491, 621] on span "Więcej" at bounding box center [474, 617] width 42 height 17
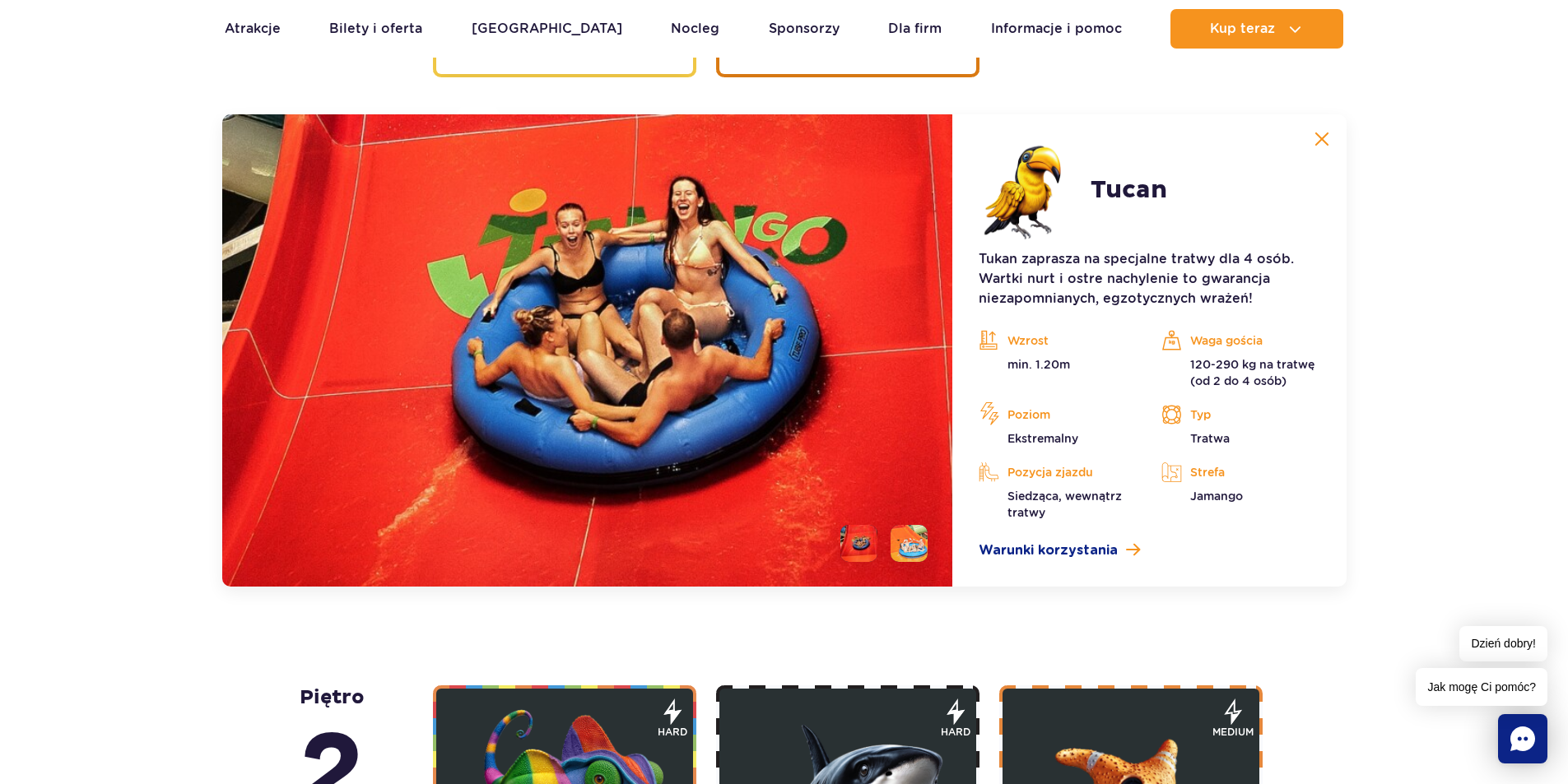
scroll to position [2817, 0]
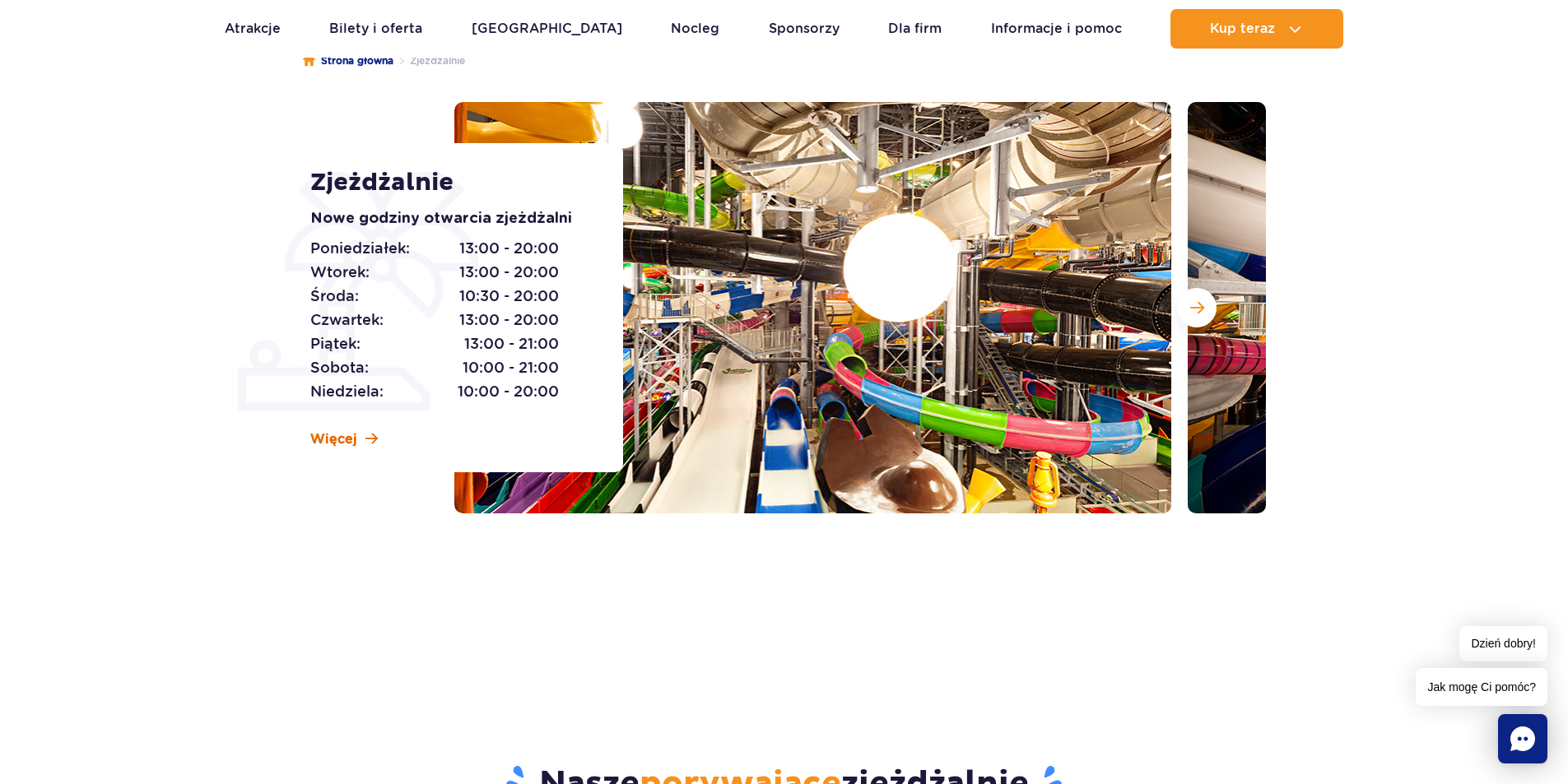
click at [359, 436] on link "Więcej" at bounding box center [343, 439] width 67 height 18
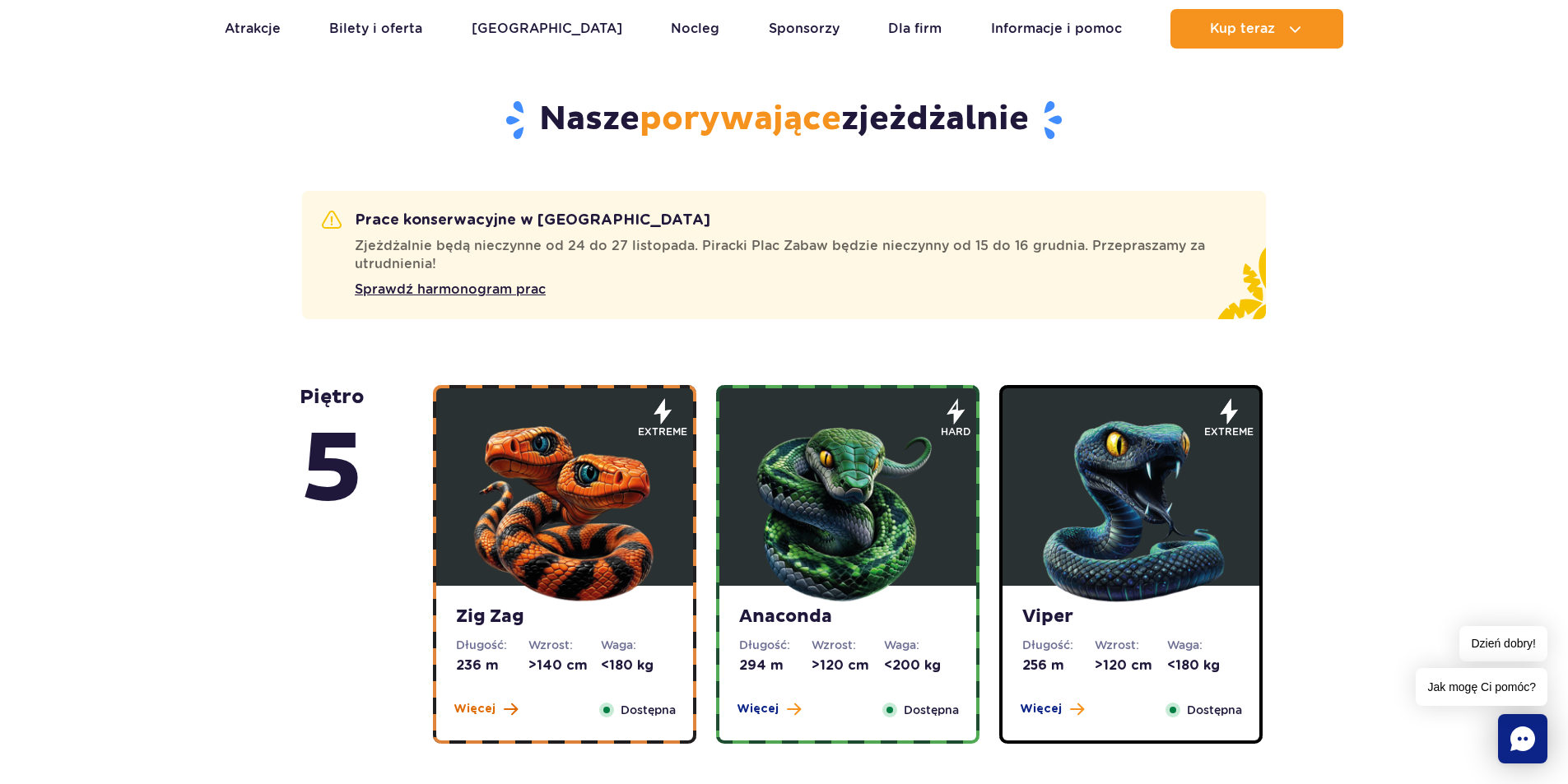
click at [485, 705] on span "Więcej" at bounding box center [474, 708] width 42 height 17
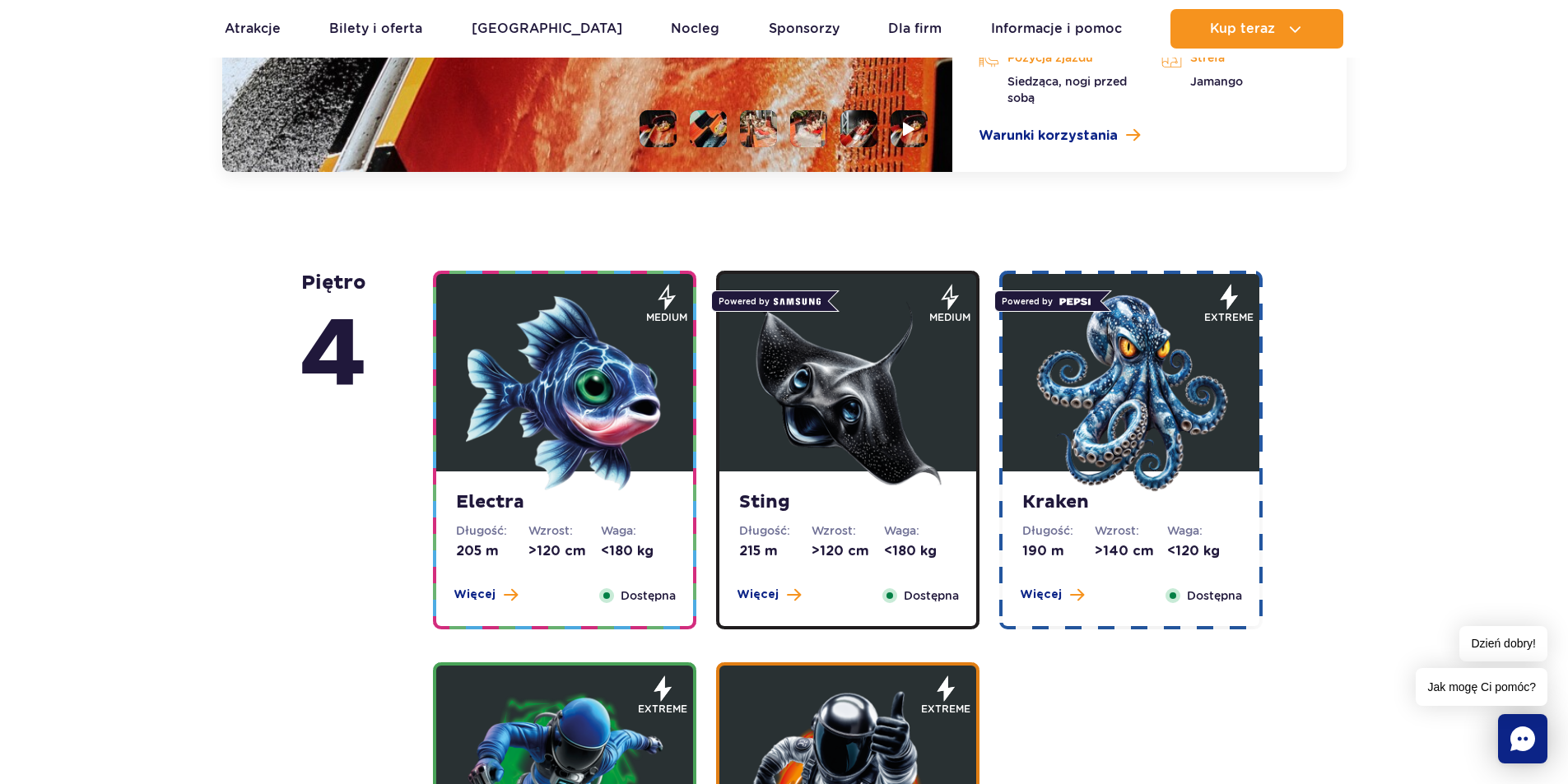
scroll to position [1923, 0]
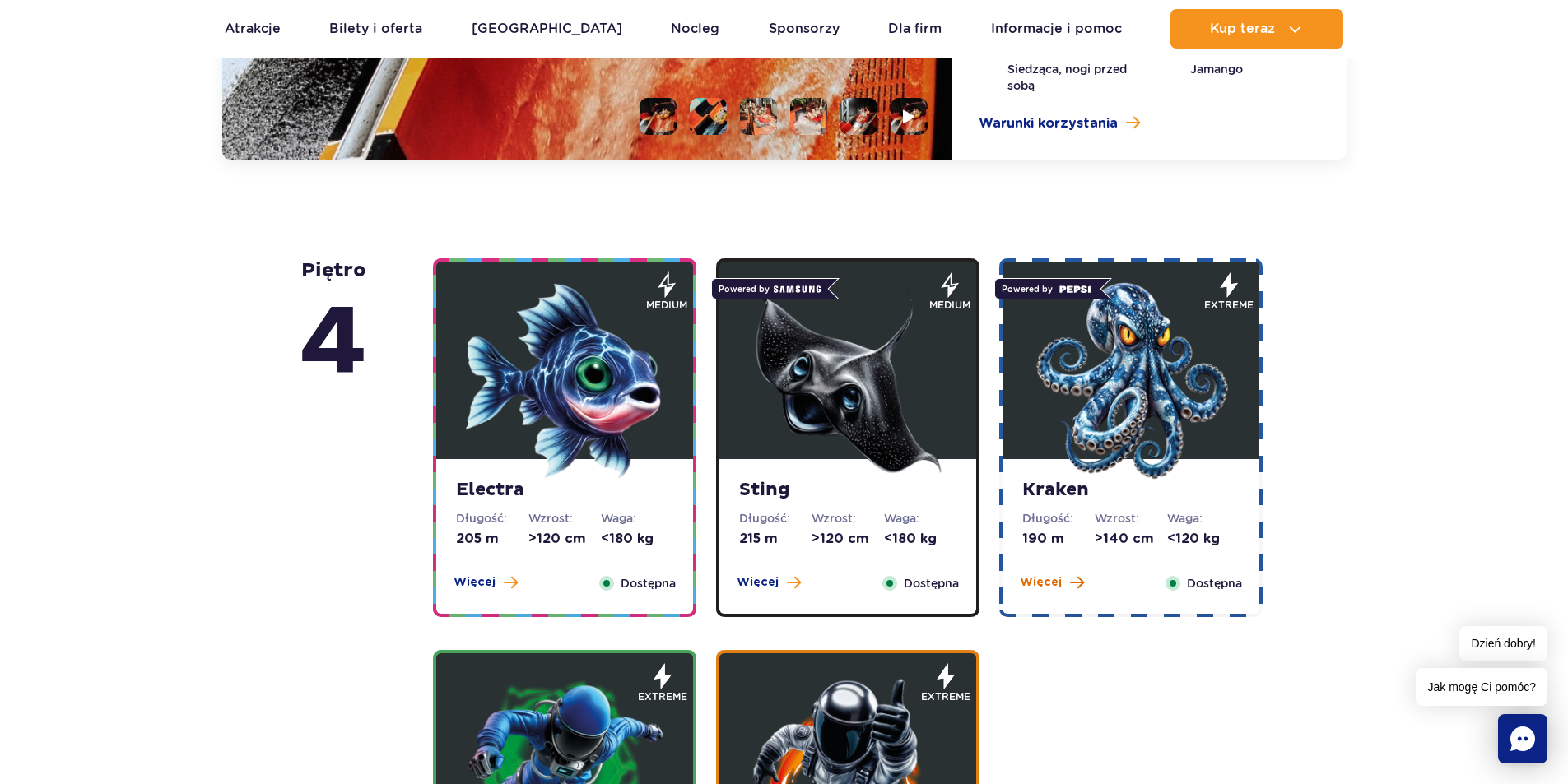
click at [1065, 582] on button "Więcej" at bounding box center [1052, 582] width 64 height 17
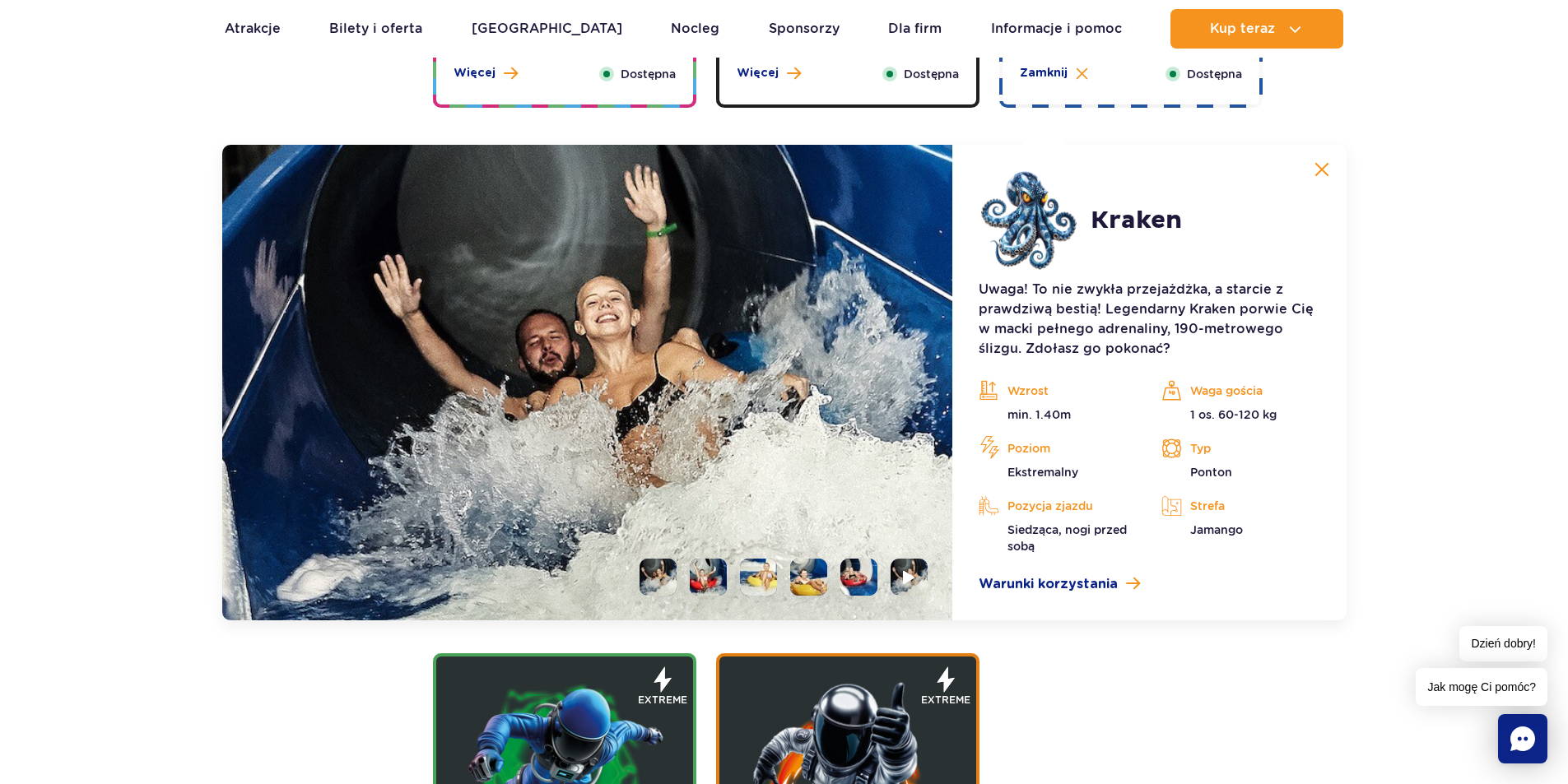
scroll to position [1968, 0]
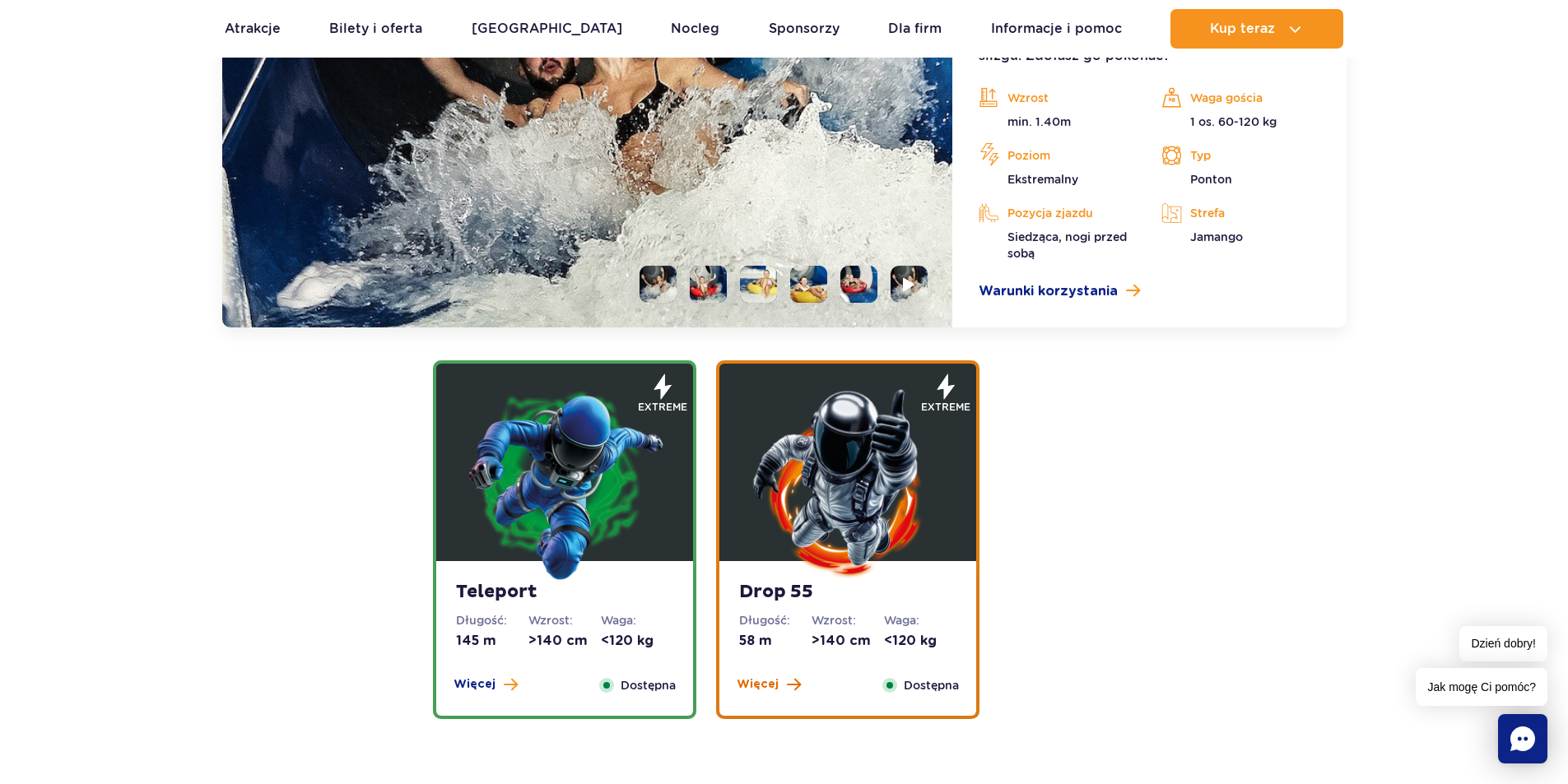
click at [765, 690] on span "Więcej" at bounding box center [757, 684] width 42 height 17
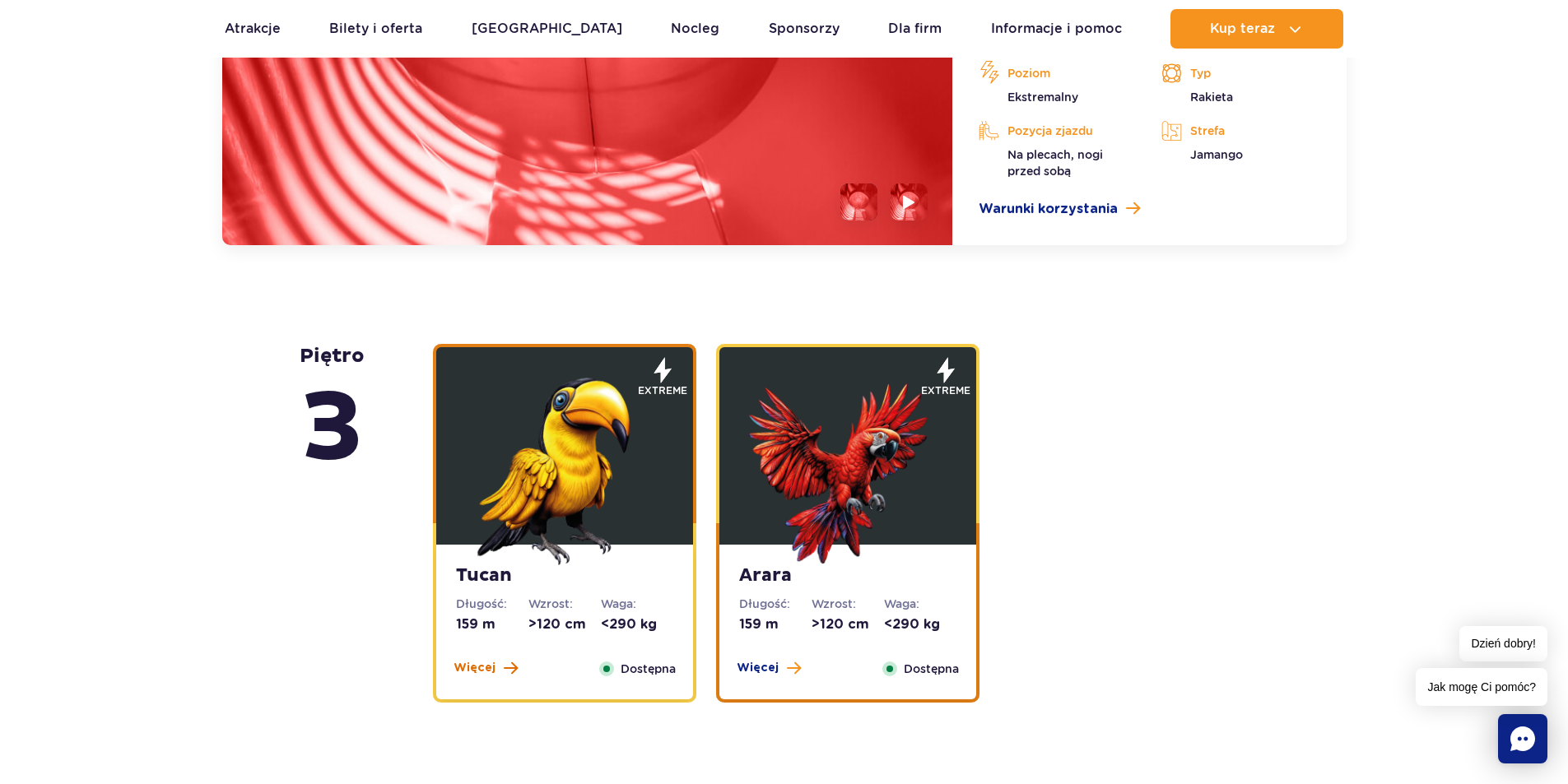
click at [489, 663] on span "Więcej" at bounding box center [474, 667] width 42 height 17
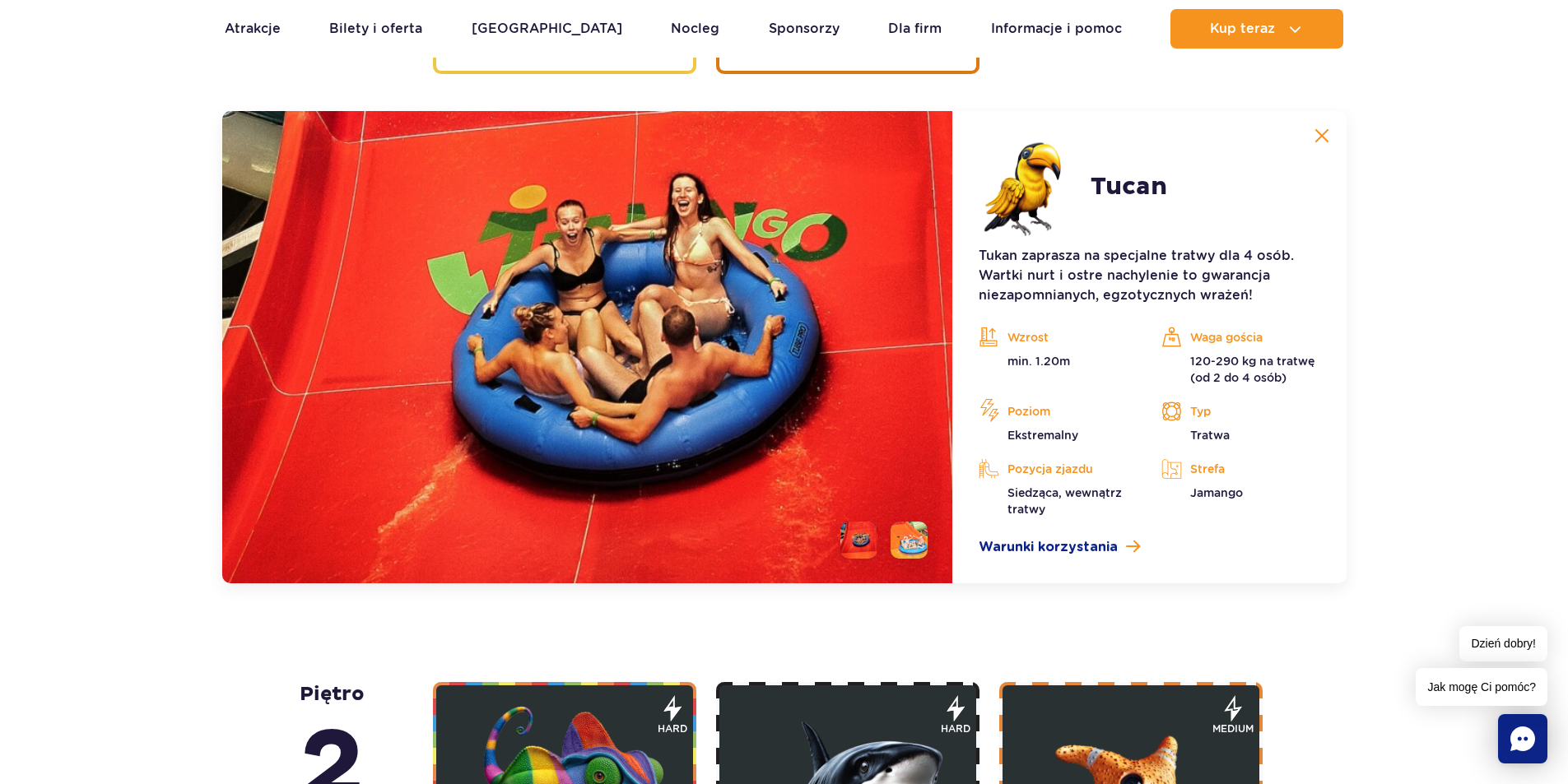
scroll to position [2817, 0]
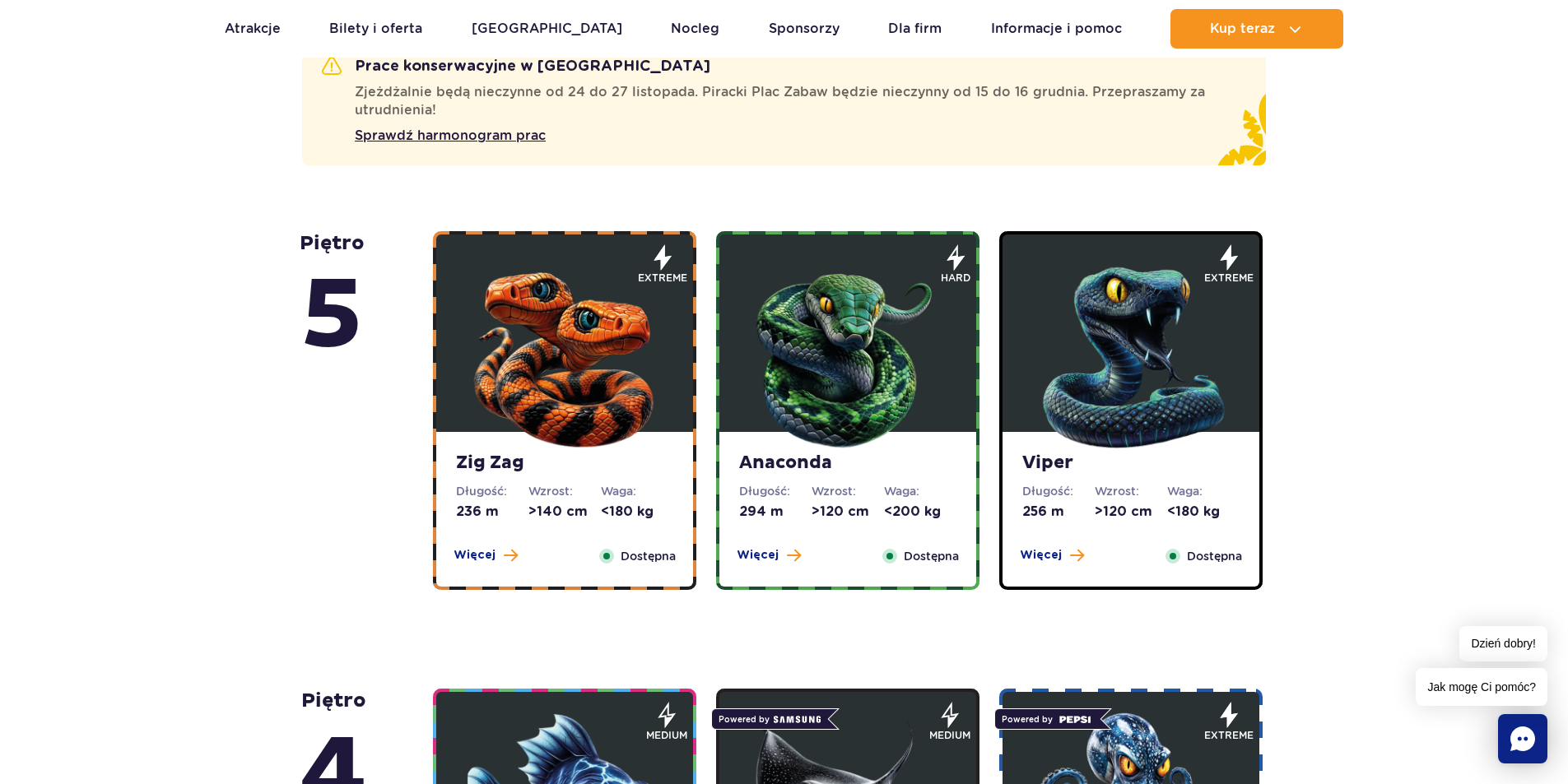
scroll to position [987, 0]
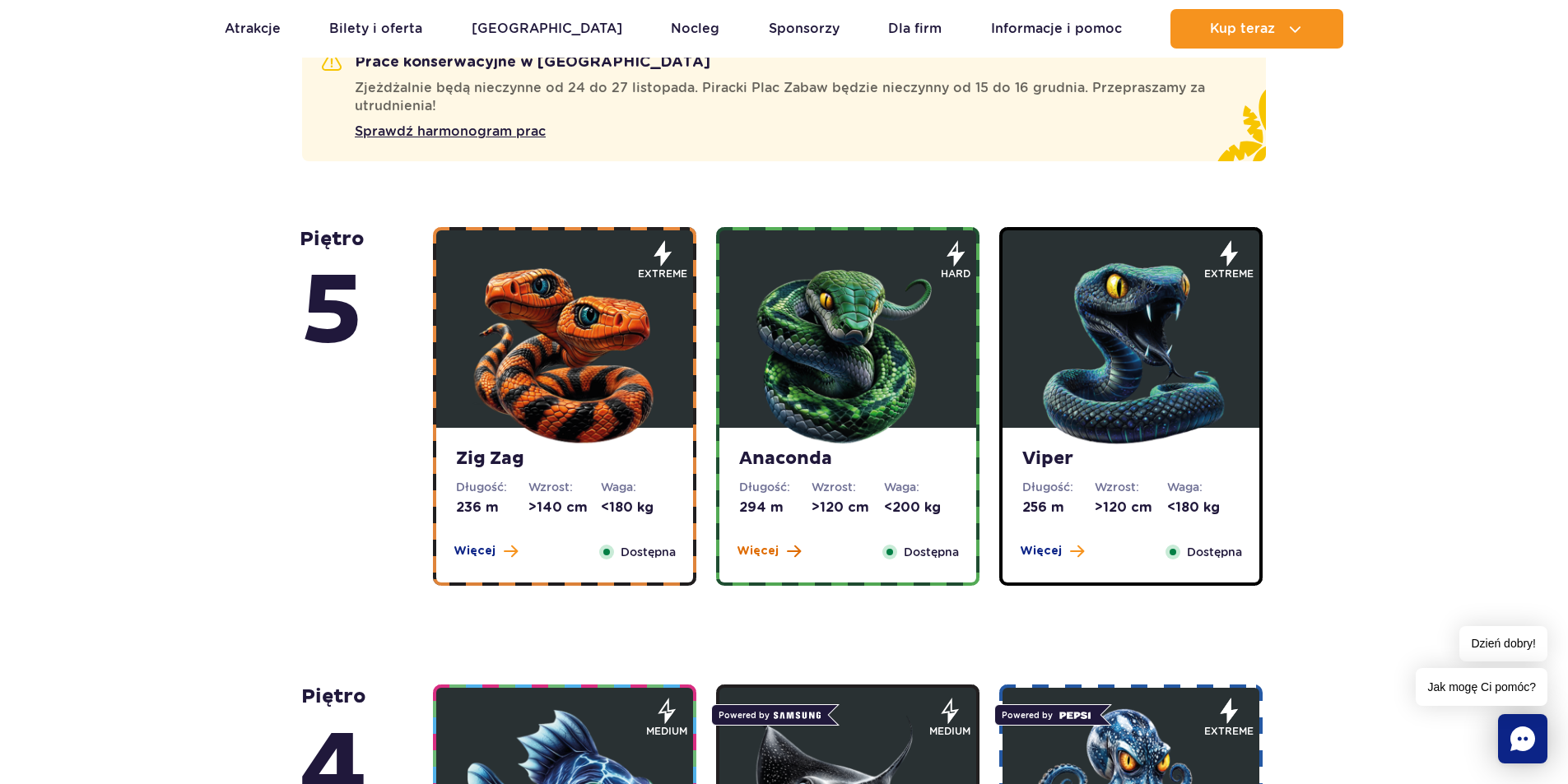
click at [766, 550] on span "Więcej" at bounding box center [757, 551] width 42 height 17
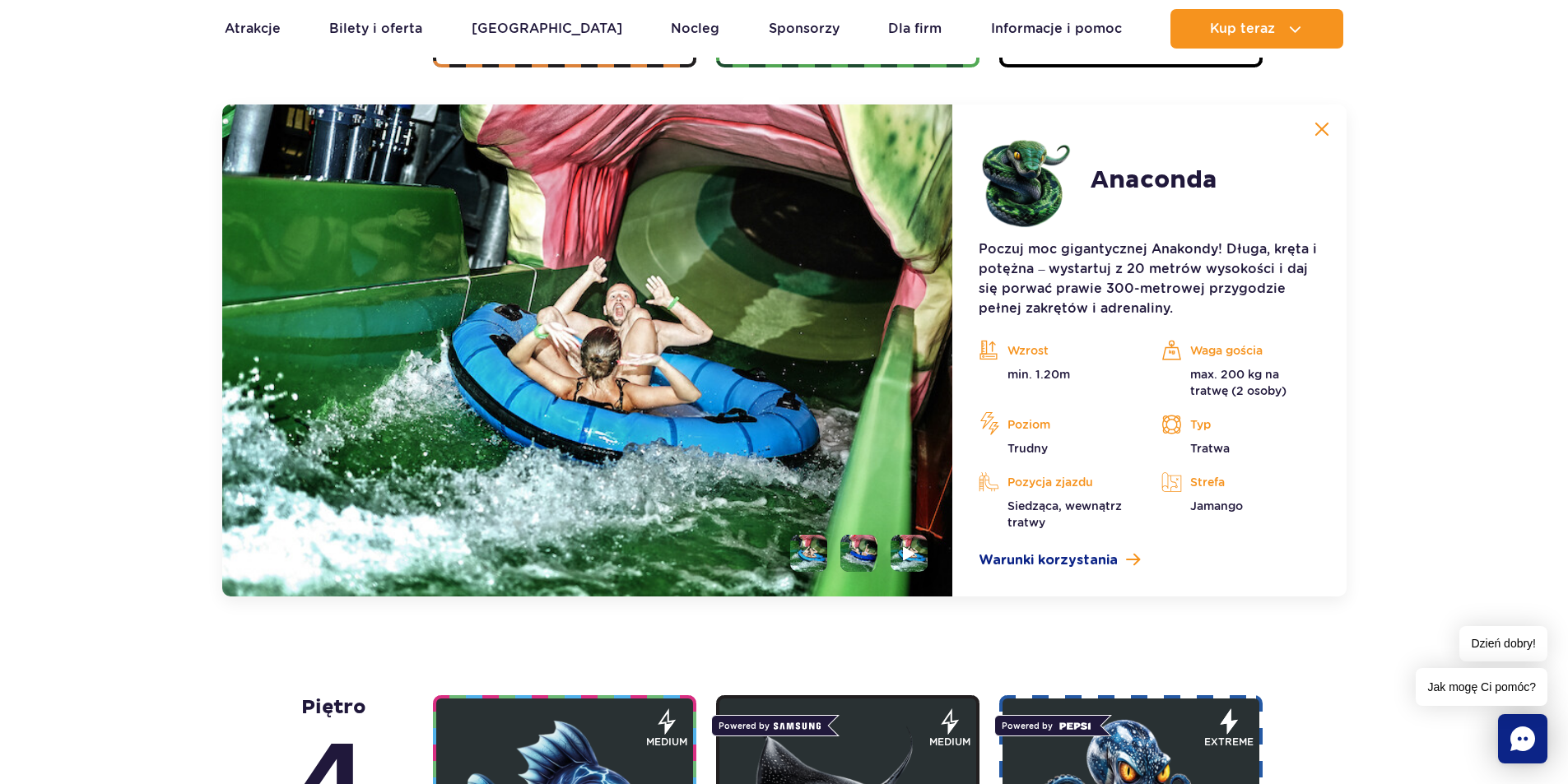
scroll to position [1511, 0]
